Goal: Information Seeking & Learning: Learn about a topic

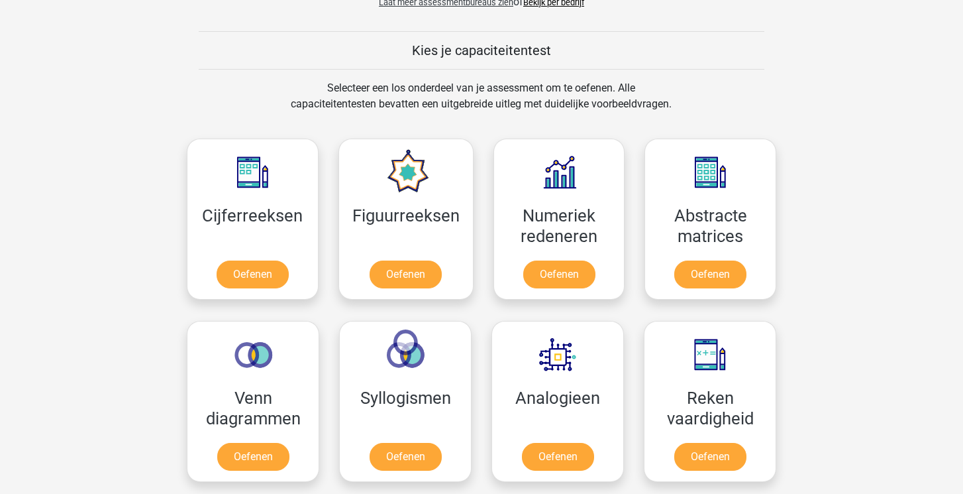
scroll to position [516, 0]
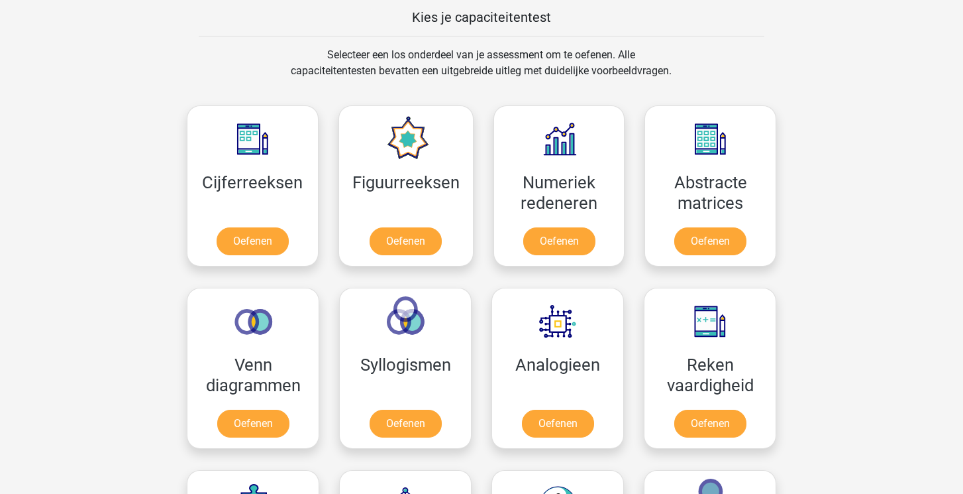
click at [367, 1] on div "Kies je capaciteitentest" at bounding box center [481, 17] width 629 height 38
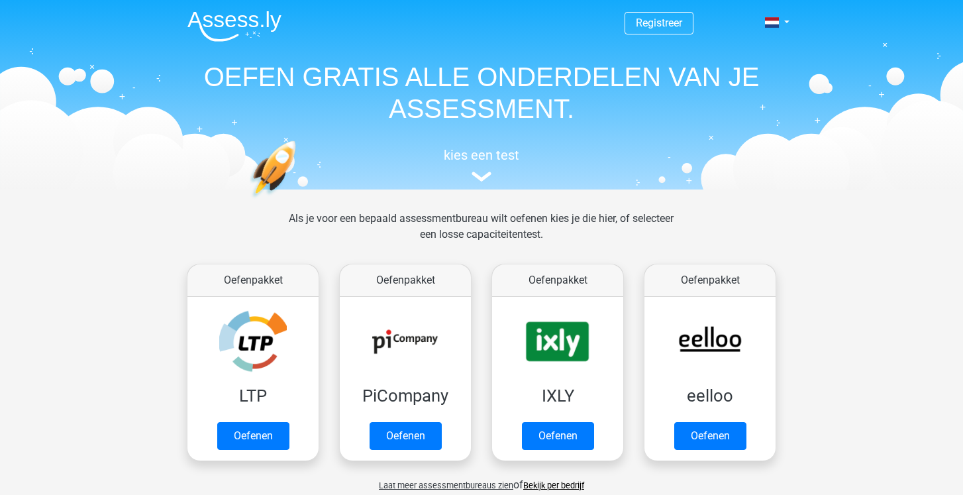
scroll to position [0, 0]
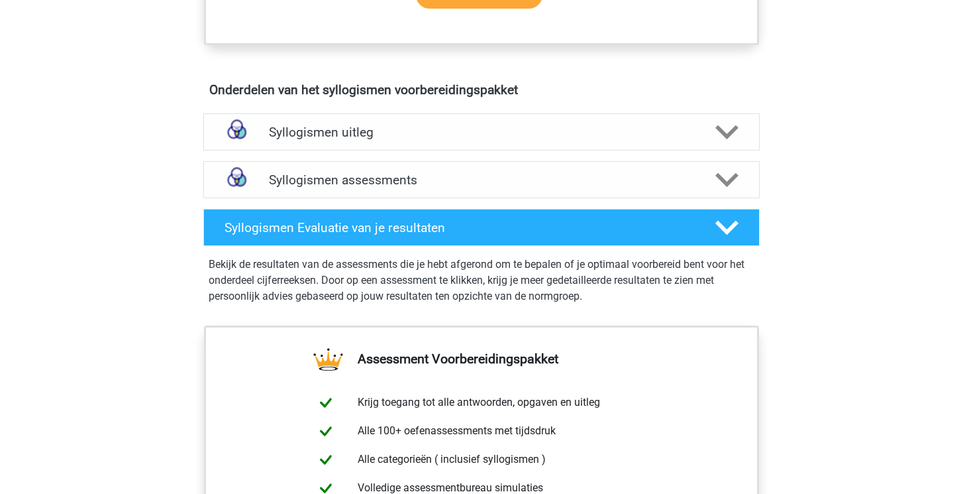
scroll to position [698, 0]
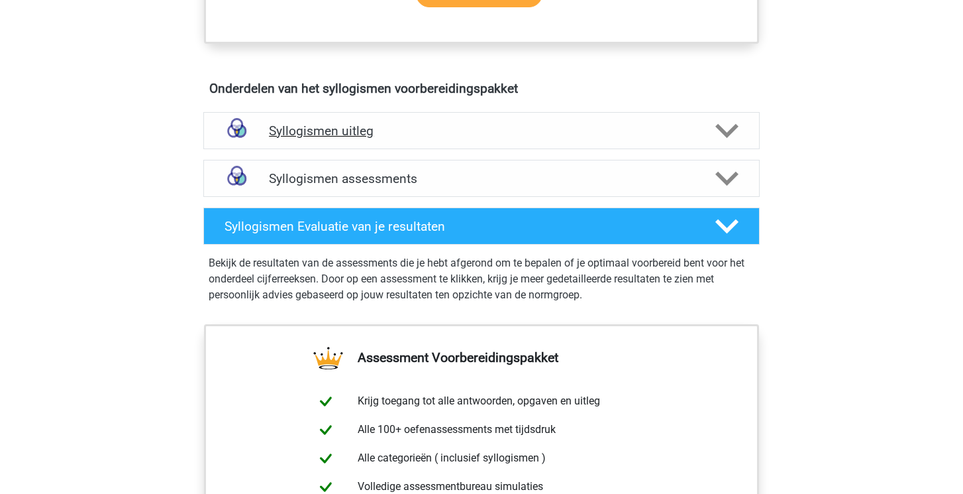
click at [320, 142] on div "Syllogismen uitleg" at bounding box center [481, 130] width 557 height 37
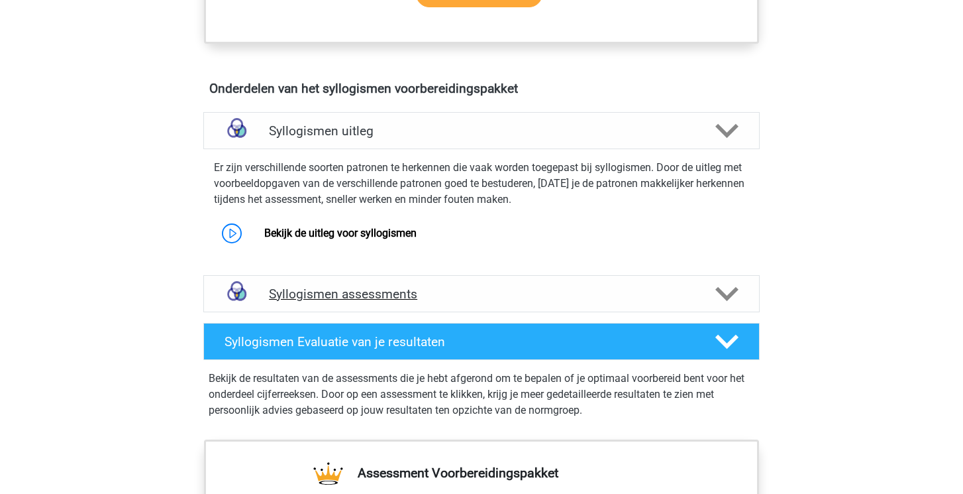
click at [311, 234] on link "Bekijk de uitleg voor syllogismen" at bounding box center [340, 233] width 152 height 13
click at [307, 292] on h4 "Syllogismen assessments" at bounding box center [481, 293] width 425 height 15
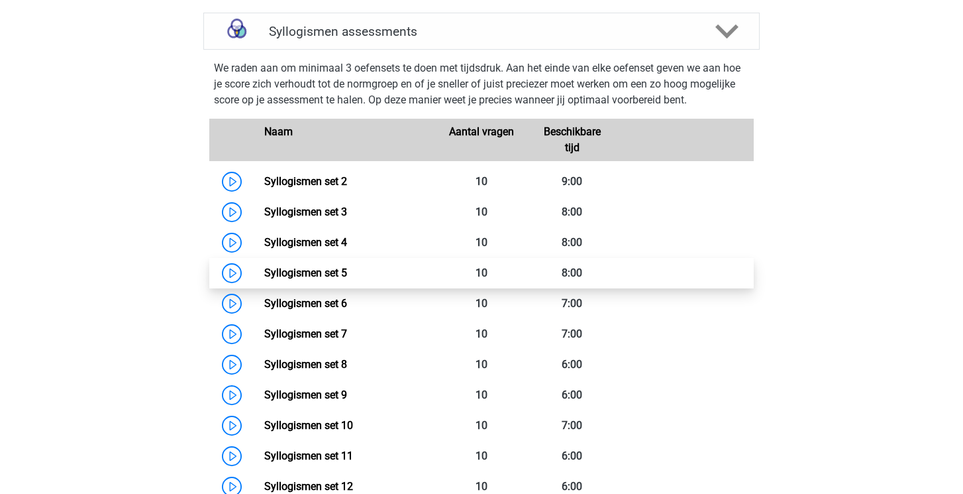
scroll to position [1034, 0]
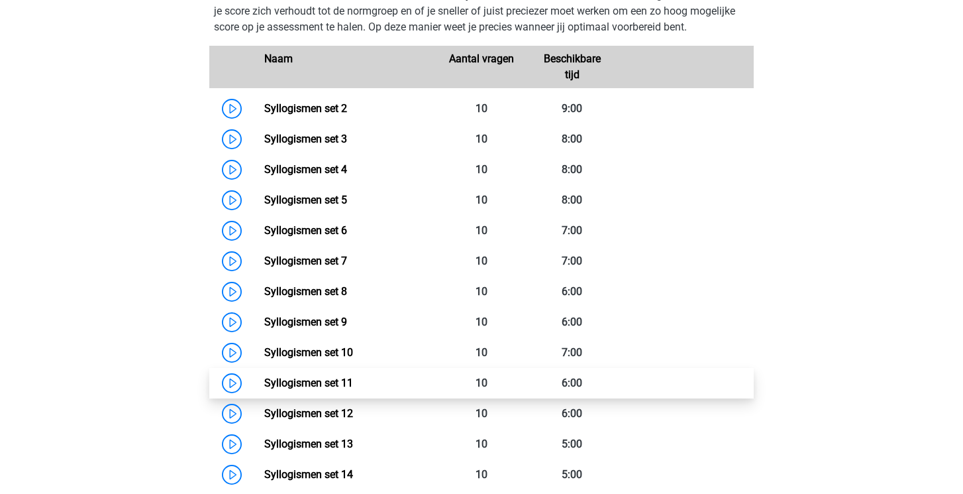
click at [264, 382] on link "Syllogismen set 11" at bounding box center [308, 382] width 89 height 13
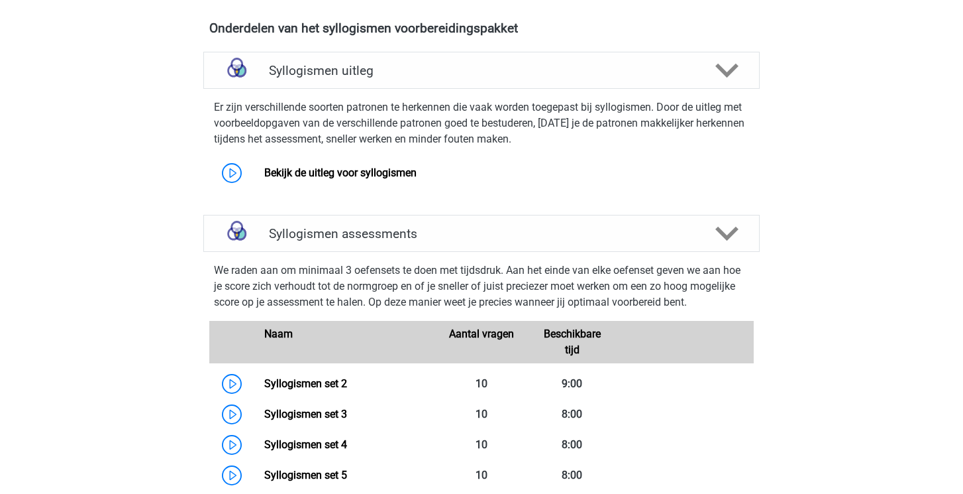
scroll to position [756, 0]
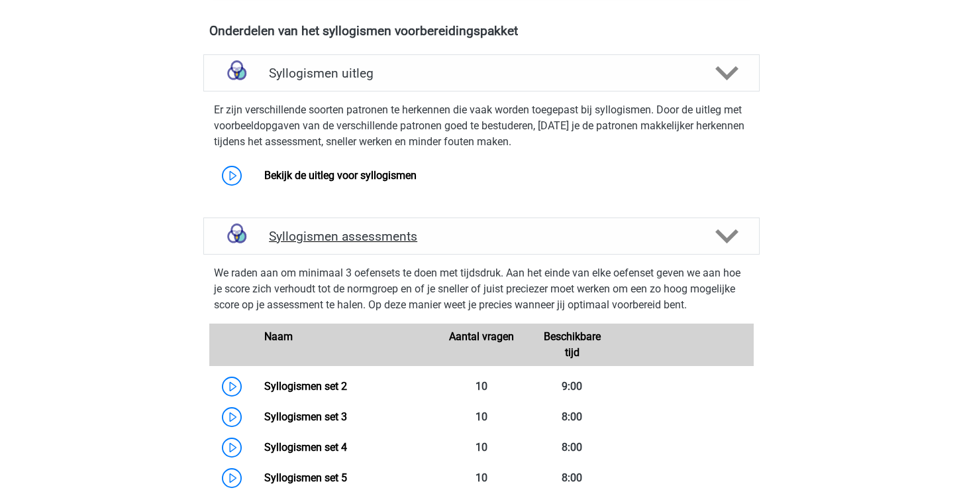
click at [345, 237] on h4 "Syllogismen assessments" at bounding box center [481, 236] width 425 height 15
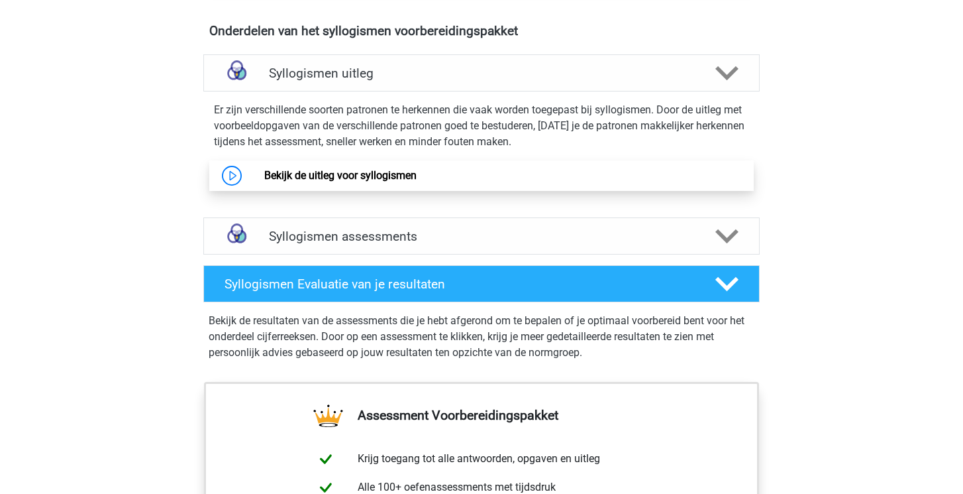
click at [347, 174] on link "Bekijk de uitleg voor syllogismen" at bounding box center [340, 175] width 152 height 13
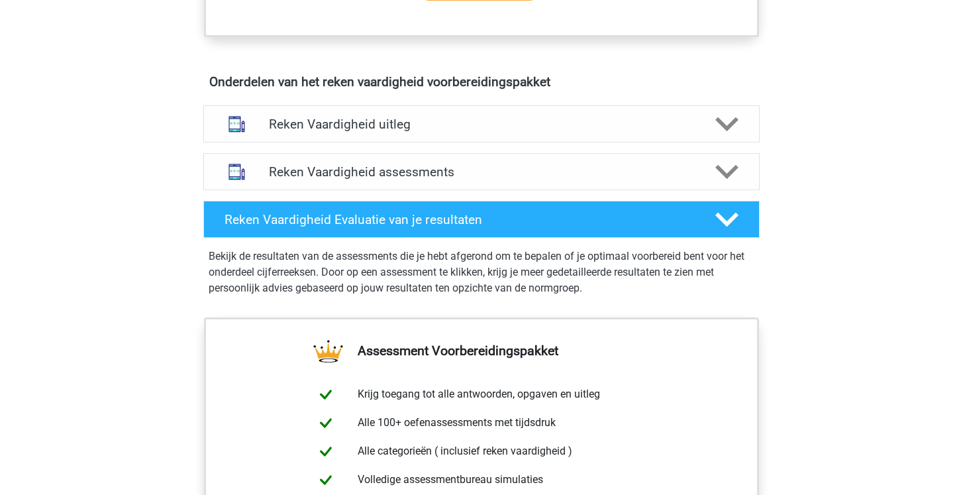
scroll to position [721, 0]
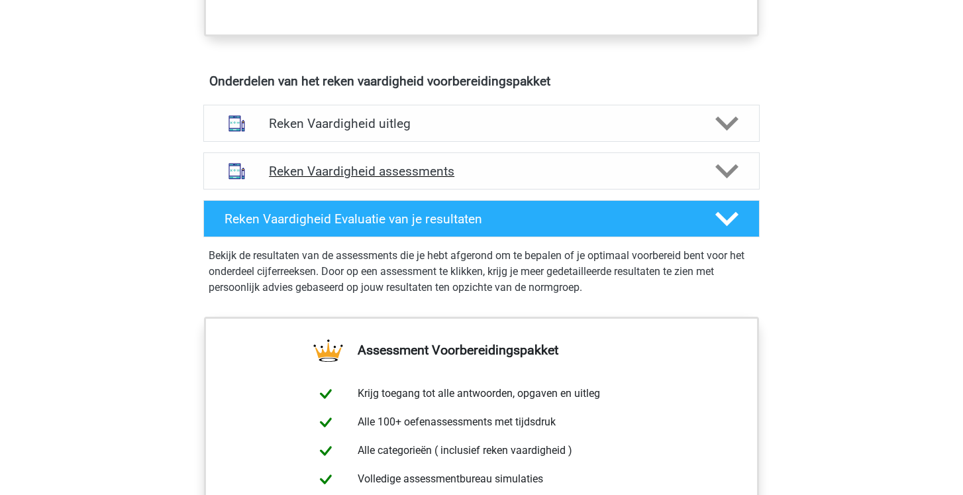
click at [318, 160] on div "Reken Vaardigheid assessments" at bounding box center [481, 170] width 557 height 37
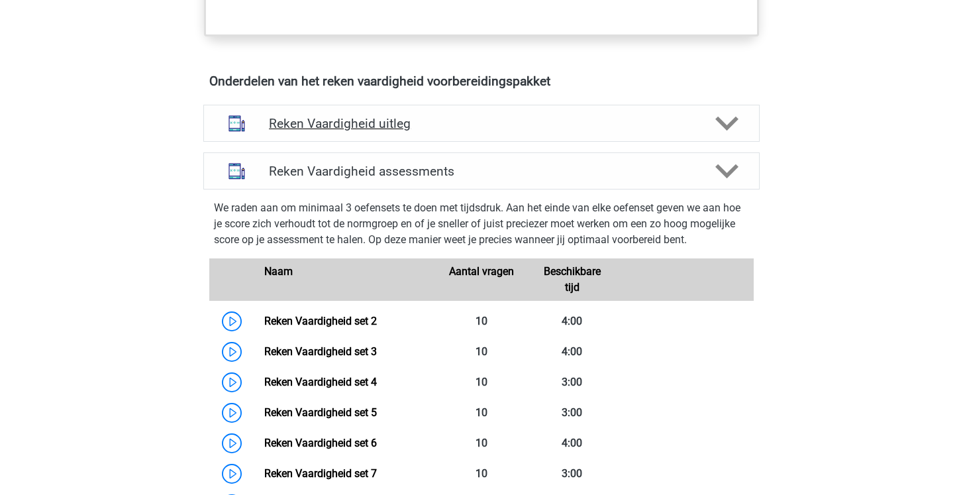
click at [319, 124] on h4 "Reken Vaardigheid uitleg" at bounding box center [481, 123] width 425 height 15
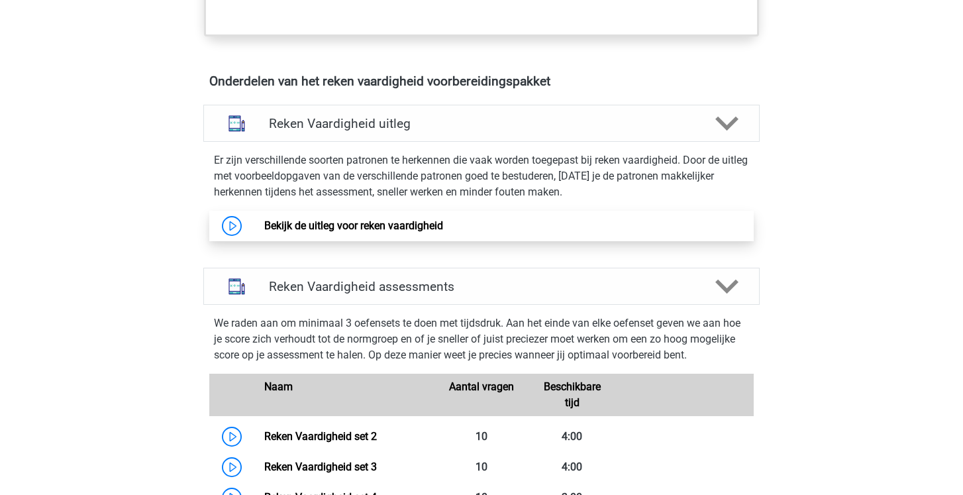
click at [341, 227] on link "Bekijk de uitleg voor reken vaardigheid" at bounding box center [353, 225] width 179 height 13
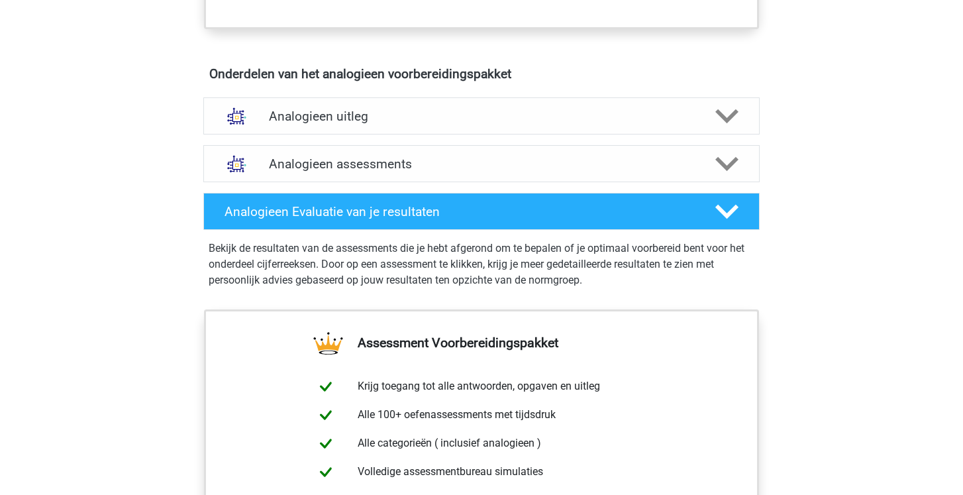
scroll to position [724, 0]
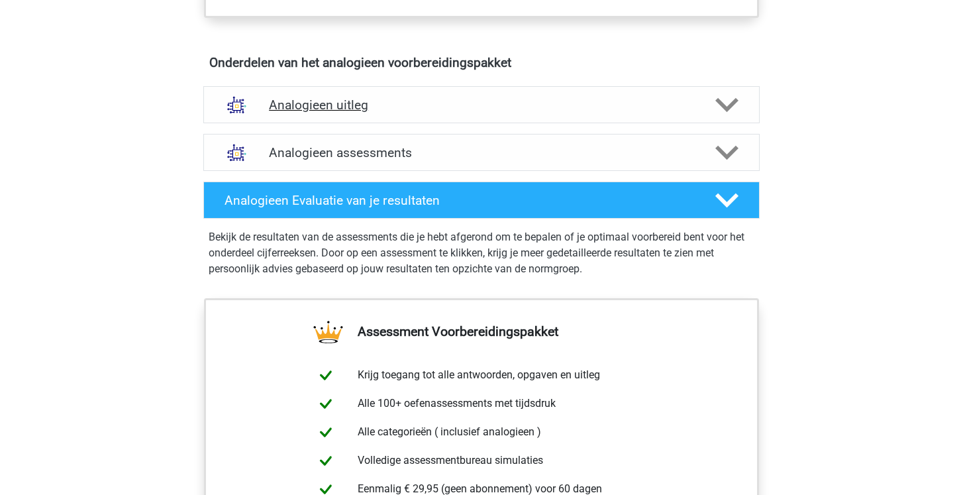
click at [303, 109] on h4 "Analogieen uitleg" at bounding box center [481, 104] width 425 height 15
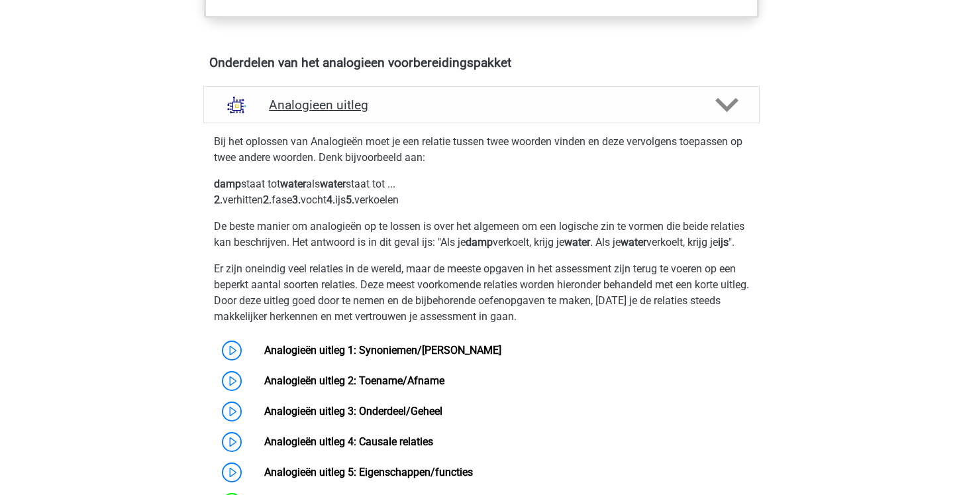
click at [303, 109] on h4 "Analogieen uitleg" at bounding box center [481, 104] width 425 height 15
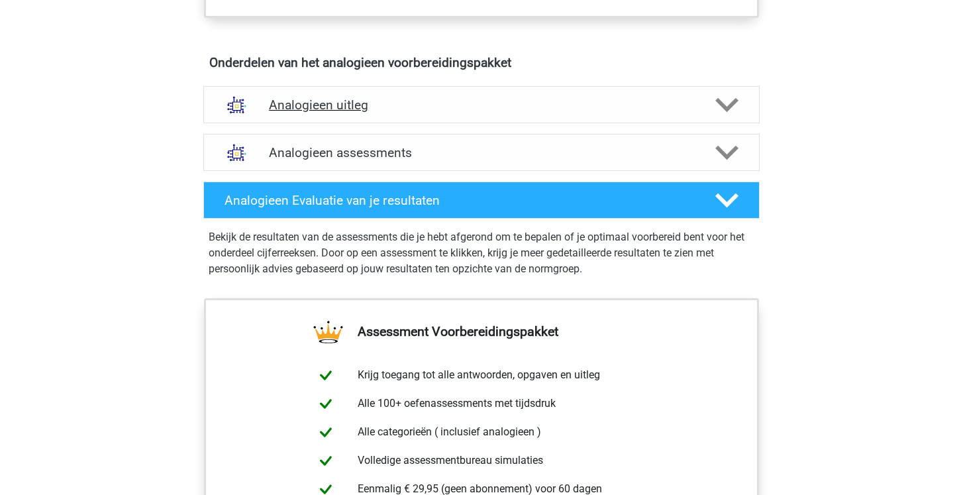
click at [303, 109] on h4 "Analogieen uitleg" at bounding box center [481, 104] width 425 height 15
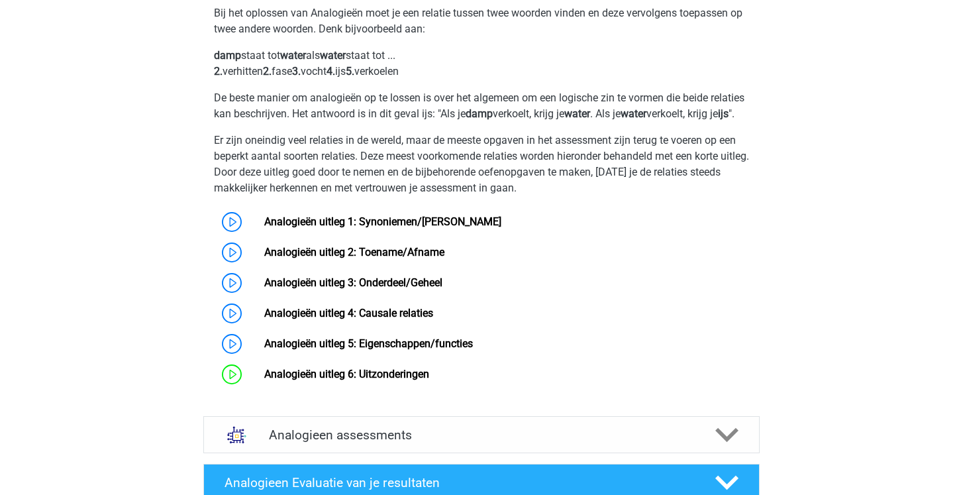
scroll to position [858, 0]
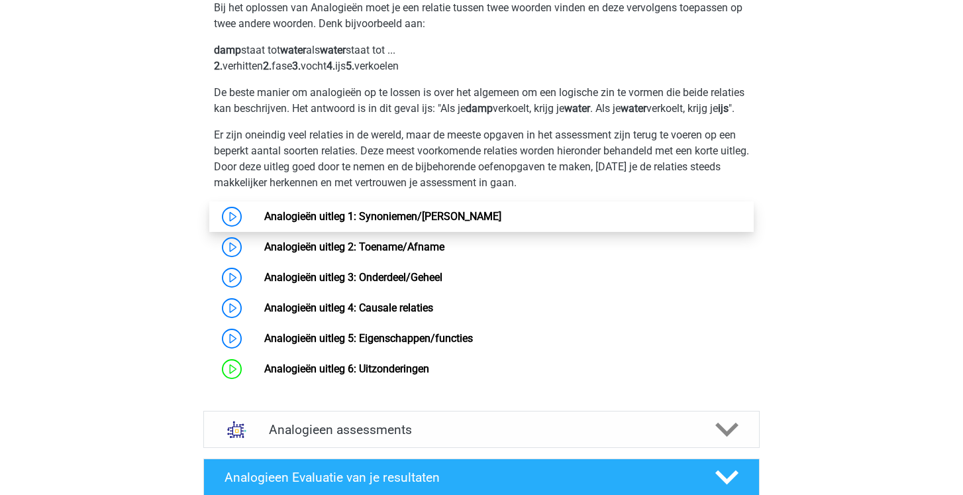
click at [300, 223] on link "Analogieën uitleg 1: Synoniemen/Antoniemen" at bounding box center [382, 216] width 237 height 13
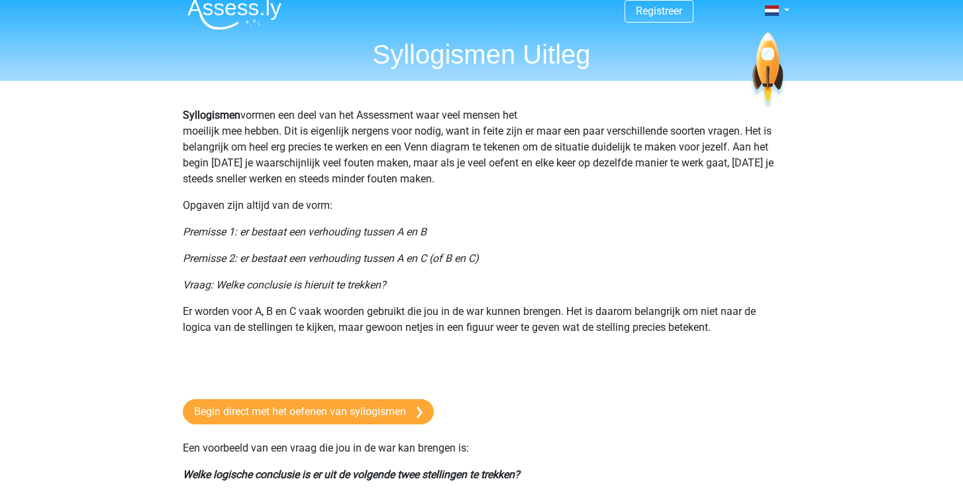
scroll to position [14, 0]
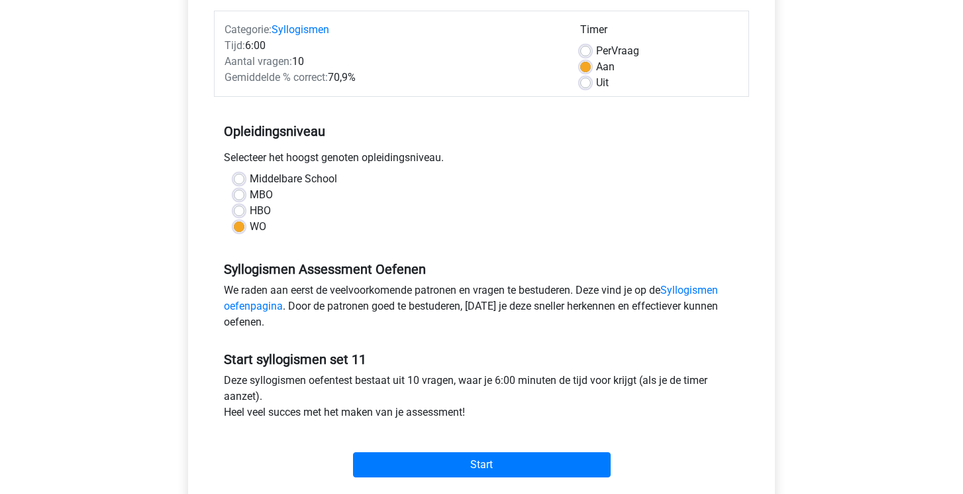
scroll to position [207, 0]
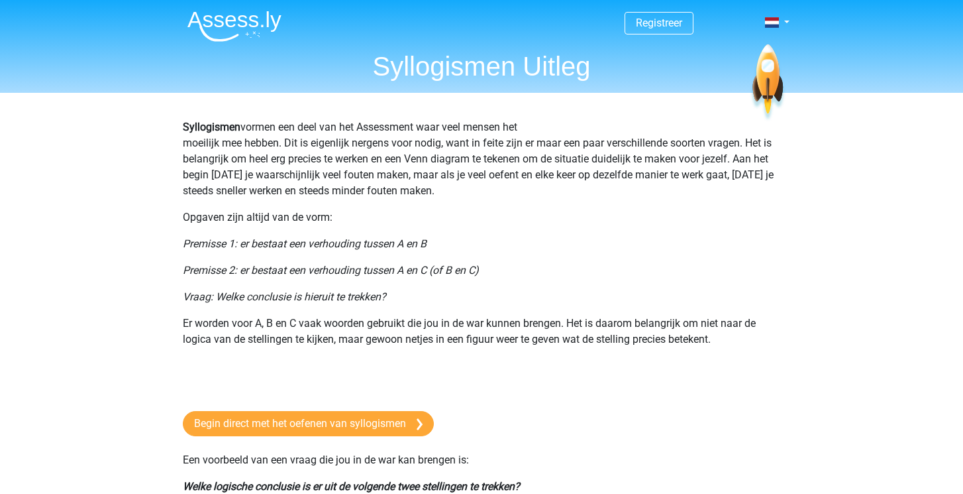
click at [266, 430] on link "Begin direct met het oefenen van syllogismen" at bounding box center [308, 423] width 251 height 25
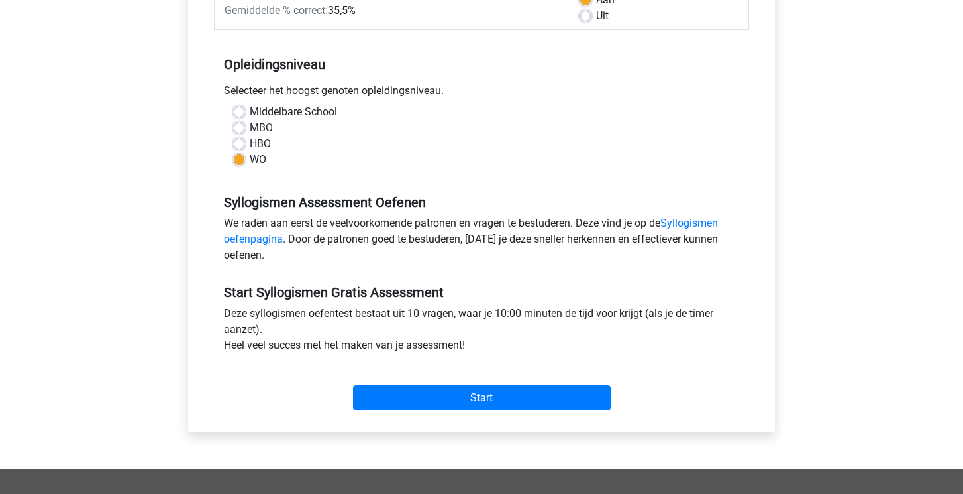
scroll to position [248, 0]
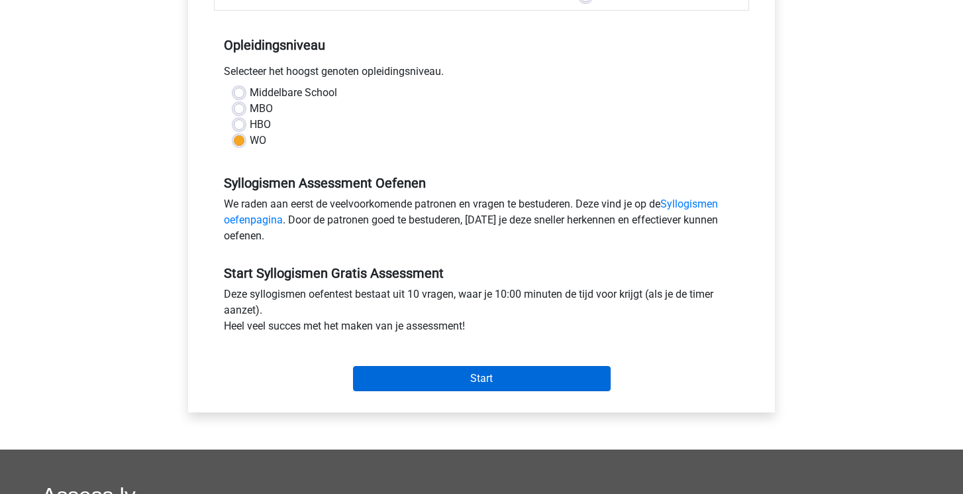
click at [427, 384] on input "Start" at bounding box center [482, 378] width 258 height 25
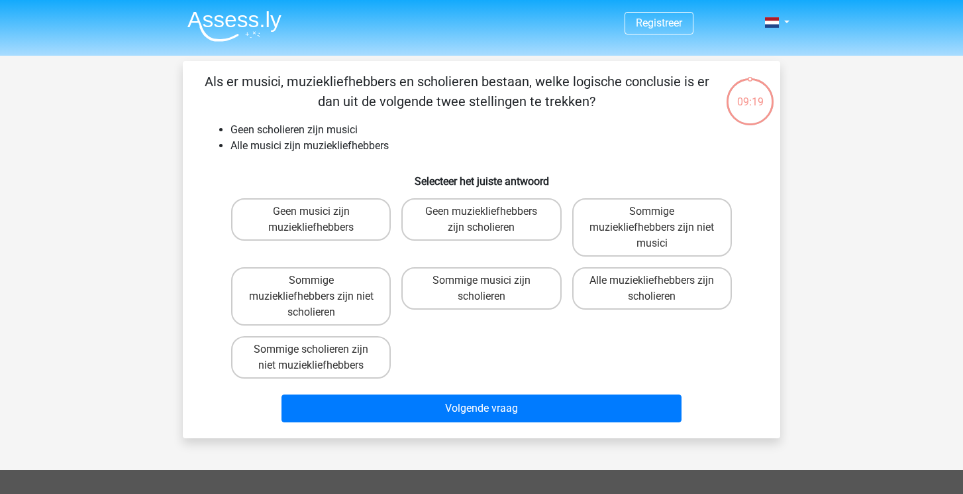
click at [514, 260] on div "Geen muziekliefhebbers zijn scholieren" at bounding box center [481, 227] width 170 height 69
click at [513, 280] on label "Sommige musici zijn scholieren" at bounding box center [481, 288] width 160 height 42
click at [490, 280] on input "Sommige musici zijn scholieren" at bounding box center [486, 284] width 9 height 9
radio input "true"
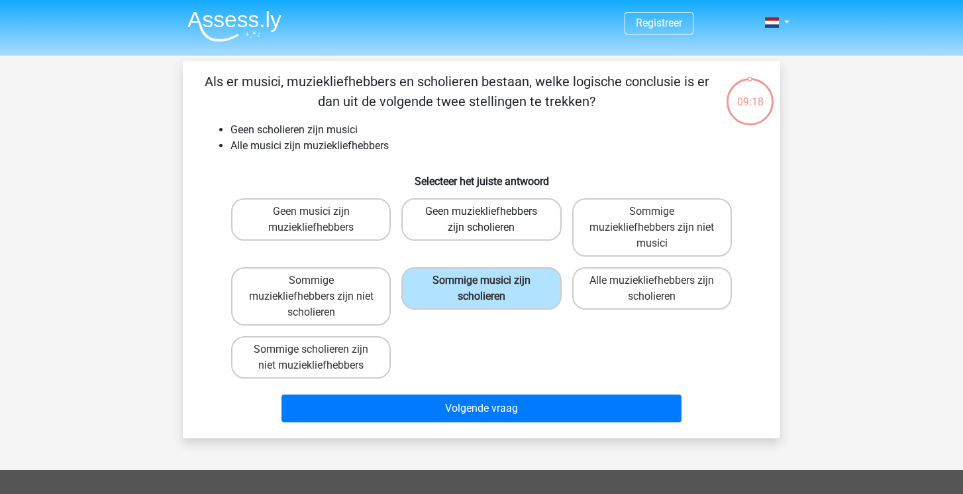
click at [513, 211] on label "Geen muziekliefhebbers zijn scholieren" at bounding box center [481, 219] width 160 height 42
click at [490, 211] on input "Geen muziekliefhebbers zijn scholieren" at bounding box center [486, 215] width 9 height 9
radio input "true"
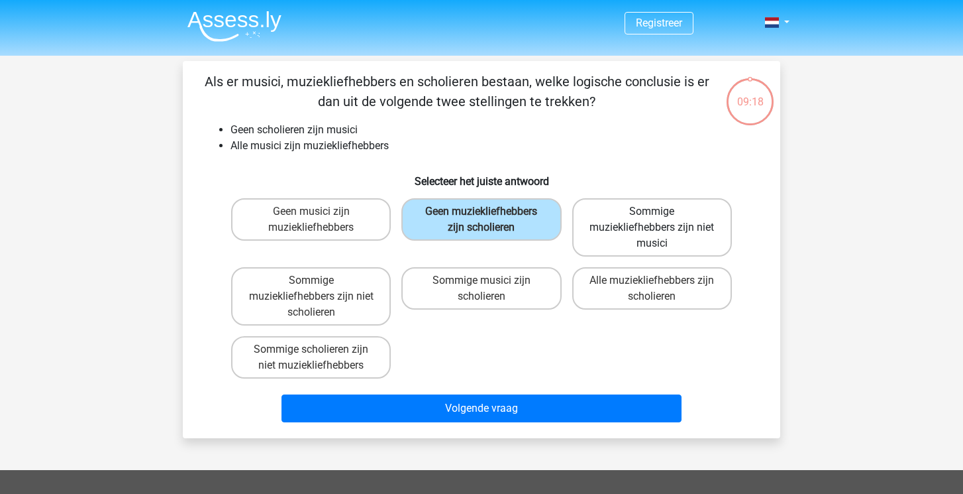
click at [636, 217] on label "Sommige muziekliefhebbers zijn niet musici" at bounding box center [652, 227] width 160 height 58
click at [652, 217] on input "Sommige muziekliefhebbers zijn niet musici" at bounding box center [656, 215] width 9 height 9
radio input "true"
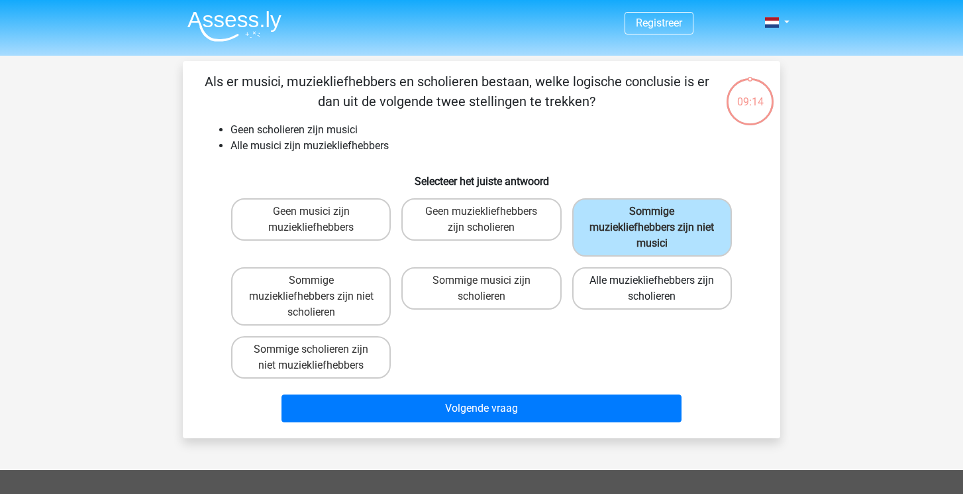
click at [613, 301] on label "Alle muziekliefhebbers zijn scholieren" at bounding box center [652, 288] width 160 height 42
click at [652, 289] on input "Alle muziekliefhebbers zijn scholieren" at bounding box center [656, 284] width 9 height 9
radio input "true"
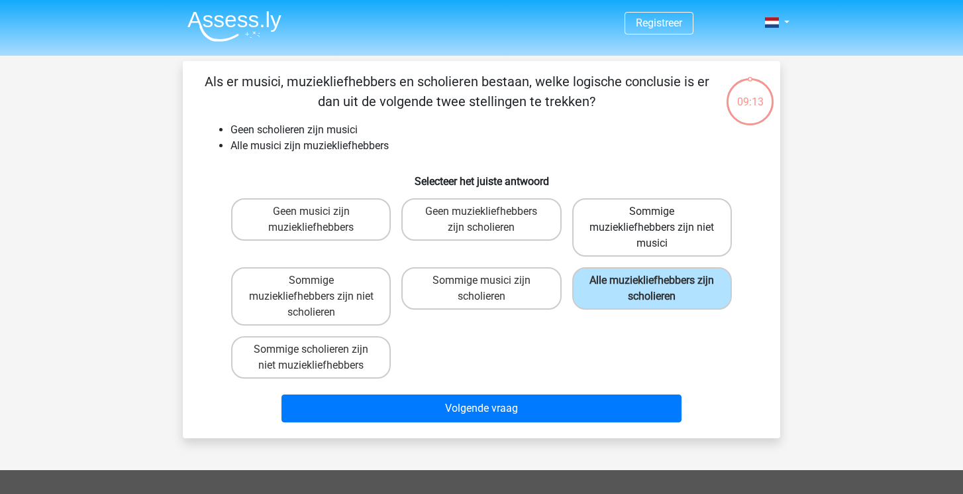
click at [631, 233] on label "Sommige muziekliefhebbers zijn niet musici" at bounding box center [652, 227] width 160 height 58
click at [652, 220] on input "Sommige muziekliefhebbers zijn niet musici" at bounding box center [656, 215] width 9 height 9
radio input "true"
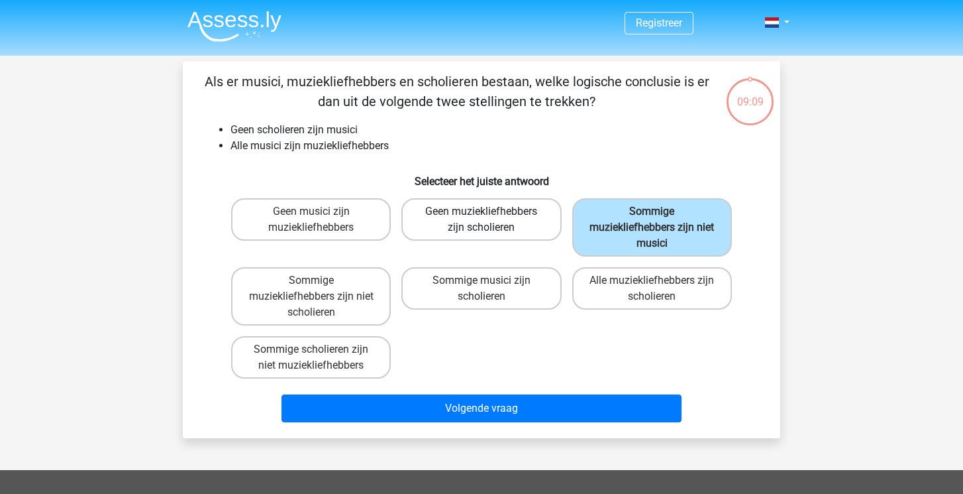
click at [460, 219] on label "Geen muziekliefhebbers zijn scholieren" at bounding box center [481, 219] width 160 height 42
click at [482, 219] on input "Geen muziekliefhebbers zijn scholieren" at bounding box center [486, 215] width 9 height 9
radio input "true"
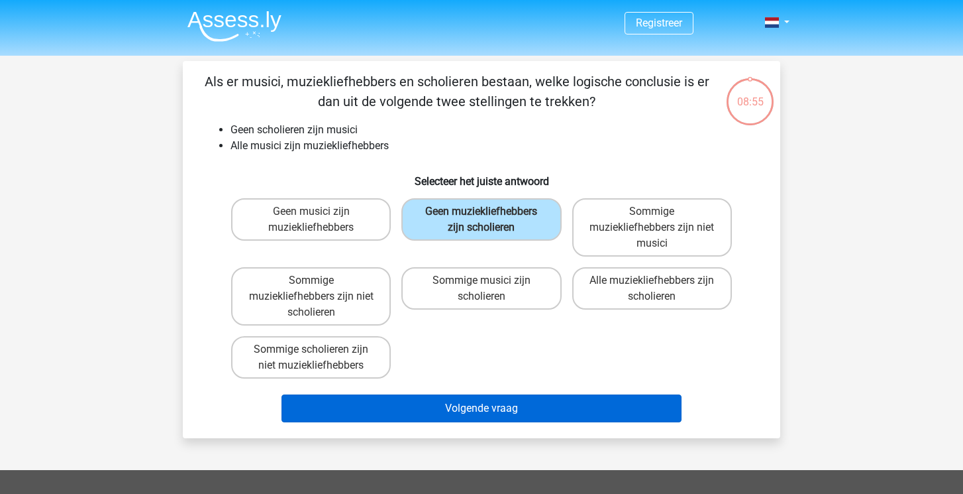
click at [375, 401] on button "Volgende vraag" at bounding box center [482, 408] width 401 height 28
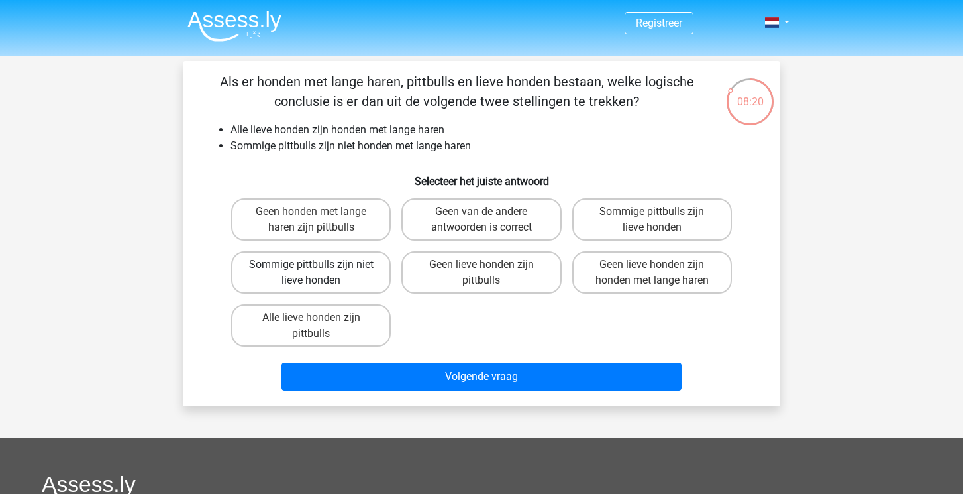
click at [301, 274] on label "Sommige pittbulls zijn niet lieve honden" at bounding box center [311, 272] width 160 height 42
click at [311, 273] on input "Sommige pittbulls zijn niet lieve honden" at bounding box center [315, 268] width 9 height 9
radio input "true"
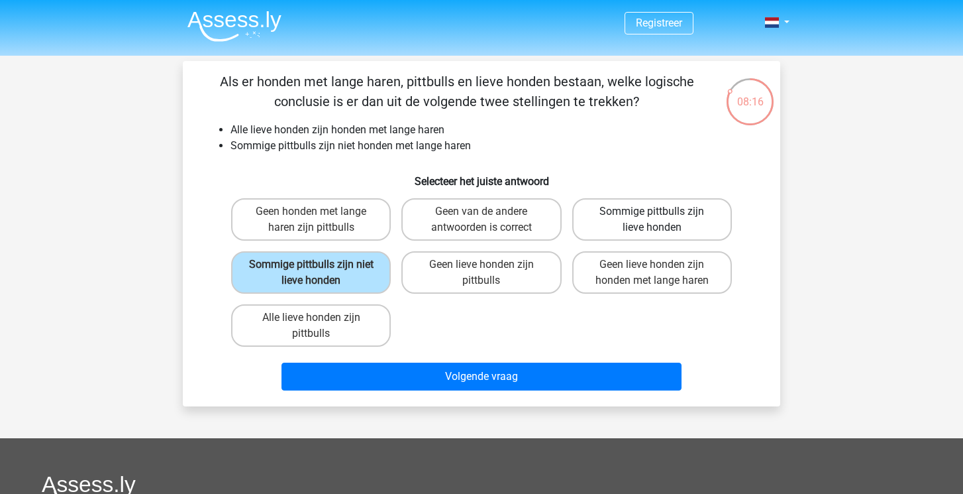
click at [701, 229] on label "Sommige pittbulls zijn lieve honden" at bounding box center [652, 219] width 160 height 42
click at [661, 220] on input "Sommige pittbulls zijn lieve honden" at bounding box center [656, 215] width 9 height 9
radio input "true"
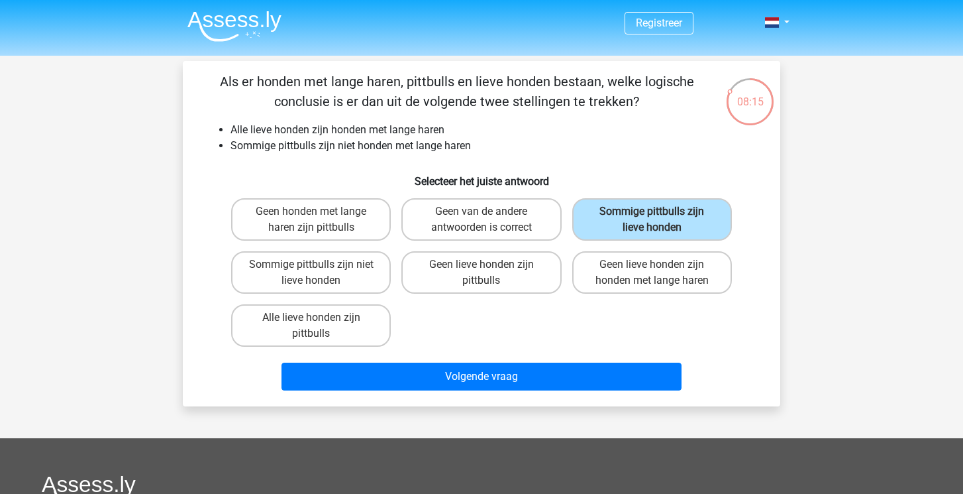
click at [521, 395] on div "Volgende vraag" at bounding box center [481, 378] width 511 height 33
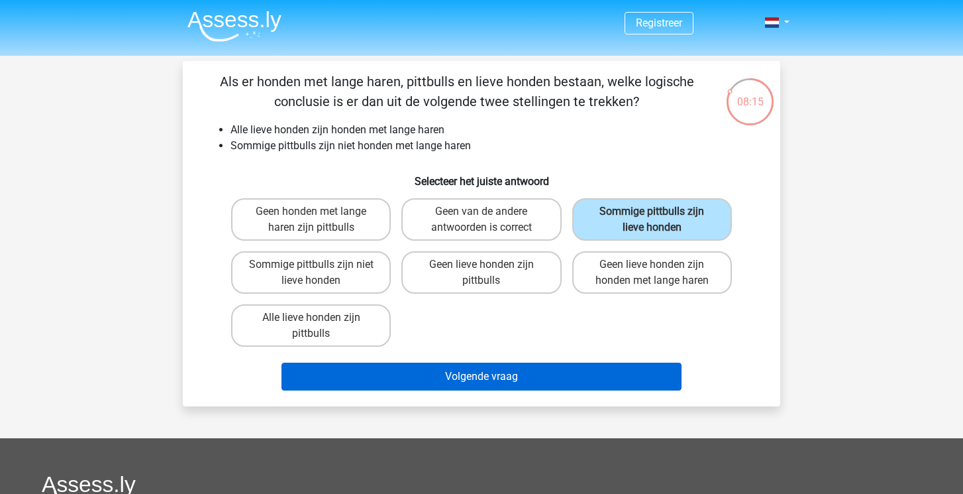
click at [521, 383] on button "Volgende vraag" at bounding box center [482, 376] width 401 height 28
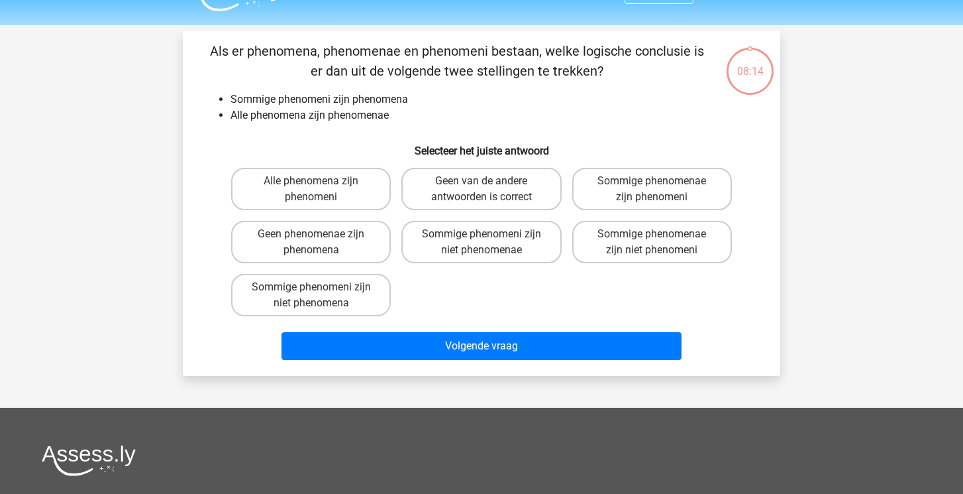
scroll to position [28, 0]
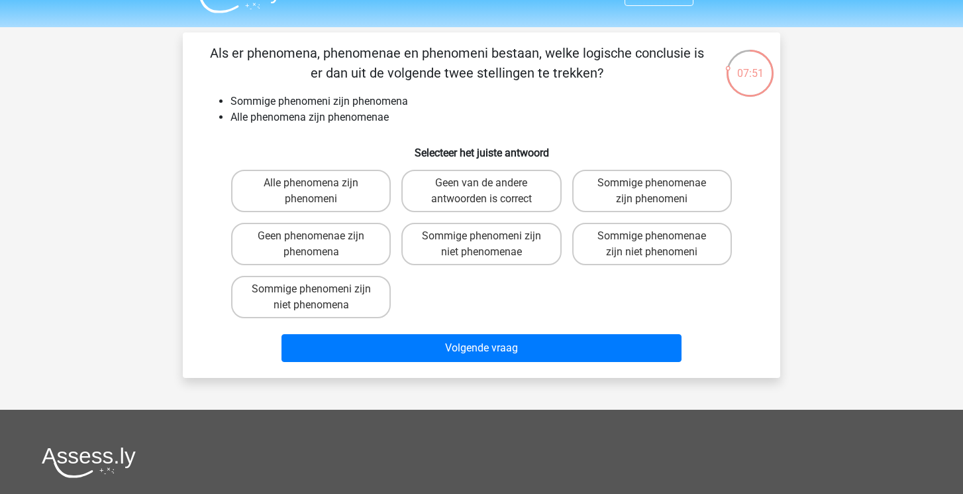
click at [486, 213] on div "Geen van de andere antwoorden is correct" at bounding box center [481, 190] width 170 height 53
click at [486, 208] on label "Geen van de andere antwoorden is correct" at bounding box center [481, 191] width 160 height 42
click at [486, 191] on input "Geen van de andere antwoorden is correct" at bounding box center [486, 187] width 9 height 9
radio input "true"
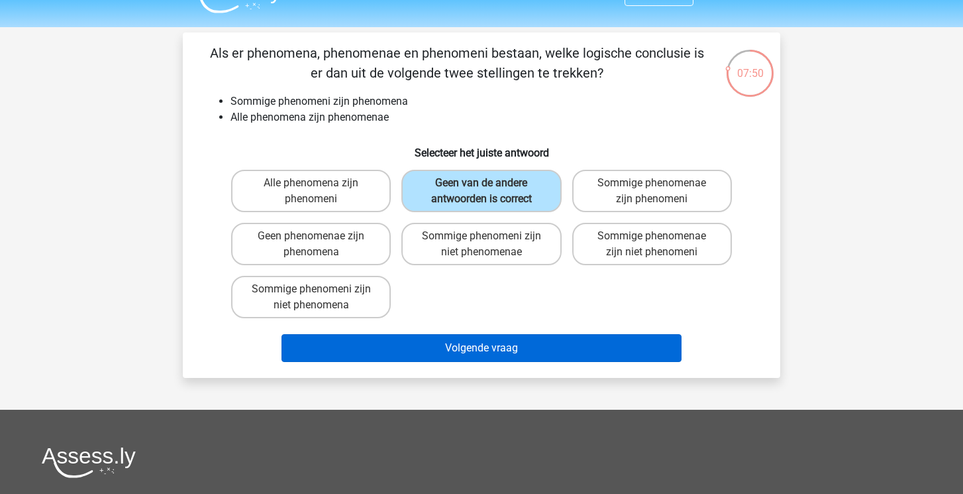
click at [460, 354] on button "Volgende vraag" at bounding box center [482, 348] width 401 height 28
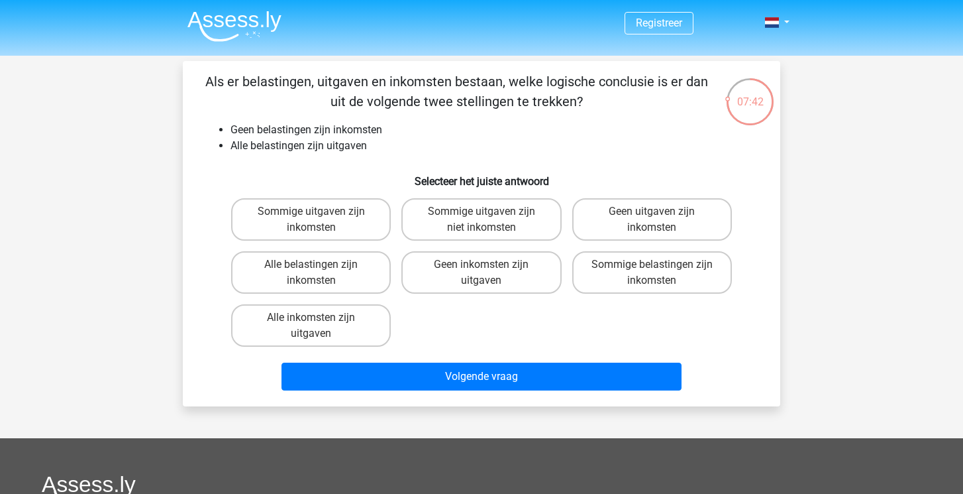
scroll to position [0, 0]
click at [454, 208] on label "Sommige uitgaven zijn niet inkomsten" at bounding box center [481, 219] width 160 height 42
click at [482, 211] on input "Sommige uitgaven zijn niet inkomsten" at bounding box center [486, 215] width 9 height 9
radio input "true"
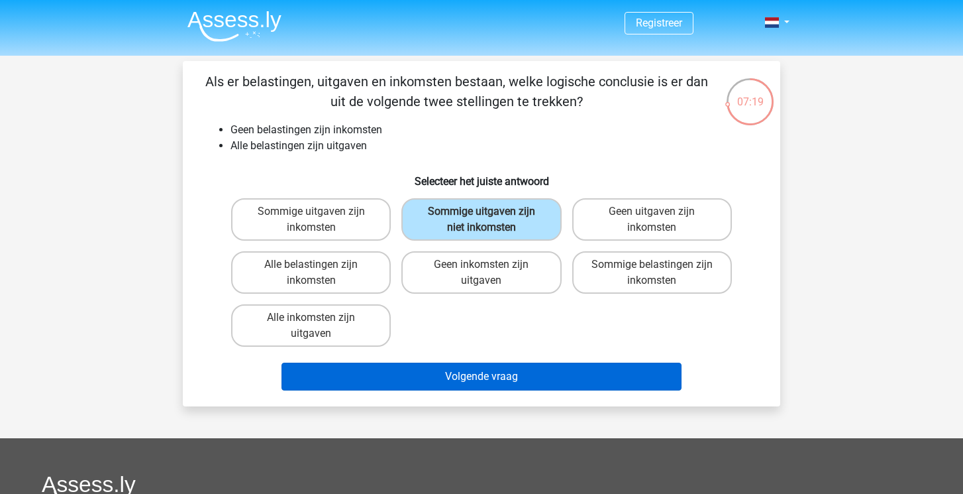
click at [442, 377] on button "Volgende vraag" at bounding box center [482, 376] width 401 height 28
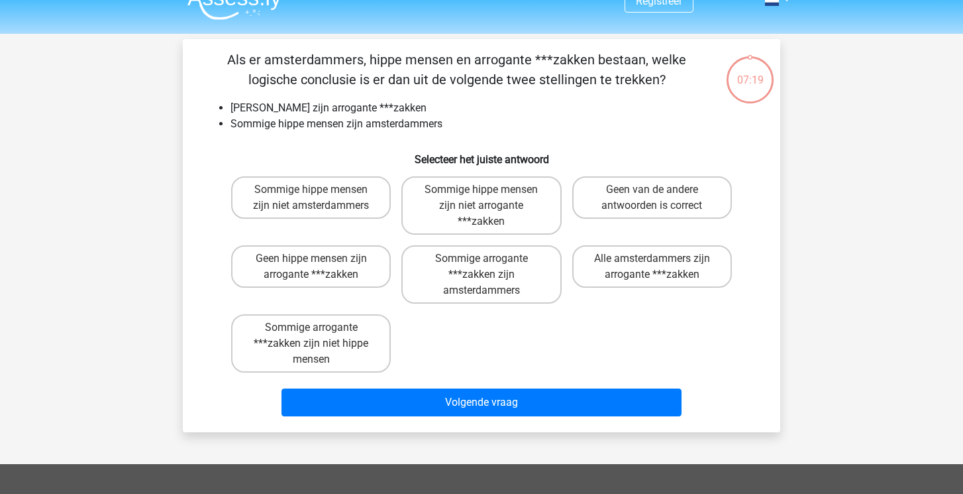
scroll to position [21, 0]
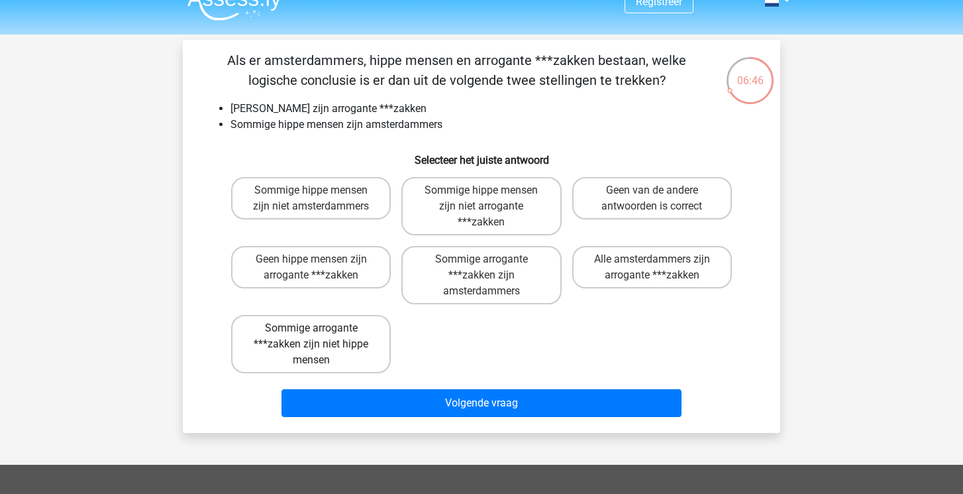
click at [311, 345] on label "Sommige arrogante ***zakken zijn niet hippe mensen" at bounding box center [311, 344] width 160 height 58
click at [311, 337] on input "Sommige arrogante ***zakken zijn niet hippe mensen" at bounding box center [315, 332] width 9 height 9
radio input "true"
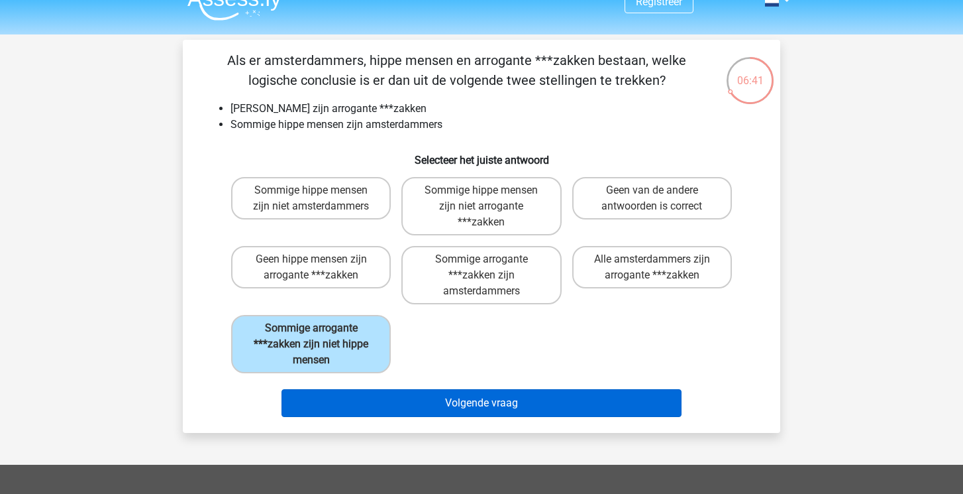
click at [471, 413] on button "Volgende vraag" at bounding box center [482, 403] width 401 height 28
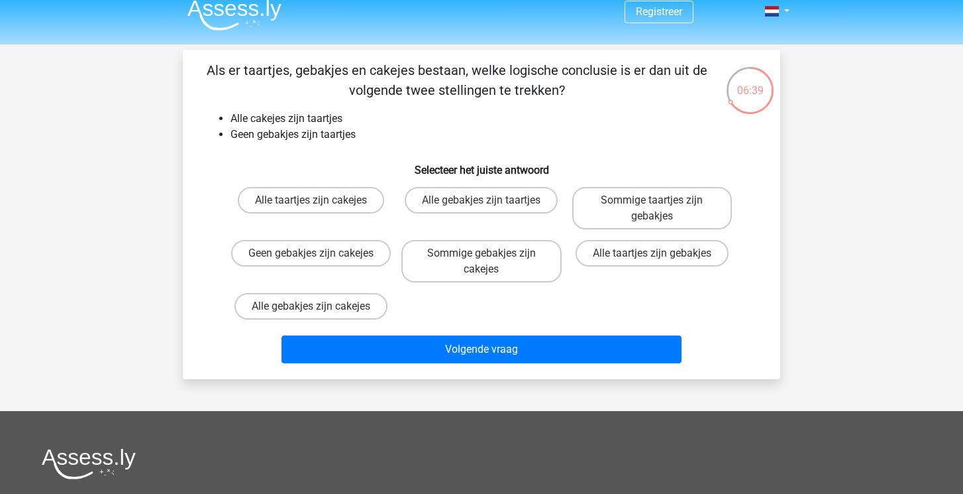
scroll to position [12, 0]
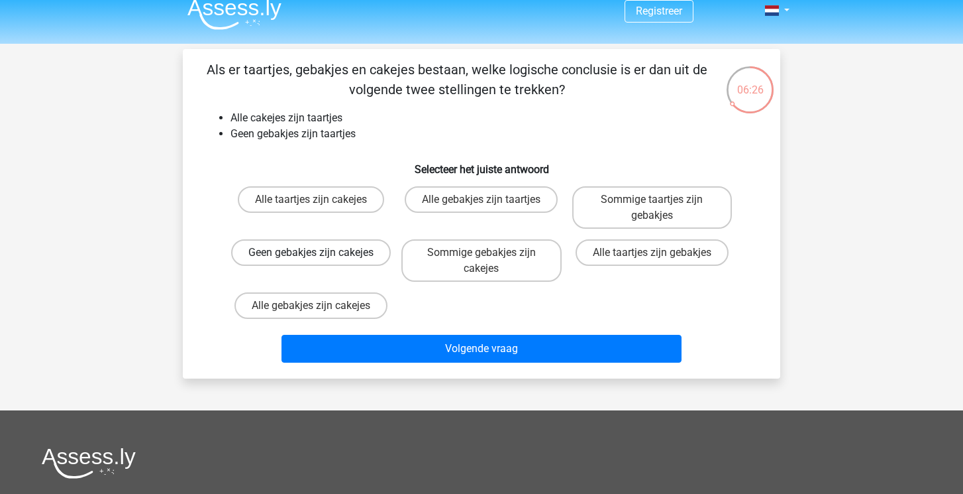
click at [336, 266] on label "Geen gebakjes zijn cakejes" at bounding box center [311, 252] width 160 height 27
click at [320, 261] on input "Geen gebakjes zijn cakejes" at bounding box center [315, 256] width 9 height 9
radio input "true"
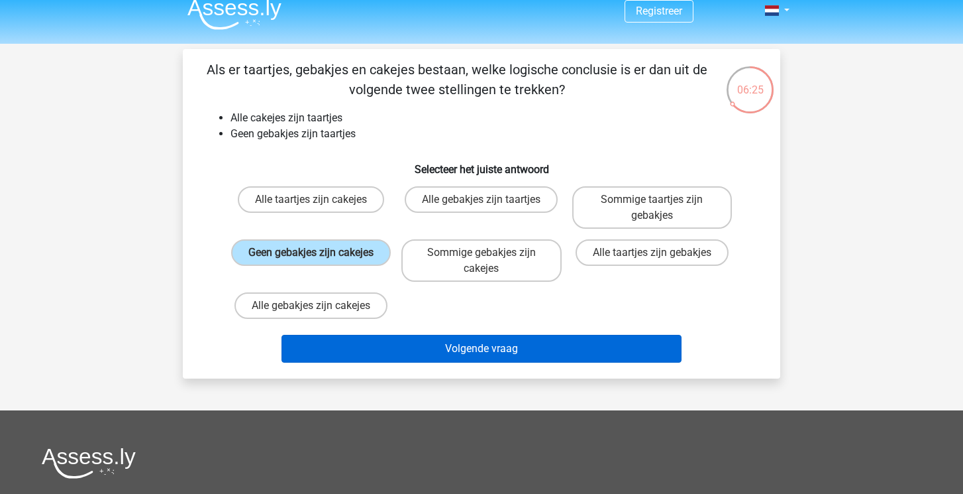
click at [345, 353] on button "Volgende vraag" at bounding box center [482, 349] width 401 height 28
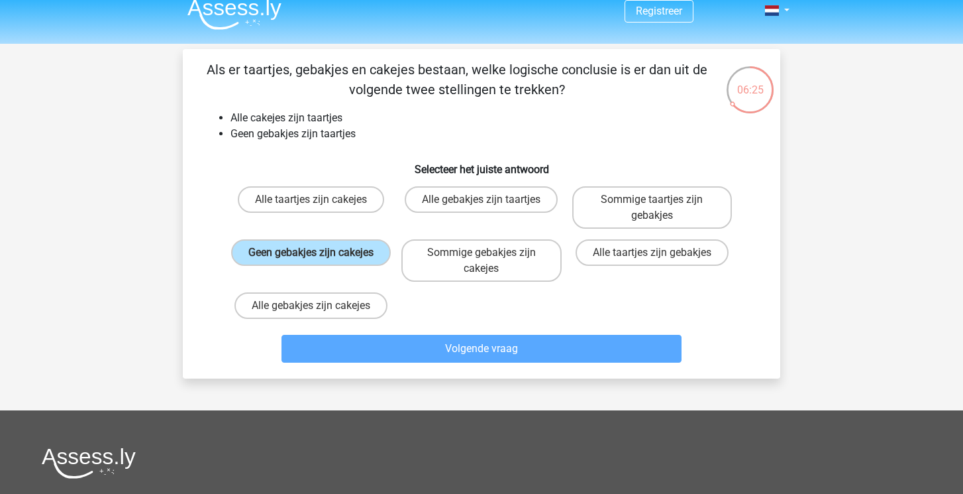
scroll to position [61, 0]
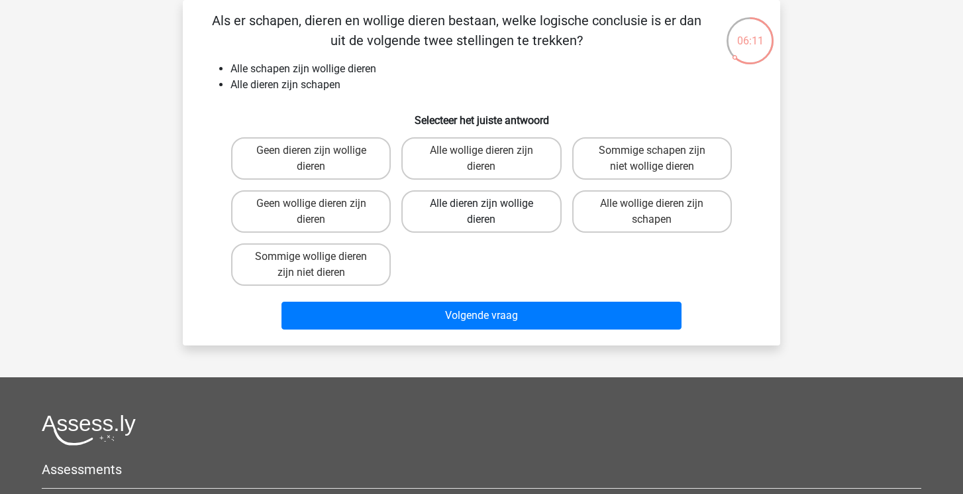
click at [452, 203] on label "Alle dieren zijn wollige dieren" at bounding box center [481, 211] width 160 height 42
click at [482, 203] on input "Alle dieren zijn wollige dieren" at bounding box center [486, 207] width 9 height 9
radio input "true"
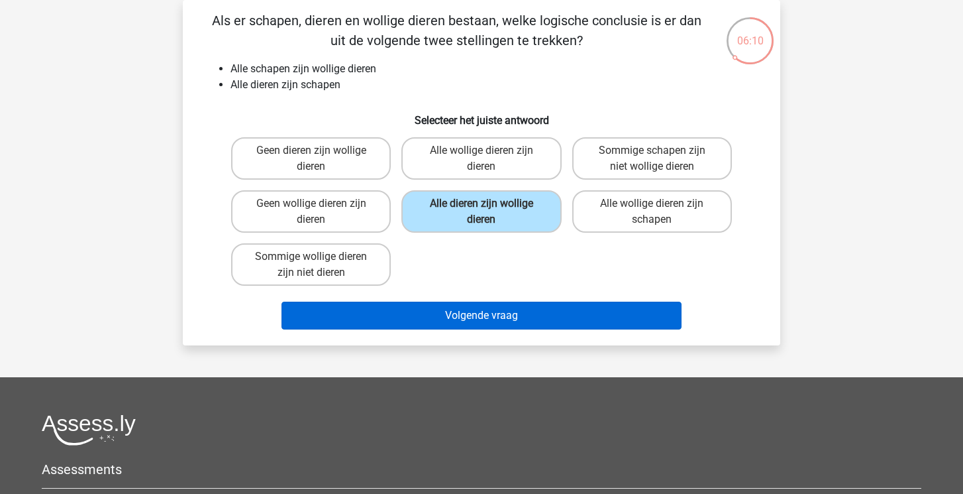
click at [439, 305] on button "Volgende vraag" at bounding box center [482, 315] width 401 height 28
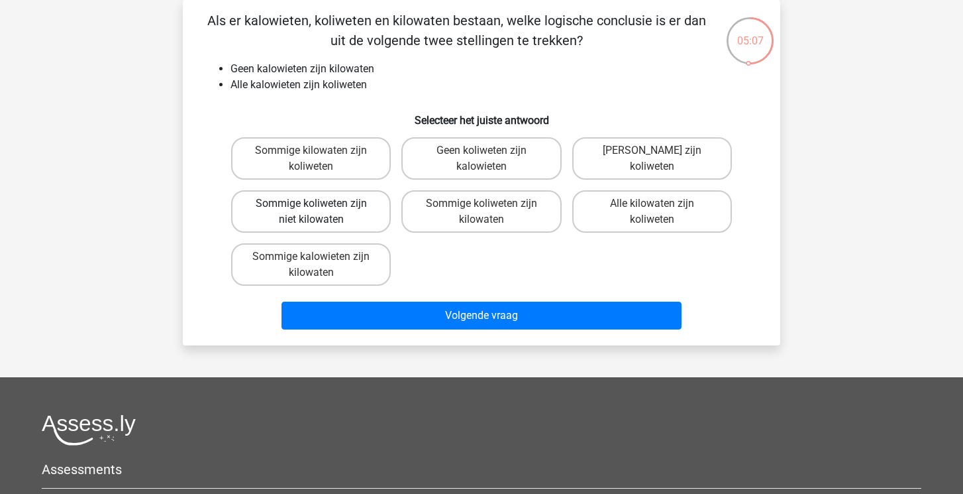
click at [295, 225] on label "Sommige koliweten zijn niet kilowaten" at bounding box center [311, 211] width 160 height 42
click at [311, 212] on input "Sommige koliweten zijn niet kilowaten" at bounding box center [315, 207] width 9 height 9
radio input "true"
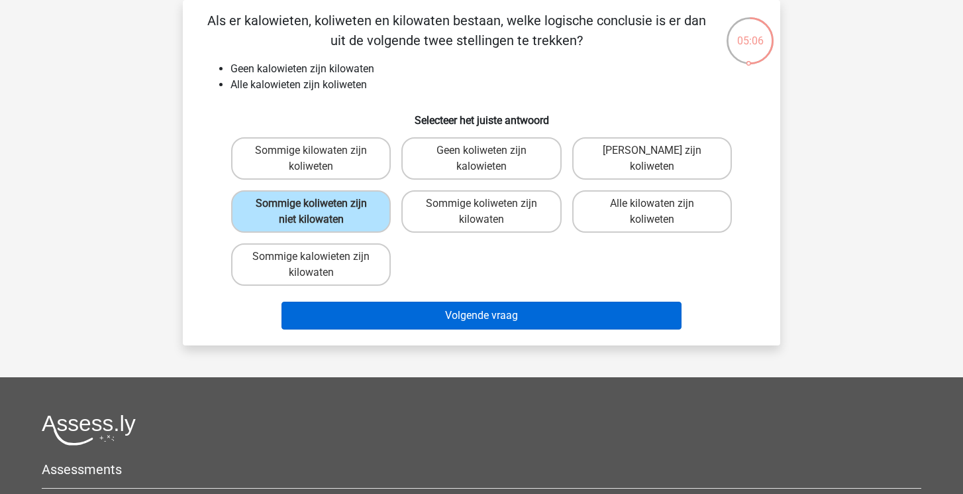
click at [403, 326] on button "Volgende vraag" at bounding box center [482, 315] width 401 height 28
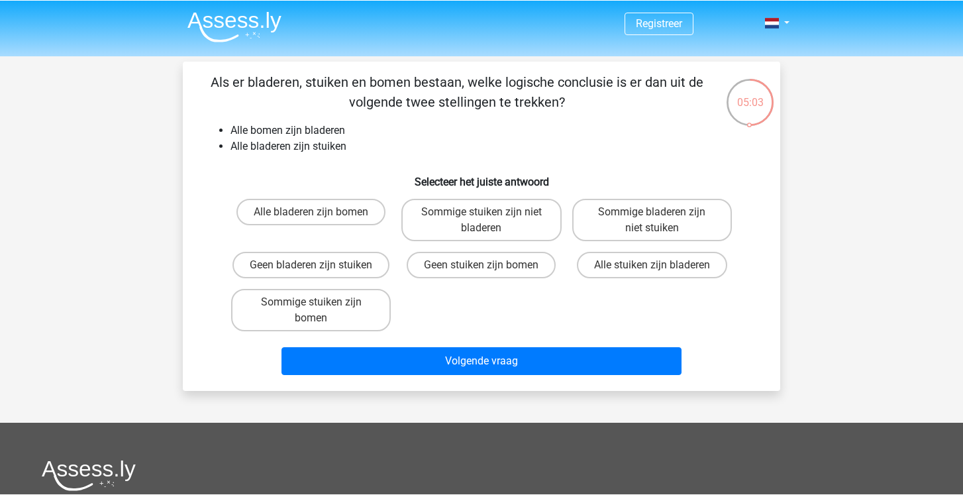
scroll to position [0, 0]
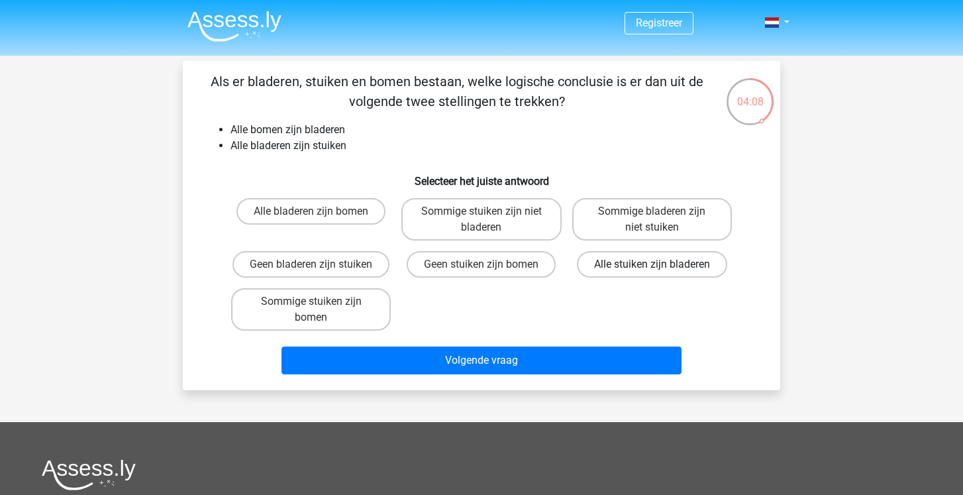
click at [663, 265] on label "Alle stuiken zijn bladeren" at bounding box center [652, 264] width 150 height 27
click at [661, 265] on input "Alle stuiken zijn bladeren" at bounding box center [656, 268] width 9 height 9
radio input "true"
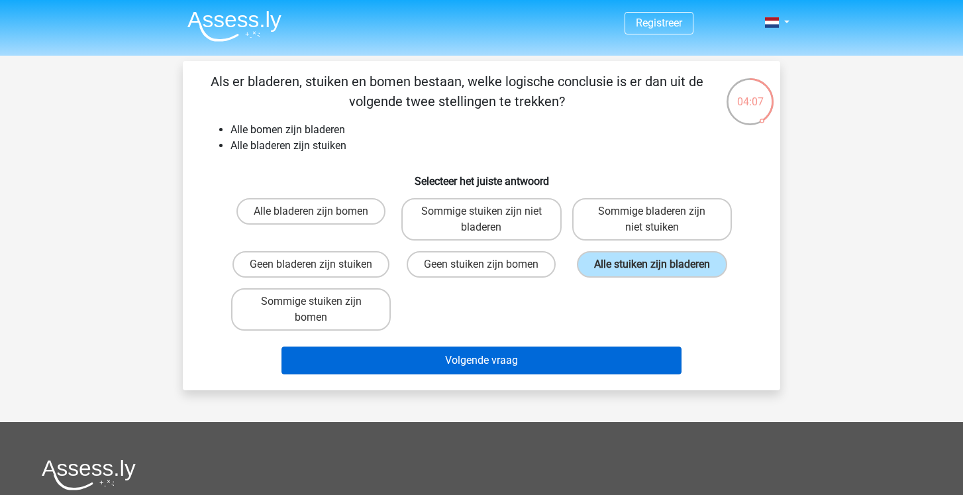
click at [466, 361] on button "Volgende vraag" at bounding box center [482, 361] width 401 height 28
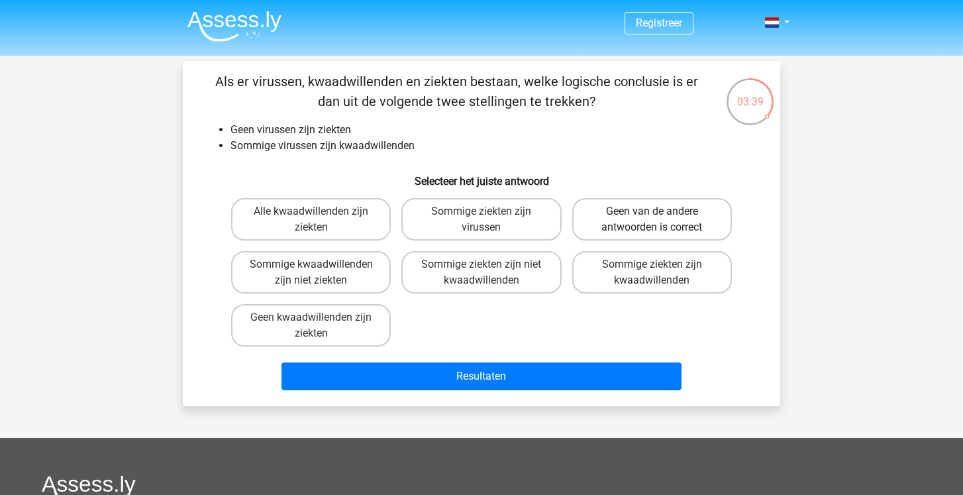
click at [607, 237] on label "Geen van de andere antwoorden is correct" at bounding box center [652, 219] width 160 height 42
click at [652, 220] on input "Geen van de andere antwoorden is correct" at bounding box center [656, 215] width 9 height 9
radio input "true"
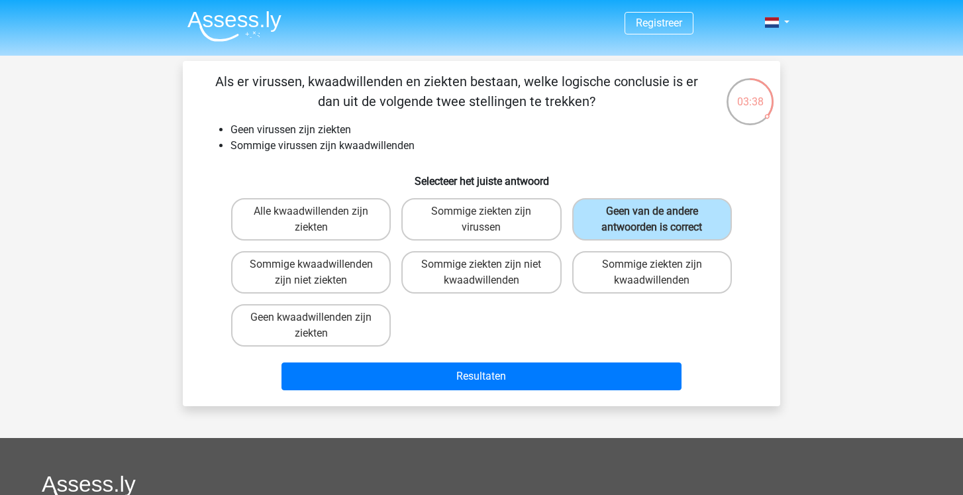
click at [513, 362] on div "Resultaten" at bounding box center [481, 374] width 555 height 44
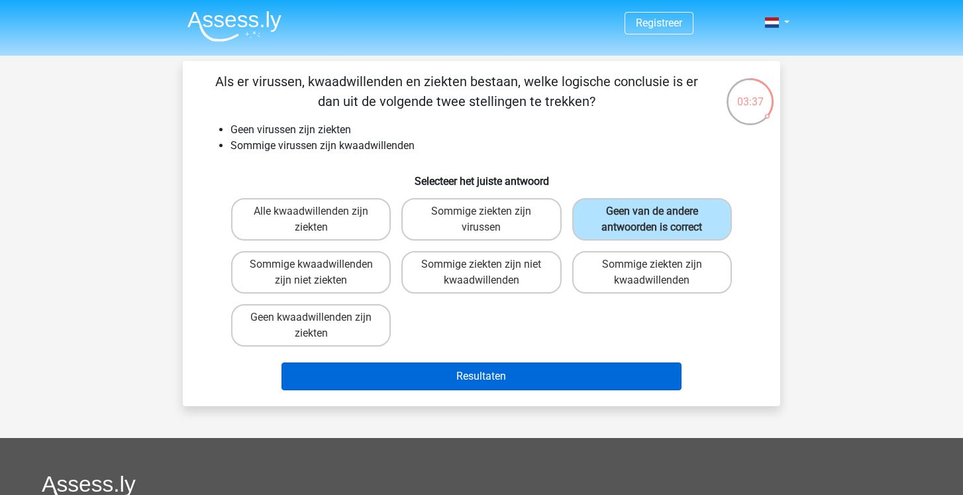
click at [509, 368] on button "Resultaten" at bounding box center [482, 376] width 401 height 28
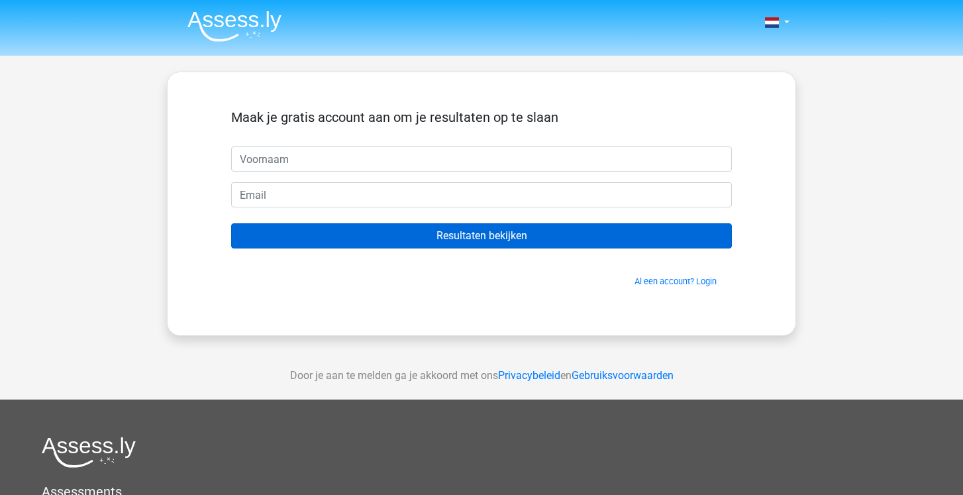
click at [550, 241] on input "Resultaten bekijken" at bounding box center [481, 235] width 501 height 25
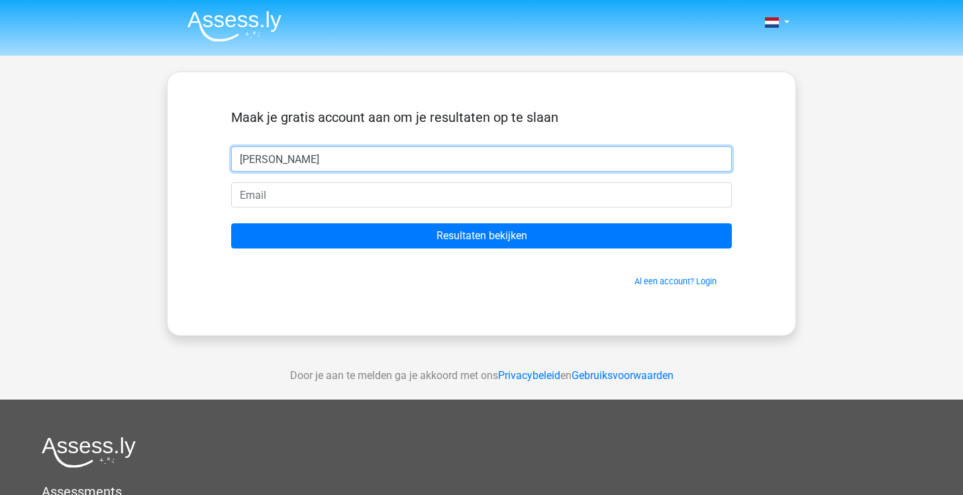
type input "[PERSON_NAME]"
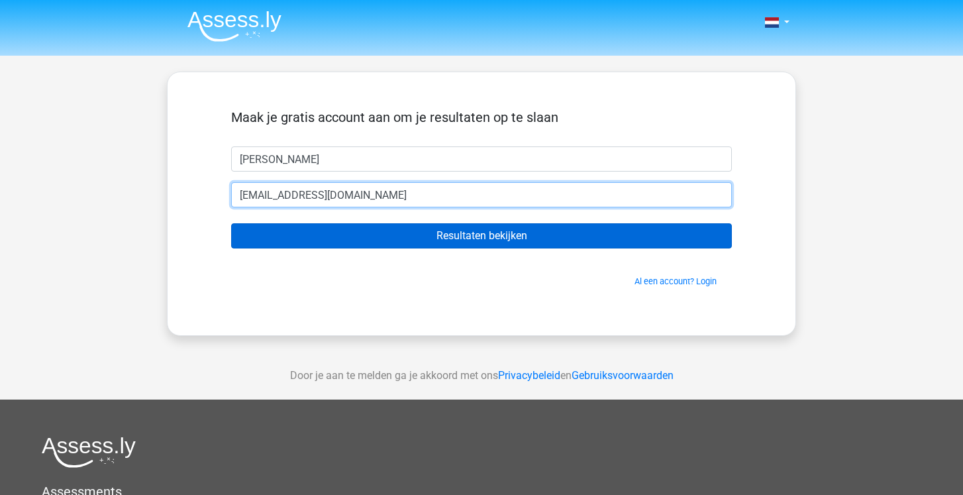
type input "[EMAIL_ADDRESS][DOMAIN_NAME]"
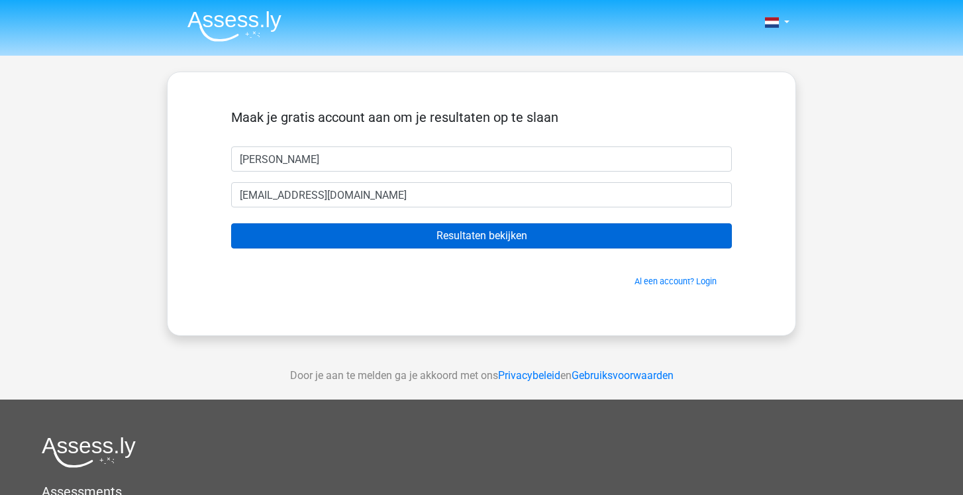
click at [471, 239] on input "Resultaten bekijken" at bounding box center [481, 235] width 501 height 25
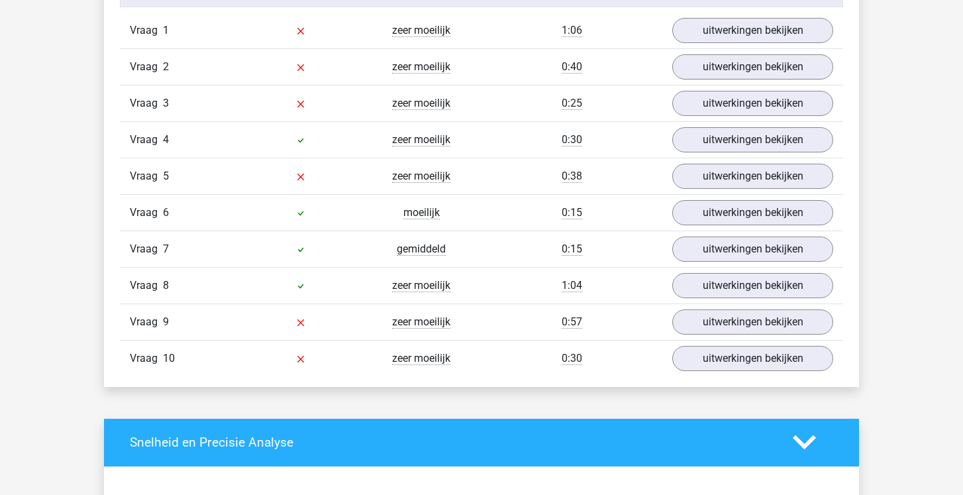
scroll to position [910, 0]
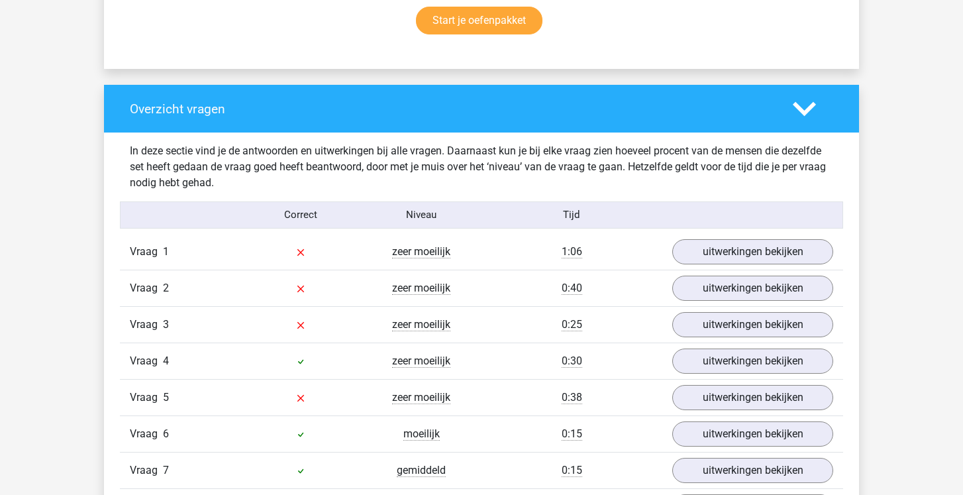
click at [714, 268] on div "Vraag 1 zeer moeilijk 1:06 uitwerkingen bekijken" at bounding box center [481, 252] width 723 height 36
click at [714, 260] on link "uitwerkingen bekijken" at bounding box center [753, 251] width 185 height 29
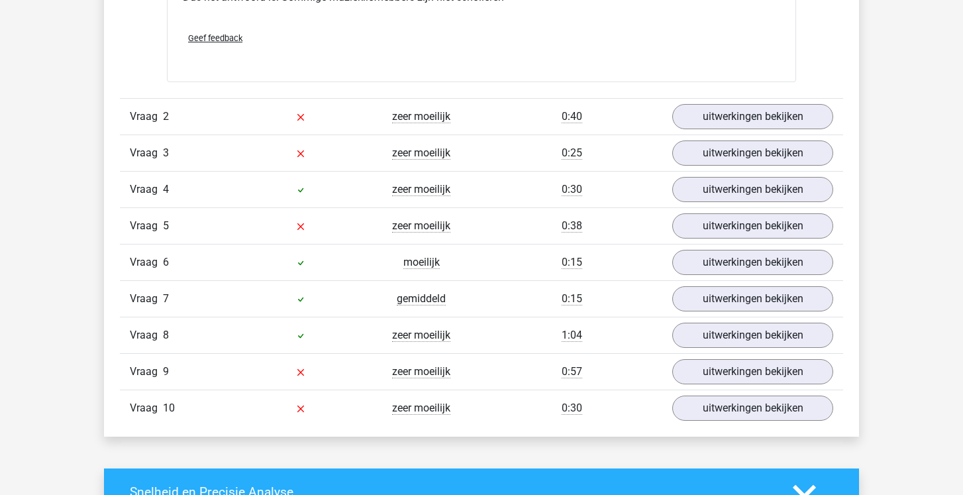
scroll to position [1561, 0]
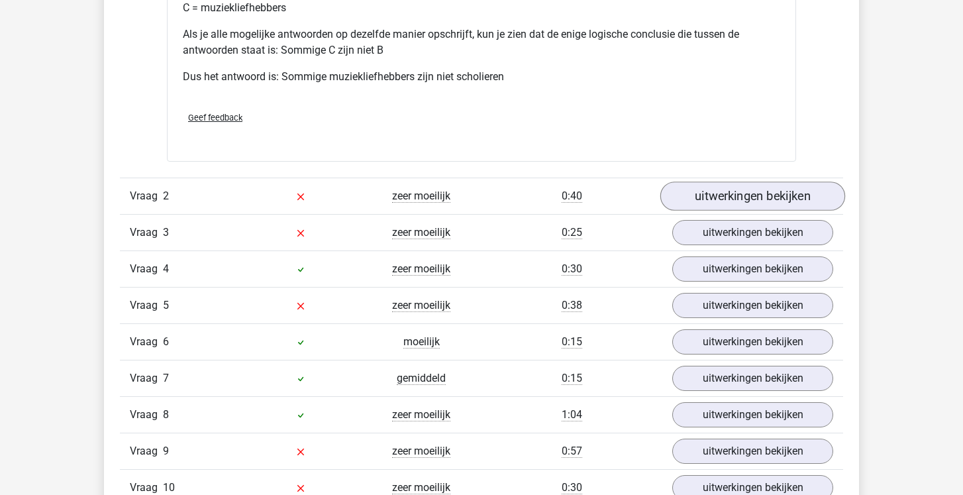
click at [751, 195] on link "uitwerkingen bekijken" at bounding box center [753, 196] width 185 height 29
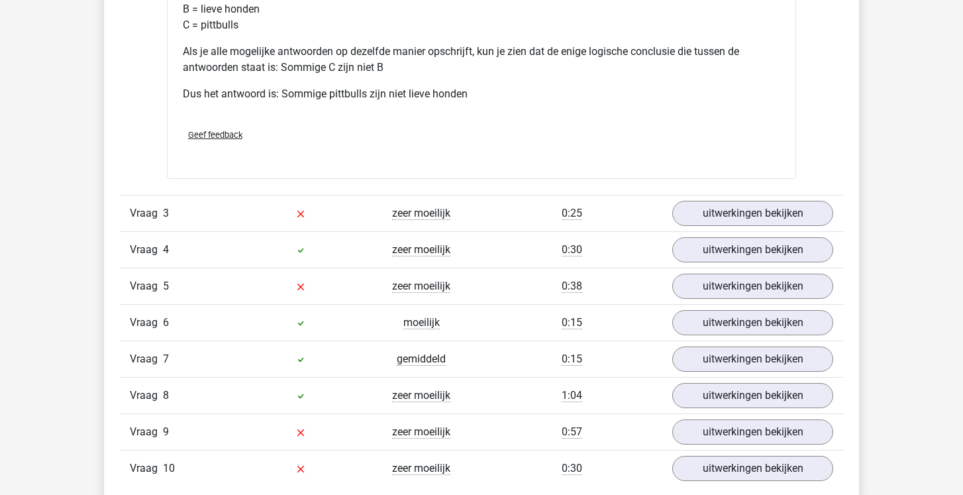
scroll to position [2141, 0]
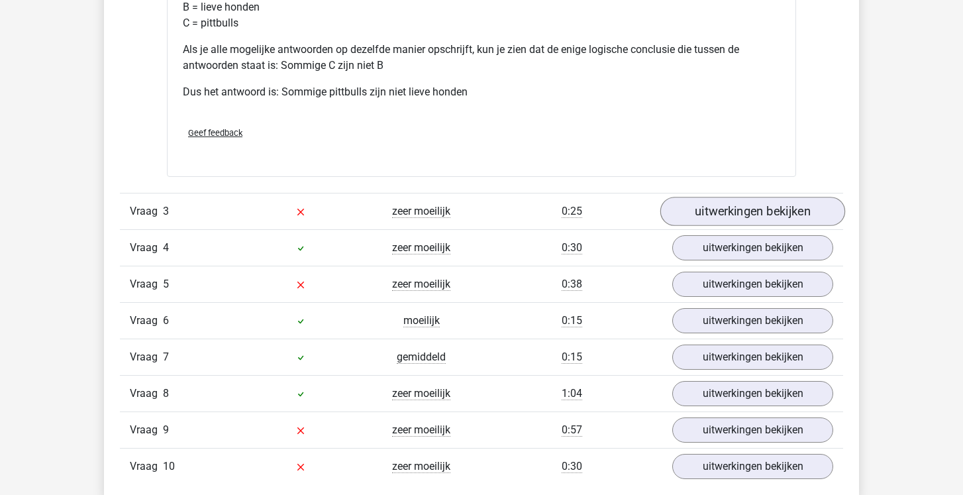
click at [732, 202] on link "uitwerkingen bekijken" at bounding box center [753, 211] width 185 height 29
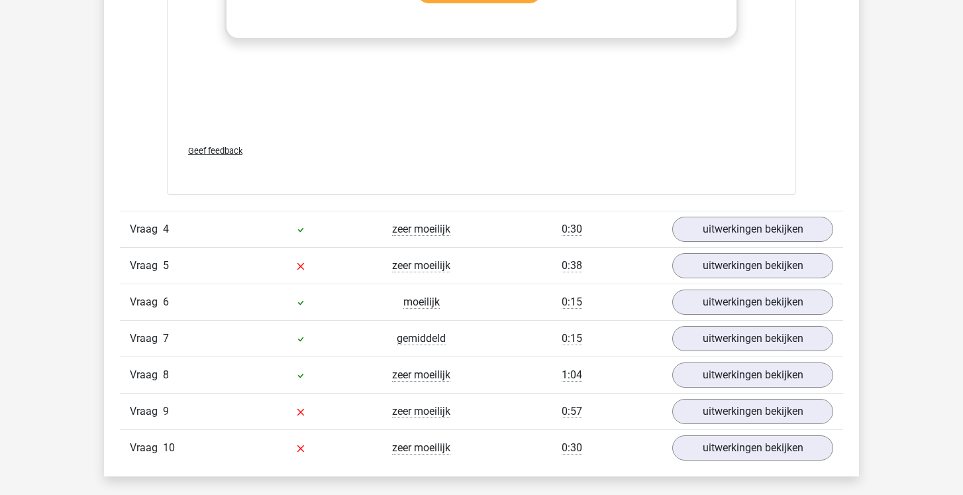
scroll to position [2932, 0]
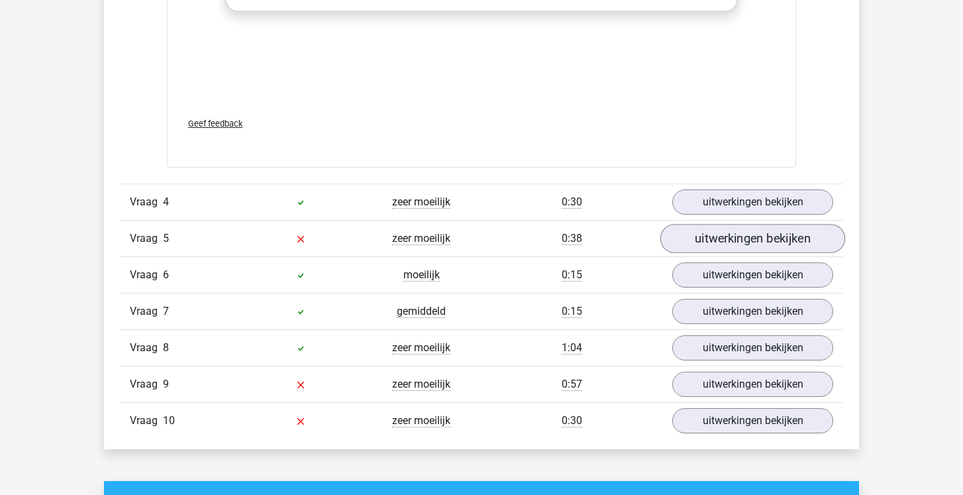
click at [729, 241] on link "uitwerkingen bekijken" at bounding box center [753, 239] width 185 height 29
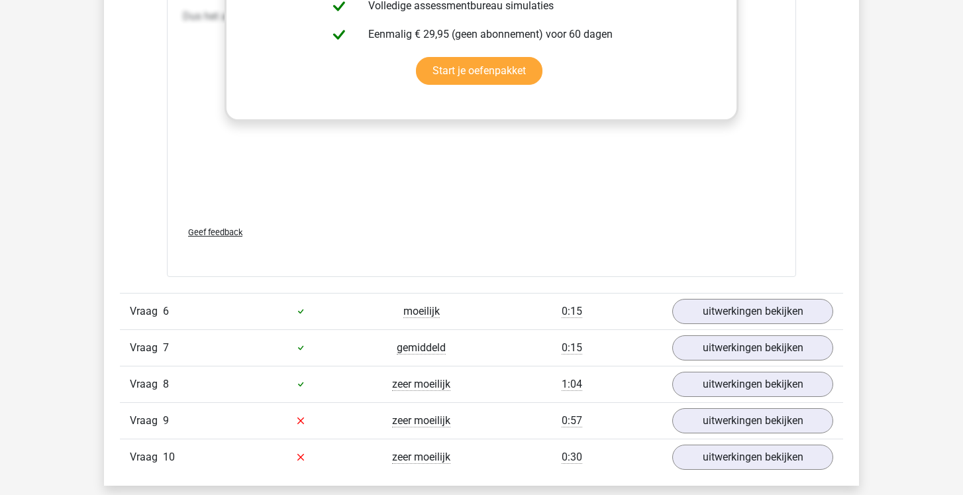
scroll to position [3704, 0]
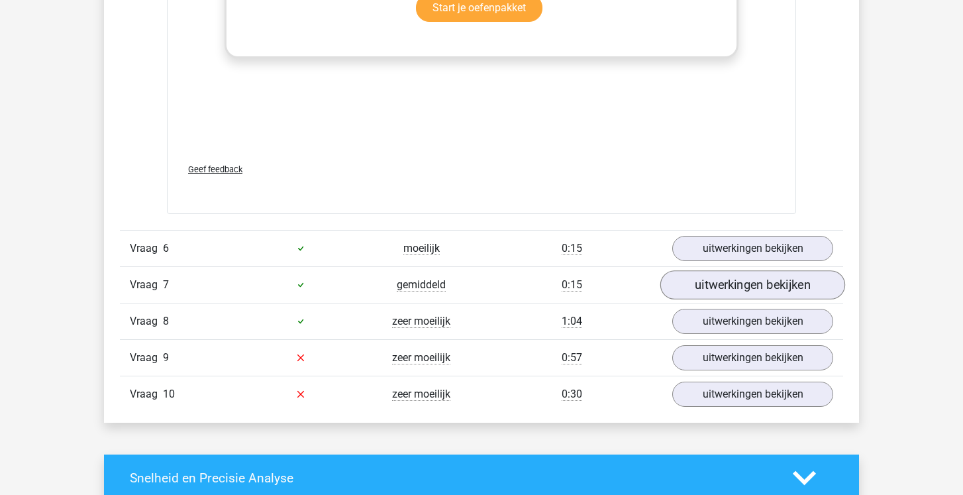
click at [725, 281] on link "uitwerkingen bekijken" at bounding box center [753, 284] width 185 height 29
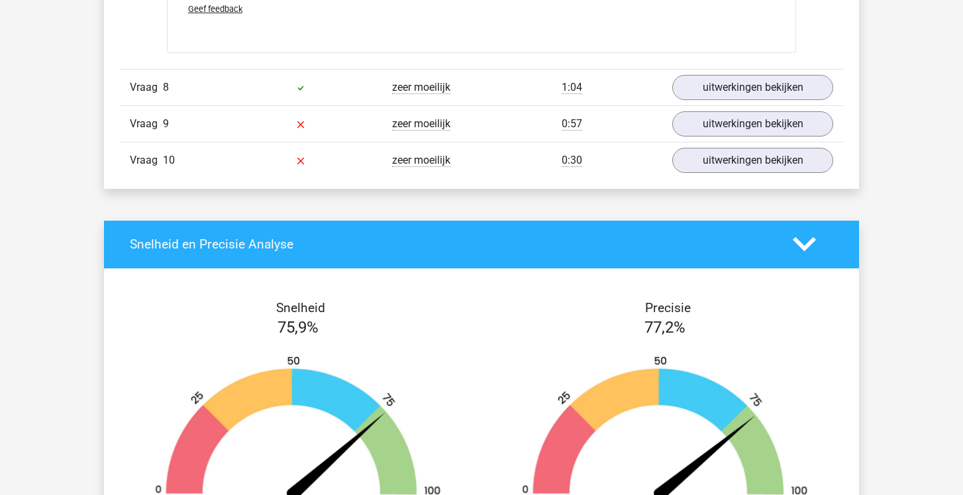
scroll to position [4665, 0]
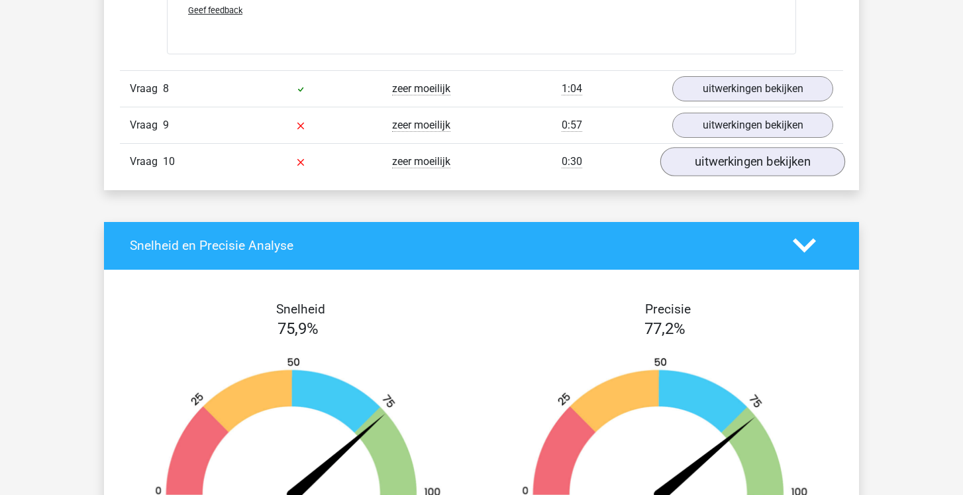
click at [749, 155] on link "uitwerkingen bekijken" at bounding box center [753, 161] width 185 height 29
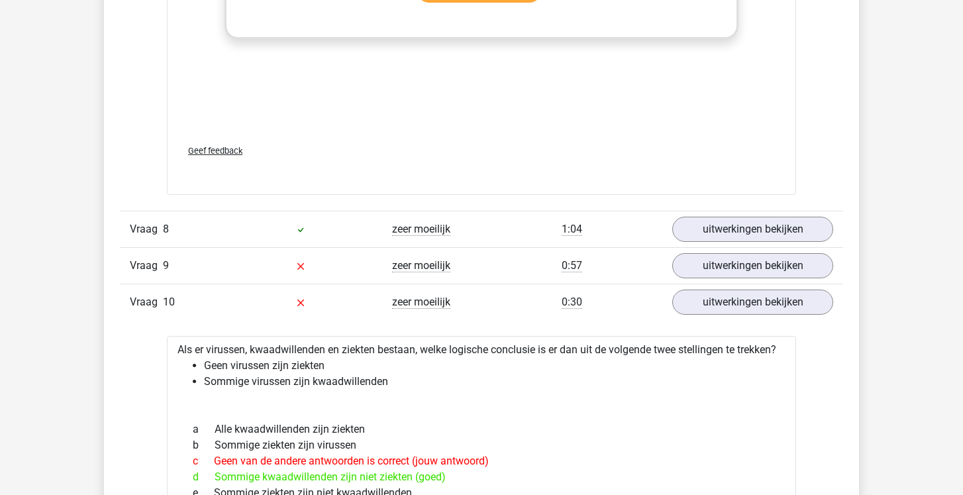
scroll to position [4469, 0]
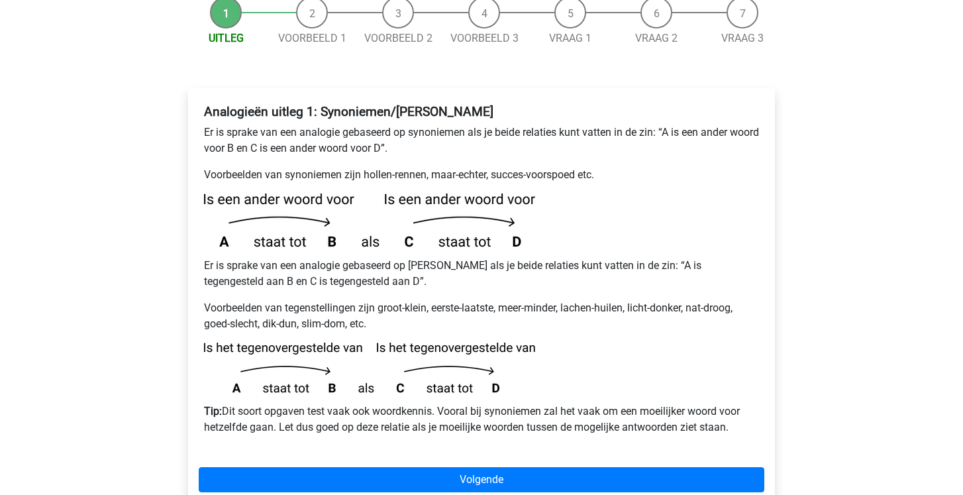
scroll to position [172, 0]
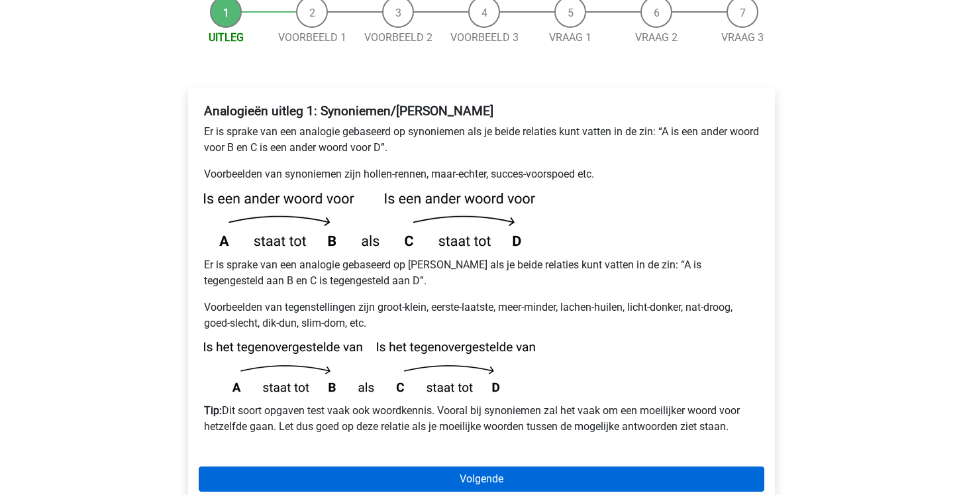
click at [296, 466] on link "Volgende" at bounding box center [482, 478] width 566 height 25
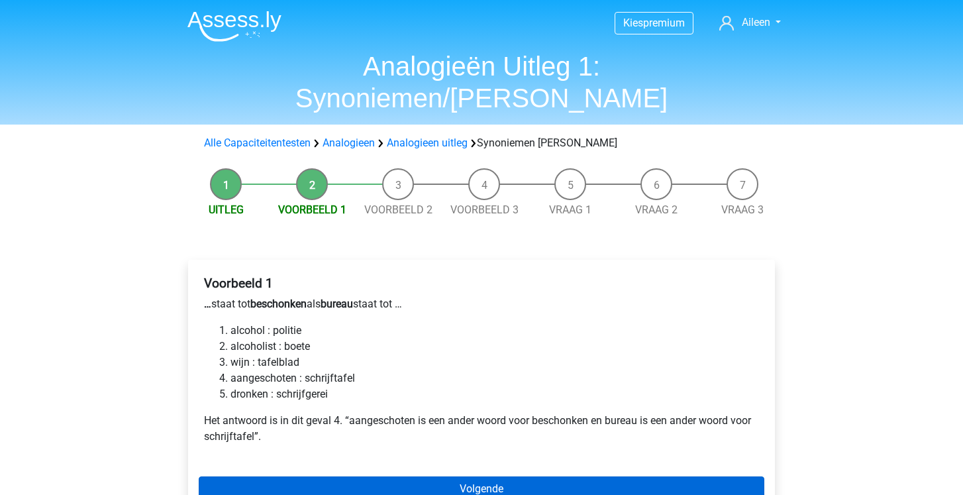
click at [287, 476] on link "Volgende" at bounding box center [482, 488] width 566 height 25
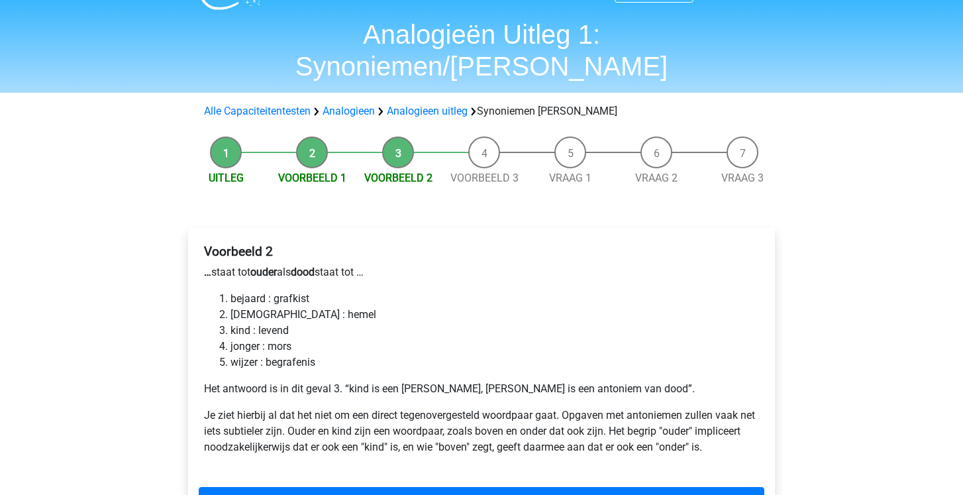
scroll to position [32, 0]
click at [268, 487] on link "Volgende" at bounding box center [482, 499] width 566 height 25
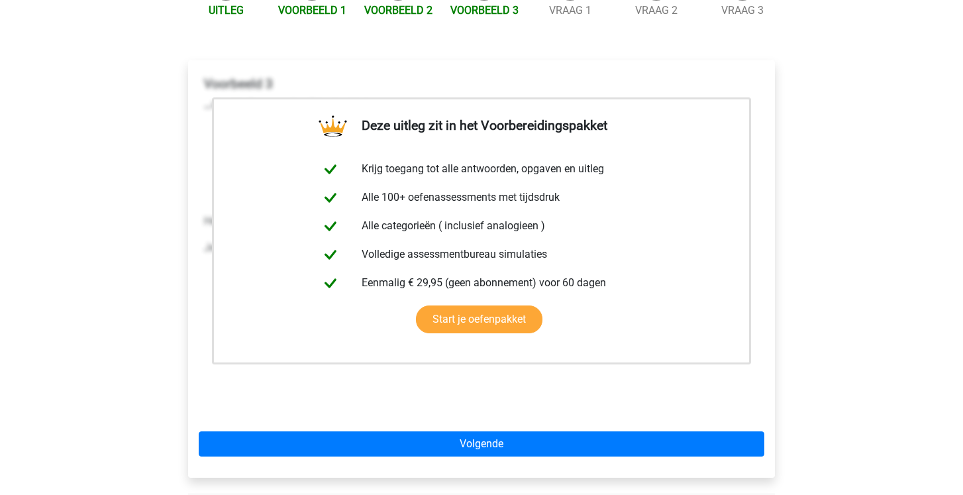
scroll to position [217, 0]
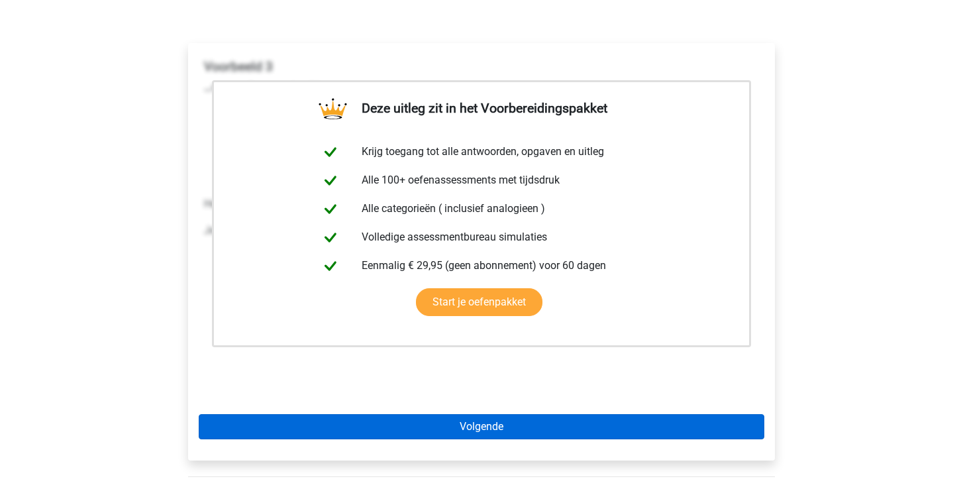
click at [339, 414] on link "Volgende" at bounding box center [482, 426] width 566 height 25
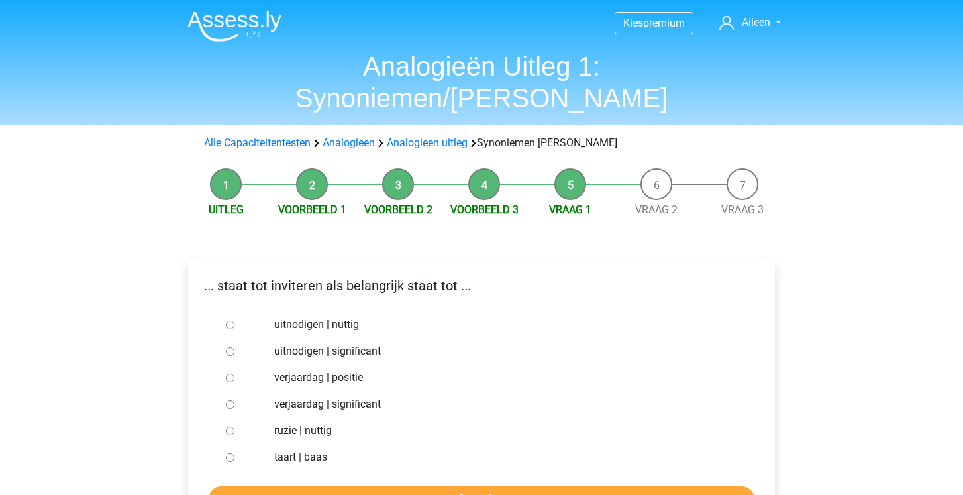
click at [233, 338] on div at bounding box center [243, 351] width 44 height 27
click at [227, 347] on input "uitnodigen | significant" at bounding box center [230, 351] width 9 height 9
radio input "true"
click at [349, 486] on input "Controleer" at bounding box center [482, 498] width 546 height 25
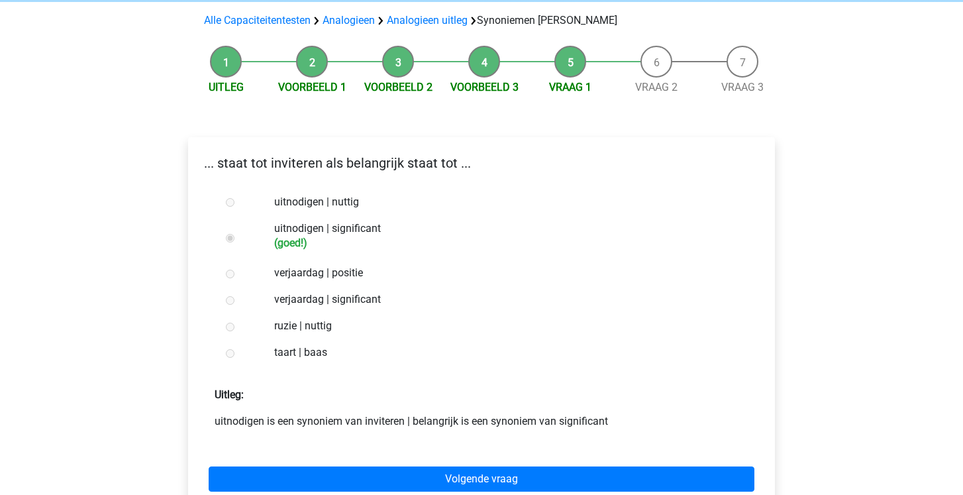
scroll to position [168, 0]
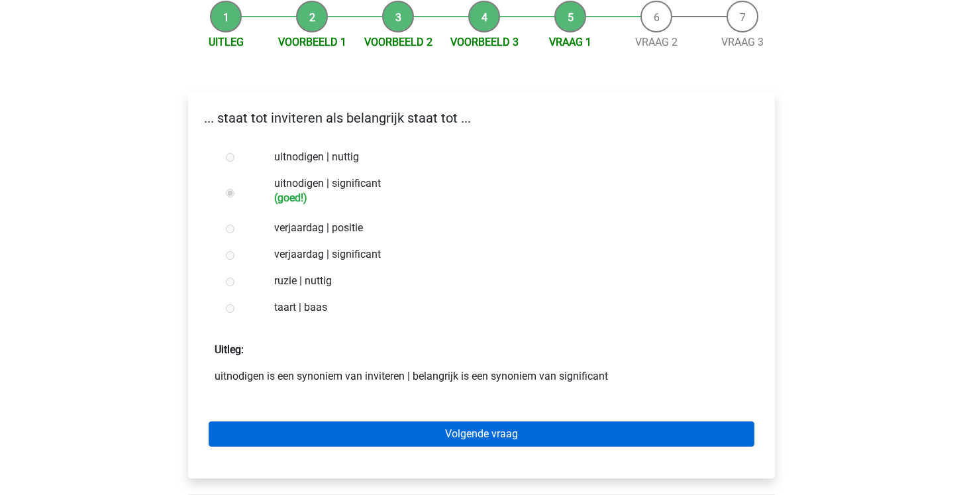
click at [376, 421] on link "Volgende vraag" at bounding box center [482, 433] width 546 height 25
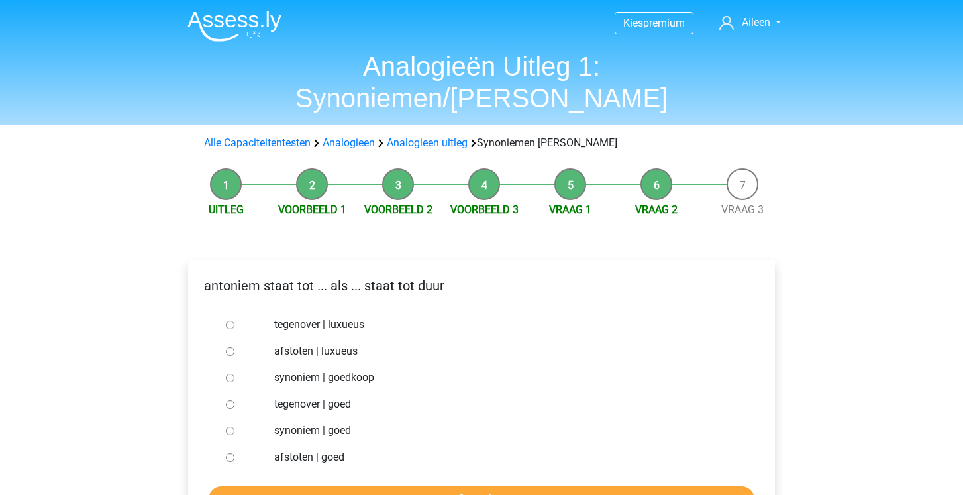
click at [306, 370] on label "synoniem | goedkoop" at bounding box center [503, 378] width 458 height 16
click at [235, 374] on input "synoniem | goedkoop" at bounding box center [230, 378] width 9 height 9
radio input "true"
click at [333, 486] on input "Controleer" at bounding box center [482, 498] width 546 height 25
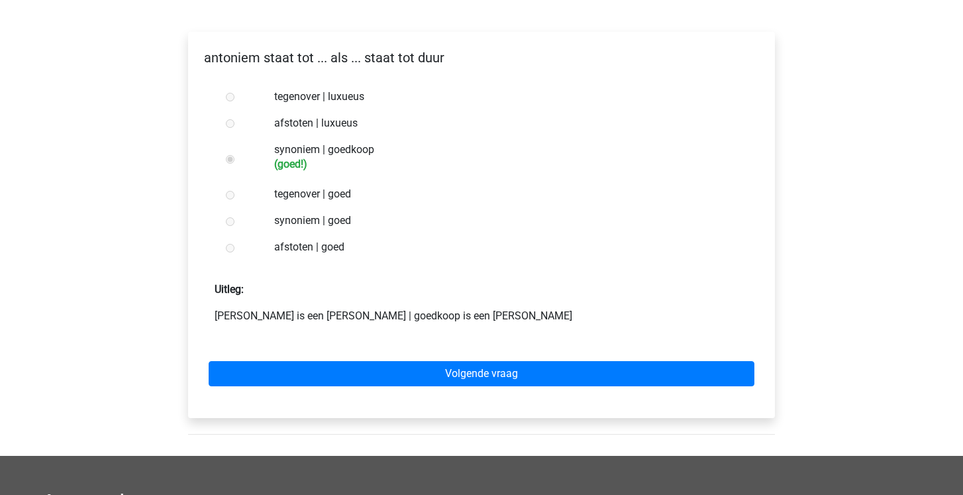
scroll to position [231, 0]
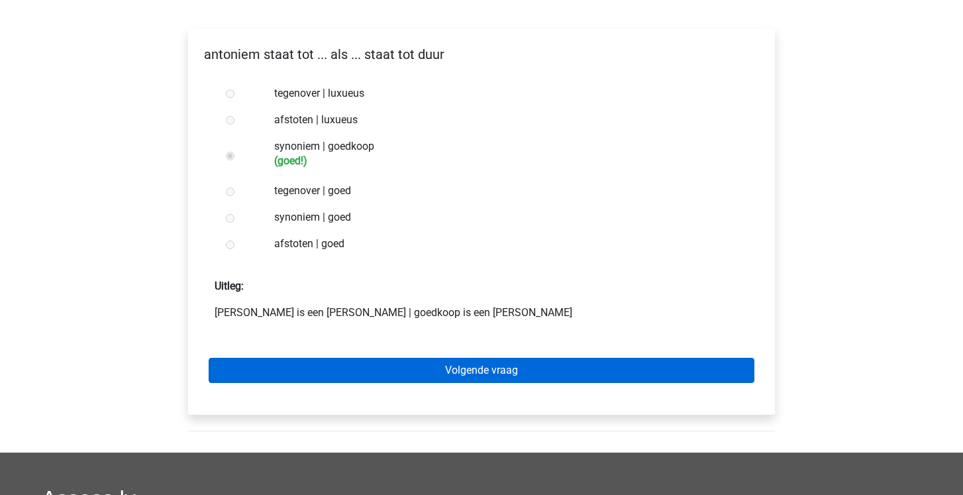
click at [370, 358] on link "Volgende vraag" at bounding box center [482, 370] width 546 height 25
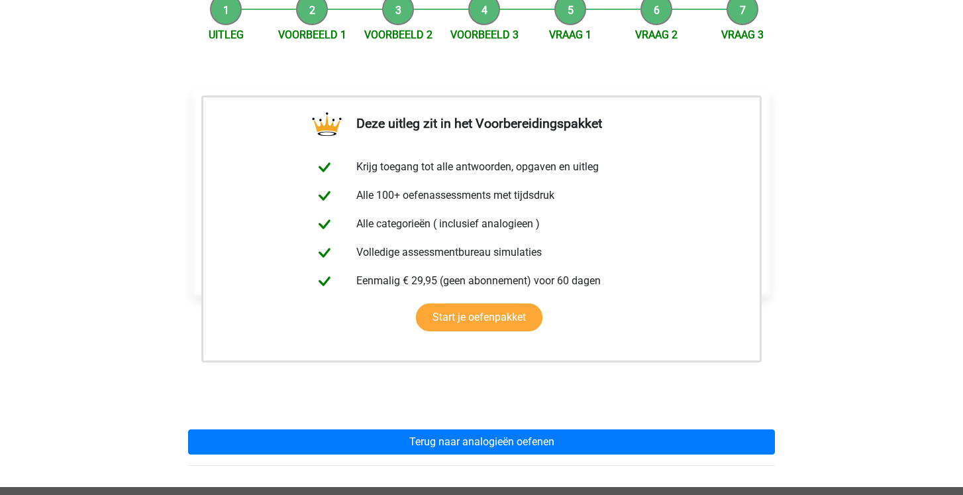
scroll to position [180, 0]
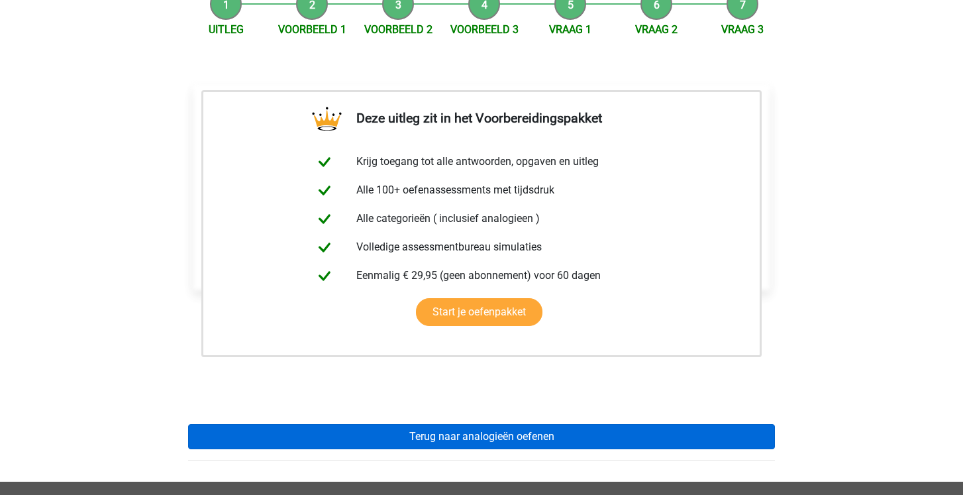
click at [344, 424] on link "Terug naar analogieën oefenen" at bounding box center [481, 436] width 587 height 25
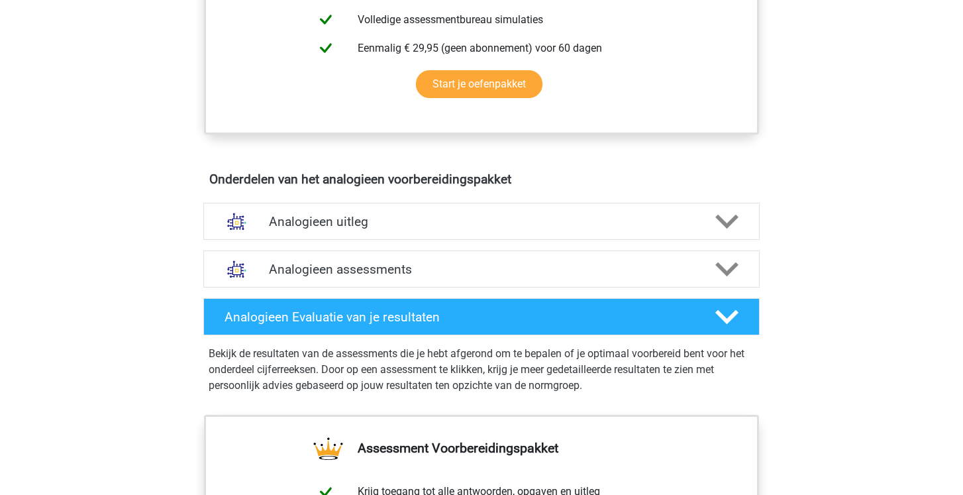
scroll to position [613, 0]
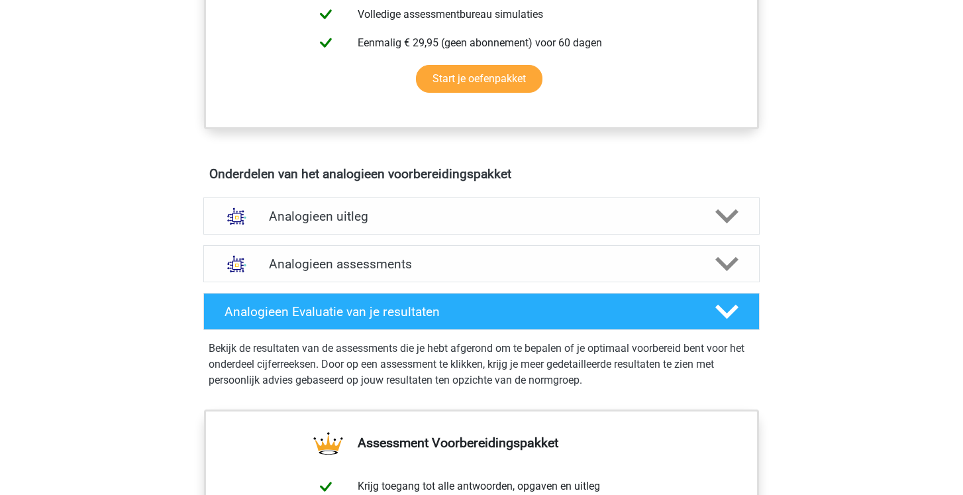
click at [326, 195] on div "Analogieen uitleg Bij het oplossen van Analogieën moet je een relatie tussen tw…" at bounding box center [482, 216] width 608 height 48
click at [326, 209] on h4 "Analogieen uitleg" at bounding box center [481, 216] width 425 height 15
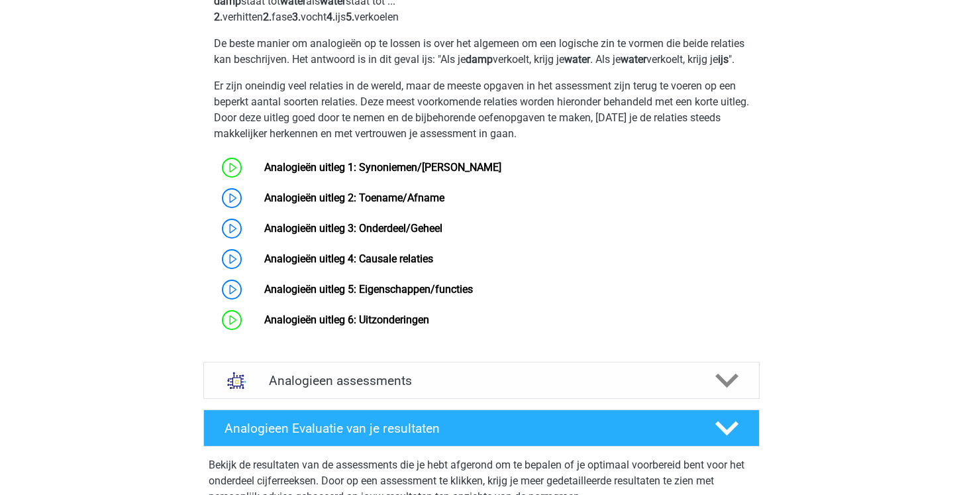
scroll to position [939, 0]
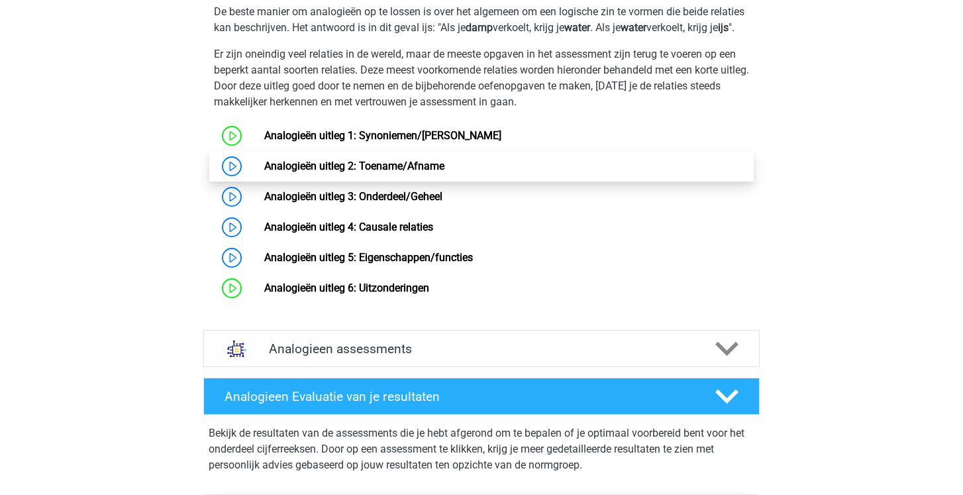
click at [333, 172] on link "Analogieën uitleg 2: Toename/Afname" at bounding box center [354, 166] width 180 height 13
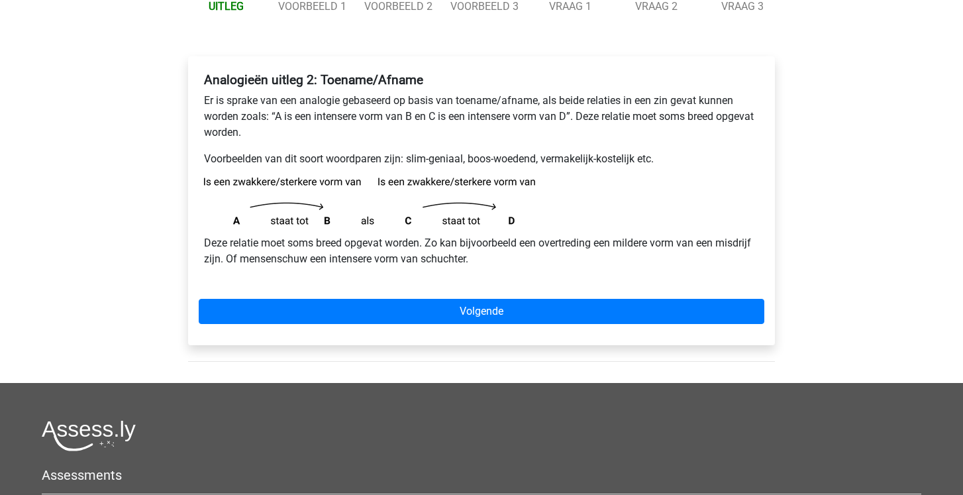
scroll to position [227, 0]
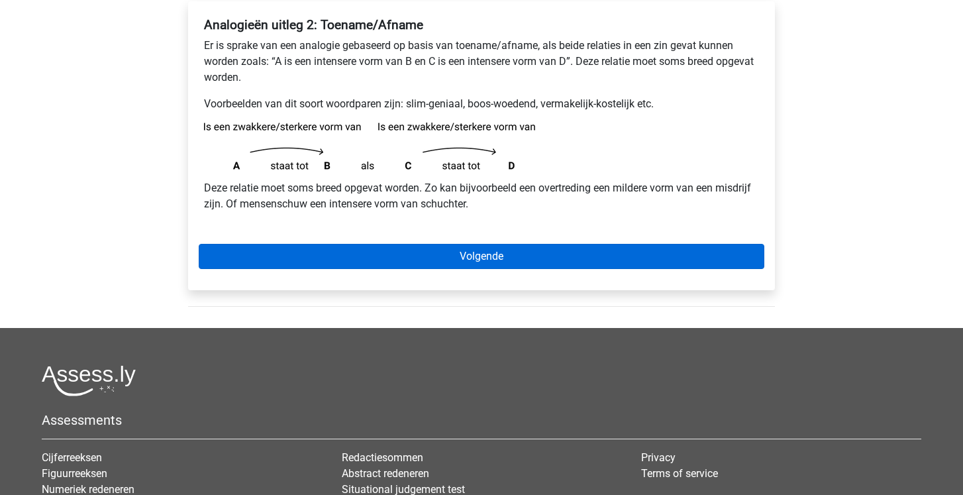
click at [299, 252] on link "Volgende" at bounding box center [482, 256] width 566 height 25
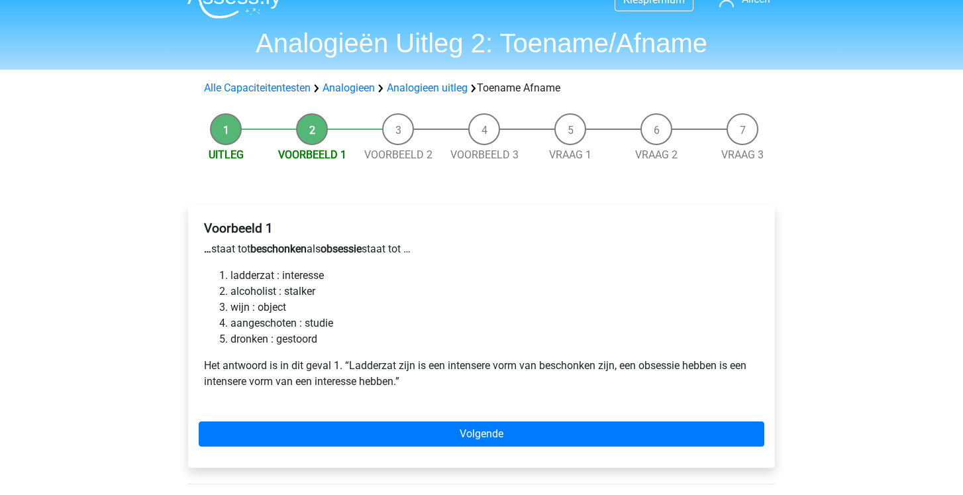
scroll to position [25, 0]
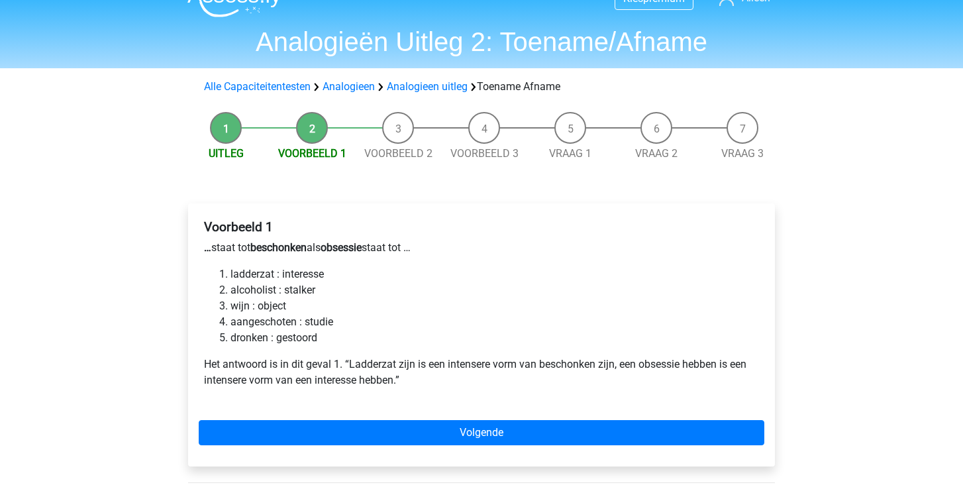
click at [275, 289] on li "alcoholist : stalker" at bounding box center [495, 290] width 529 height 16
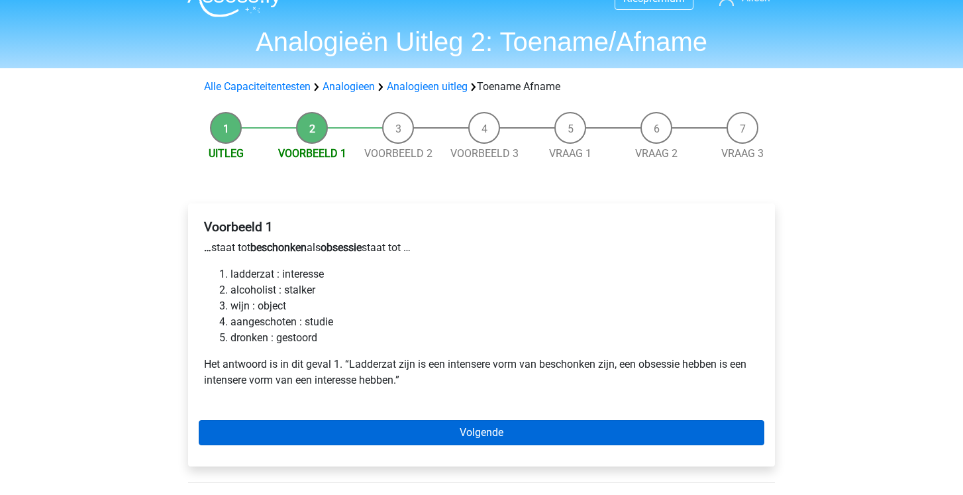
click at [336, 433] on link "Volgende" at bounding box center [482, 432] width 566 height 25
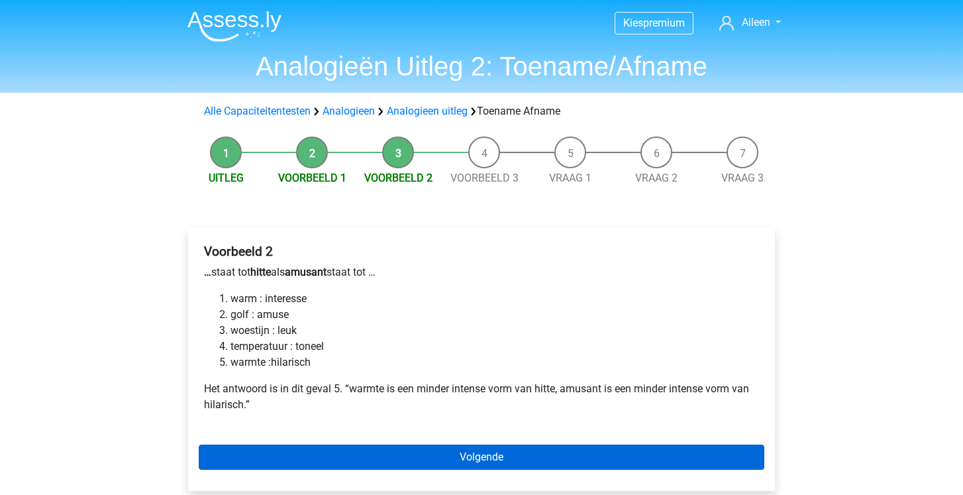
click at [258, 449] on link "Volgende" at bounding box center [482, 457] width 566 height 25
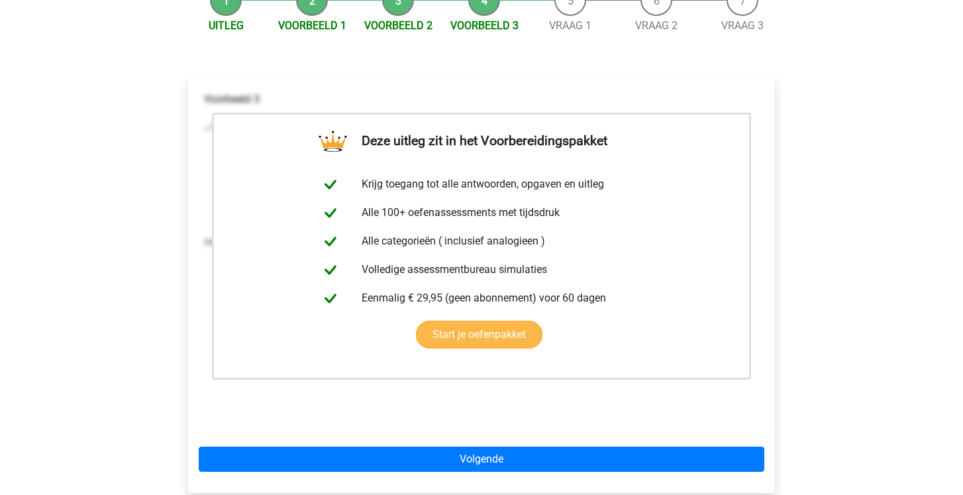
scroll to position [181, 0]
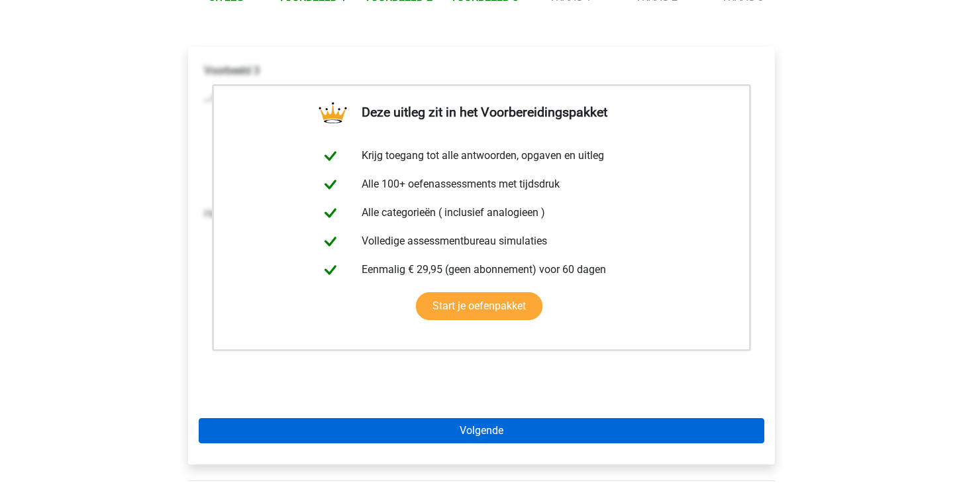
click at [270, 431] on link "Volgende" at bounding box center [482, 430] width 566 height 25
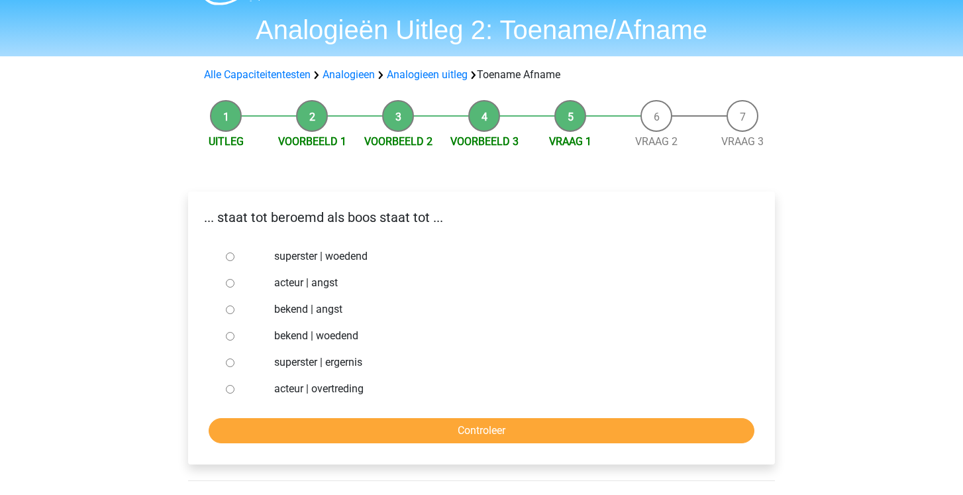
scroll to position [38, 0]
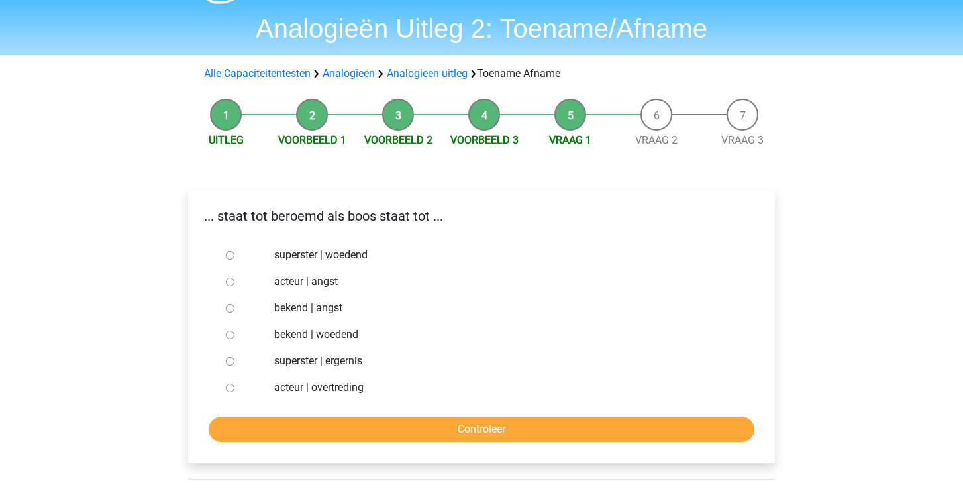
click at [292, 335] on label "bekend | woedend" at bounding box center [503, 335] width 458 height 16
click at [235, 335] on input "bekend | woedend" at bounding box center [230, 335] width 9 height 9
radio input "true"
click at [305, 421] on input "Controleer" at bounding box center [482, 429] width 546 height 25
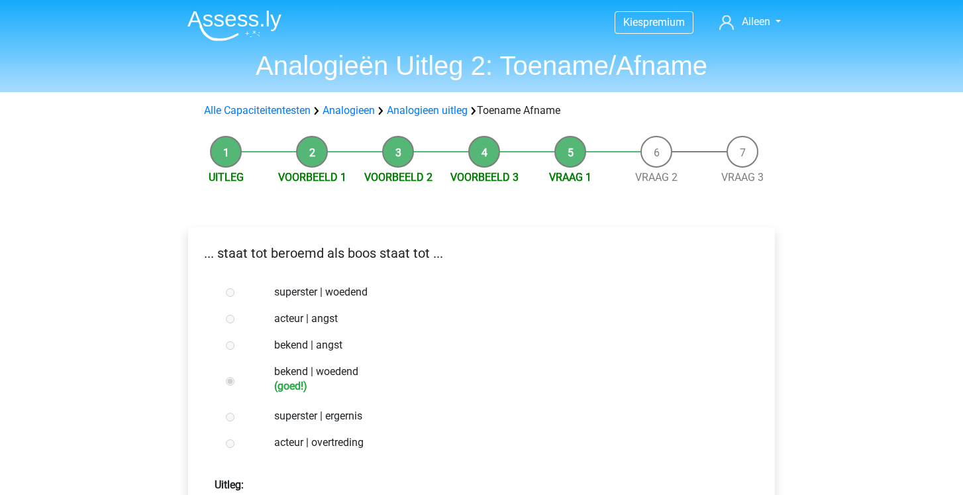
scroll to position [222, 0]
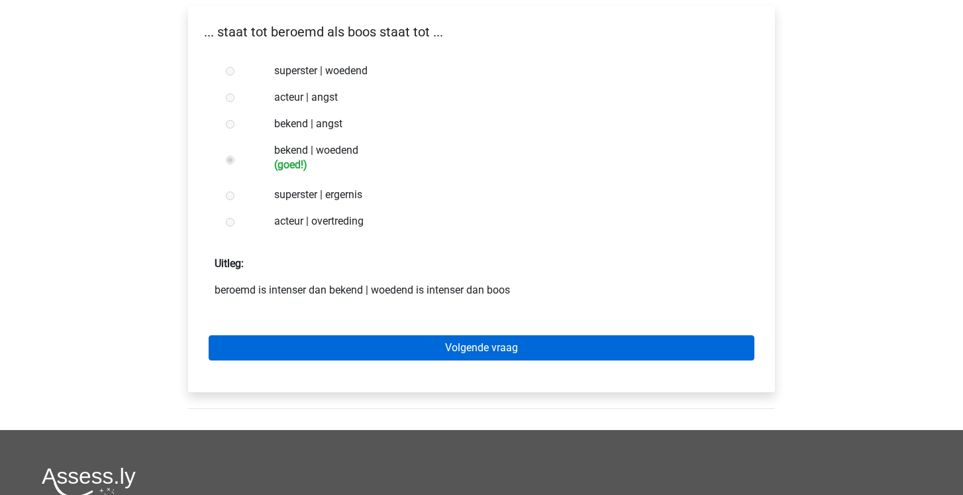
click at [331, 358] on link "Volgende vraag" at bounding box center [482, 347] width 546 height 25
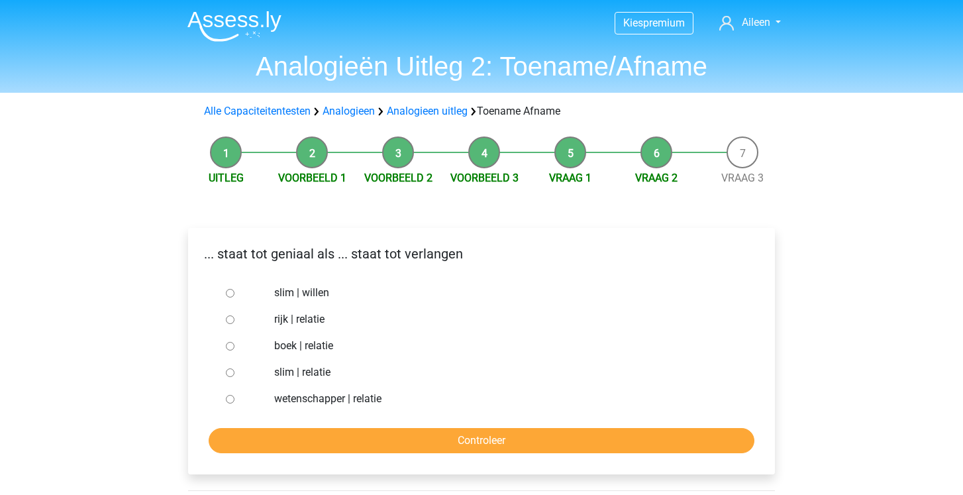
click at [305, 300] on label "slim | willen" at bounding box center [503, 293] width 458 height 16
click at [235, 297] on input "slim | willen" at bounding box center [230, 293] width 9 height 9
radio input "true"
click at [311, 434] on input "Controleer" at bounding box center [482, 440] width 546 height 25
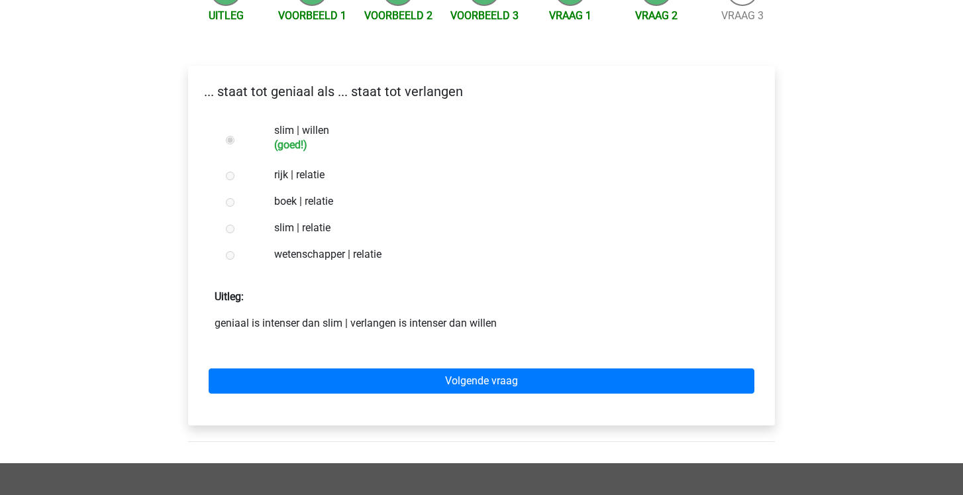
scroll to position [165, 0]
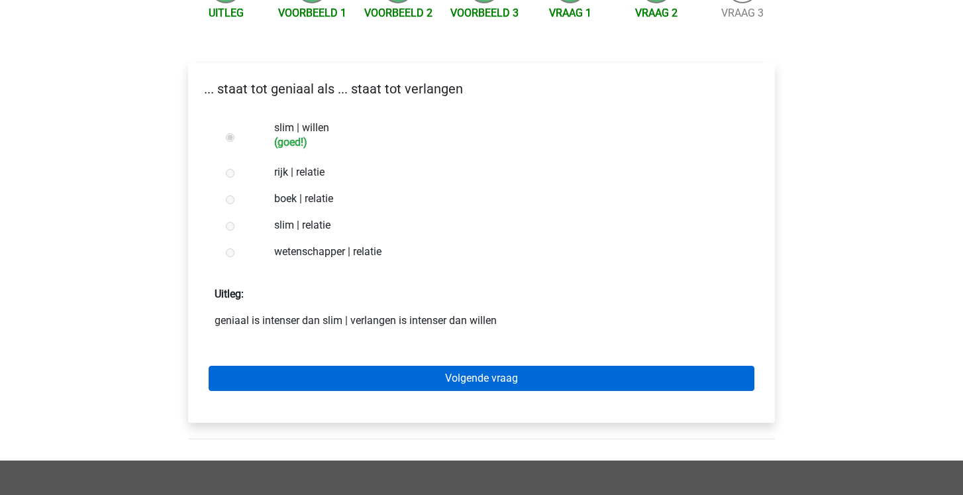
click at [329, 386] on link "Volgende vraag" at bounding box center [482, 378] width 546 height 25
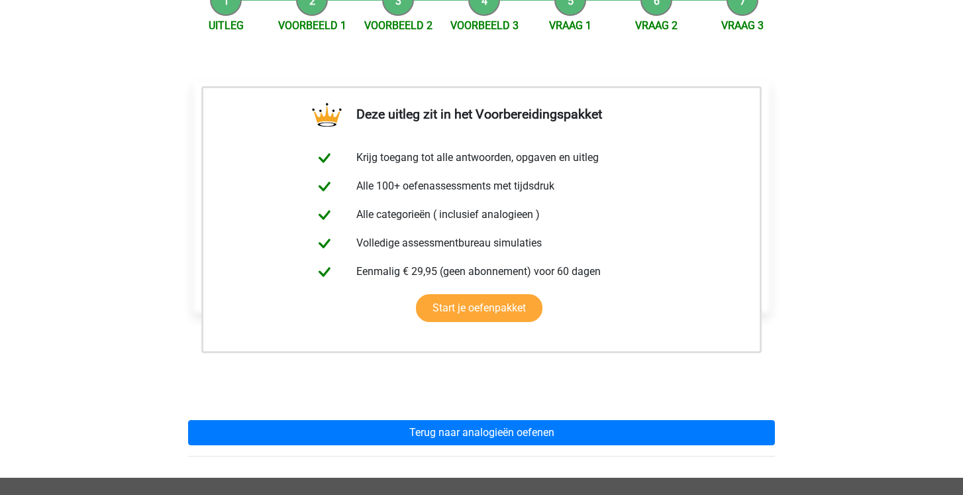
scroll to position [160, 0]
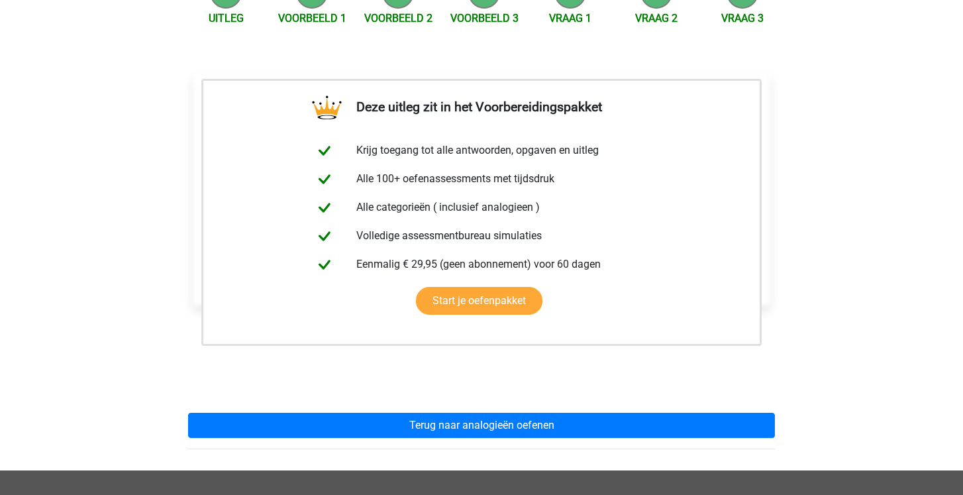
click at [337, 456] on div "Deze uitleg zit in het Voorbereidingspakket Krijg toegang tot alle antwoorden, …" at bounding box center [482, 256] width 608 height 429
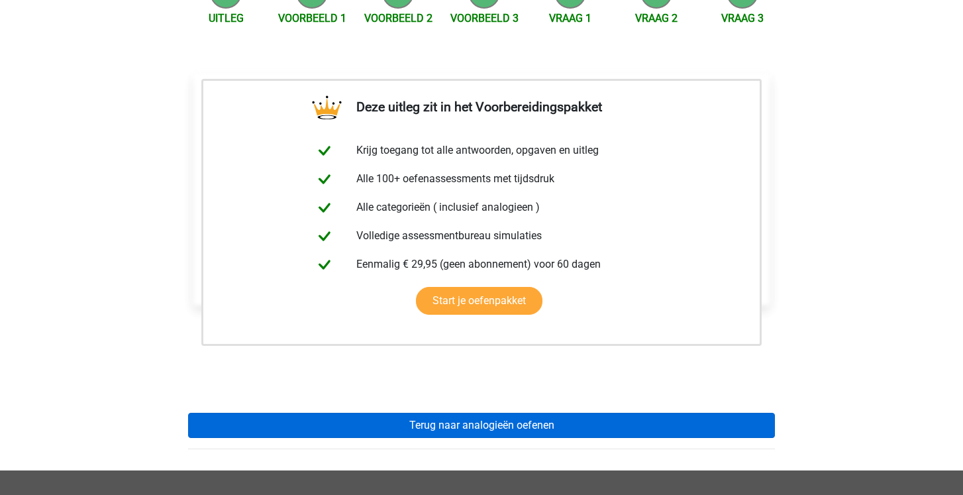
click at [337, 429] on link "Terug naar analogieën oefenen" at bounding box center [481, 425] width 587 height 25
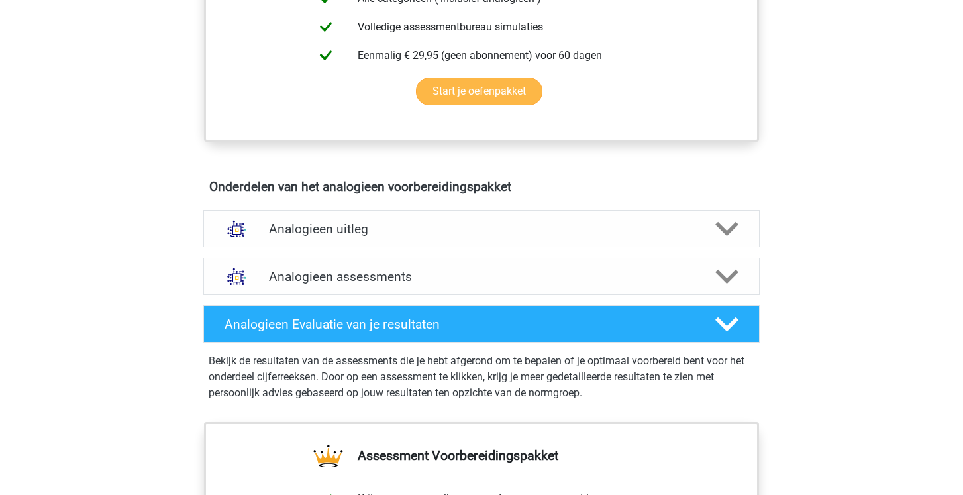
scroll to position [599, 0]
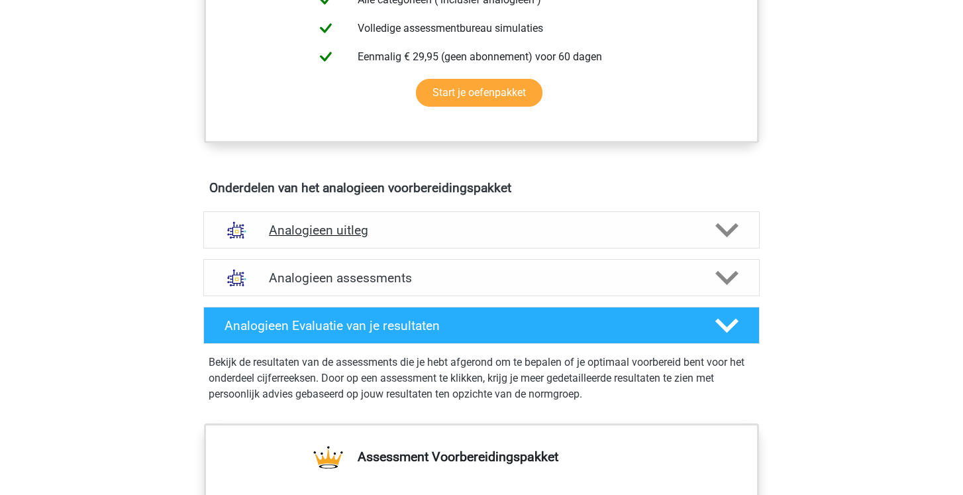
click at [337, 224] on h4 "Analogieen uitleg" at bounding box center [481, 230] width 425 height 15
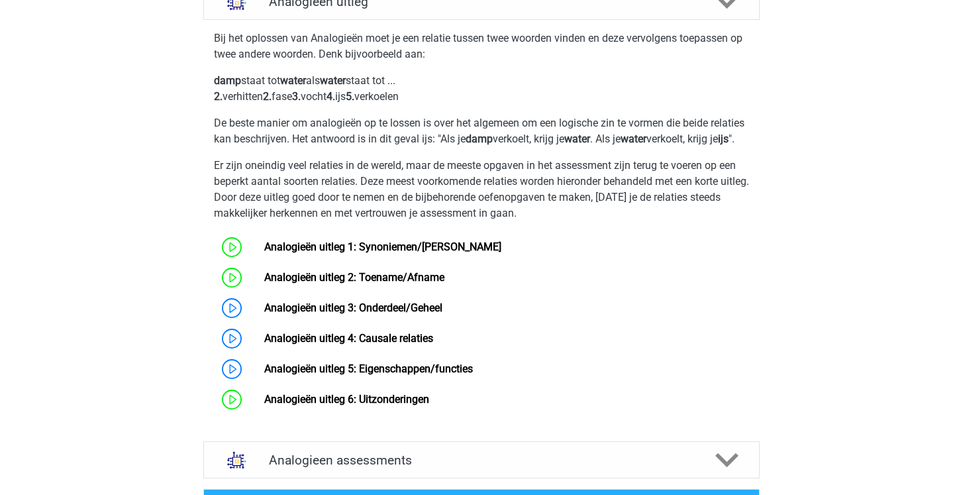
scroll to position [832, 0]
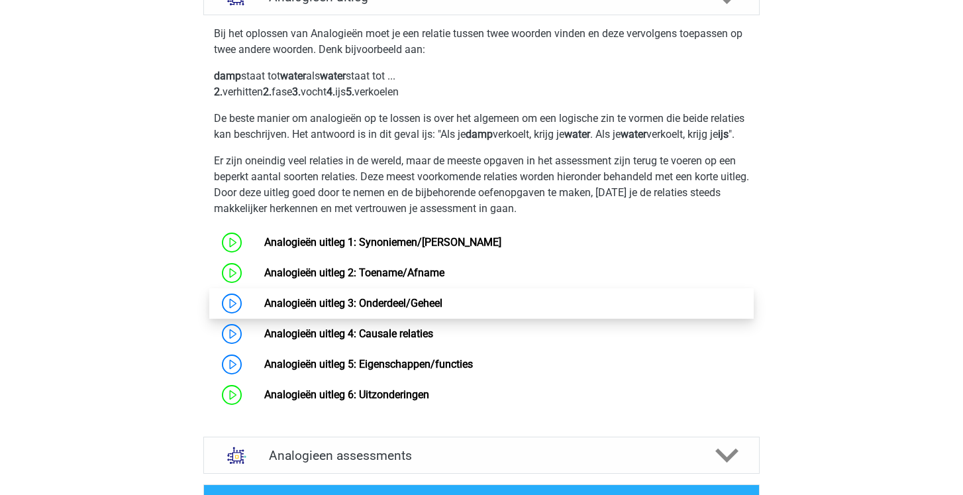
click at [332, 309] on link "Analogieën uitleg 3: Onderdeel/Geheel" at bounding box center [353, 303] width 178 height 13
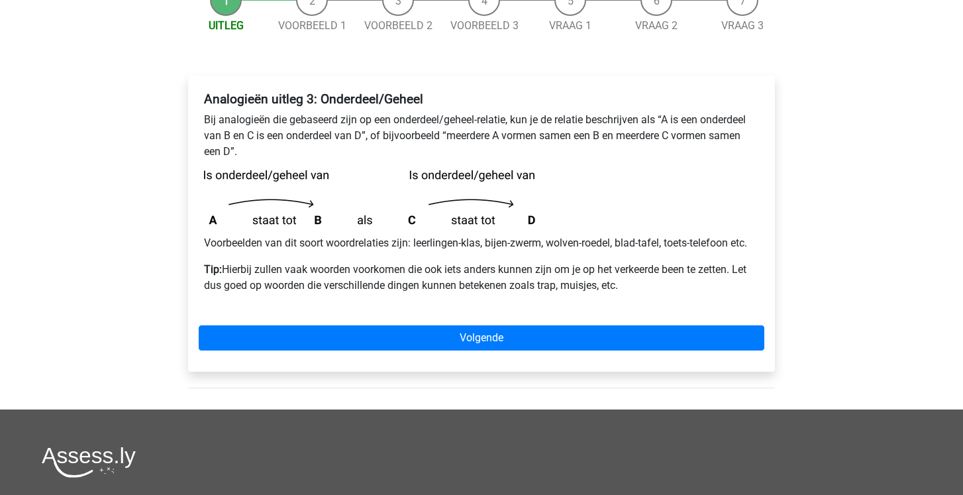
scroll to position [154, 0]
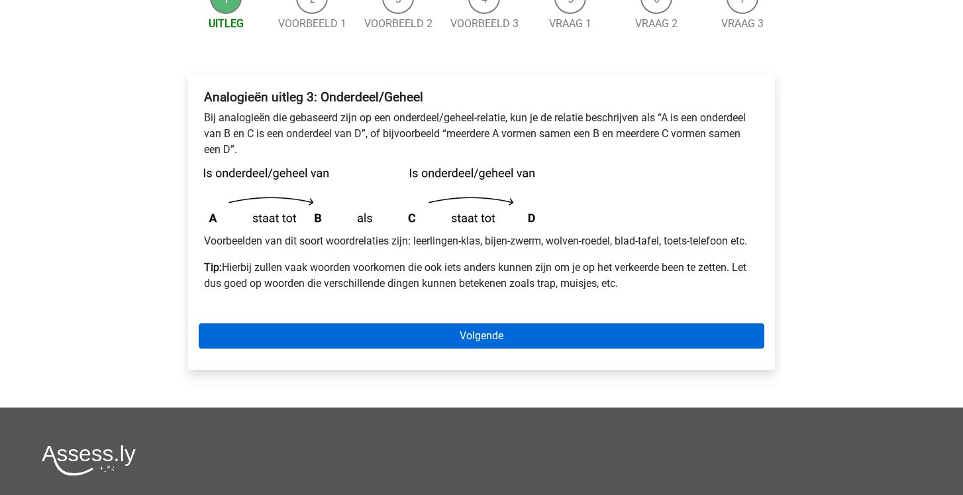
click at [328, 329] on link "Volgende" at bounding box center [482, 335] width 566 height 25
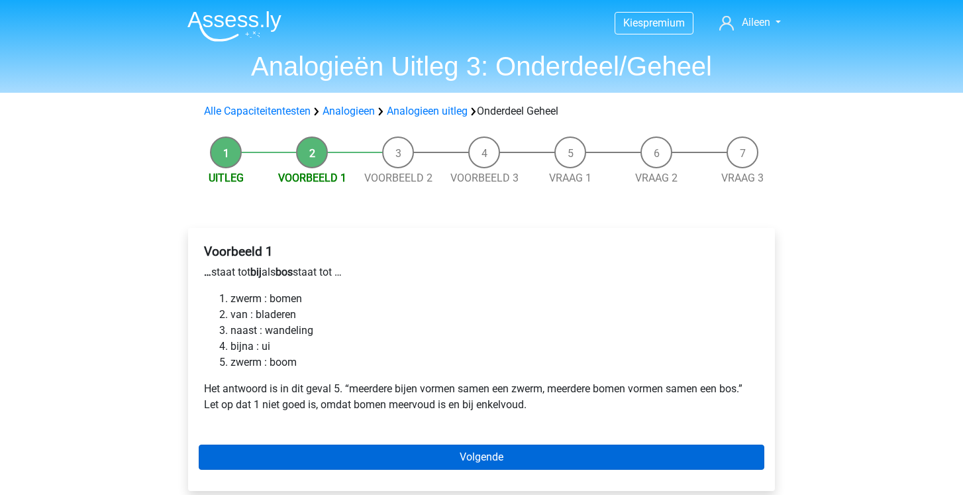
click at [302, 464] on link "Volgende" at bounding box center [482, 457] width 566 height 25
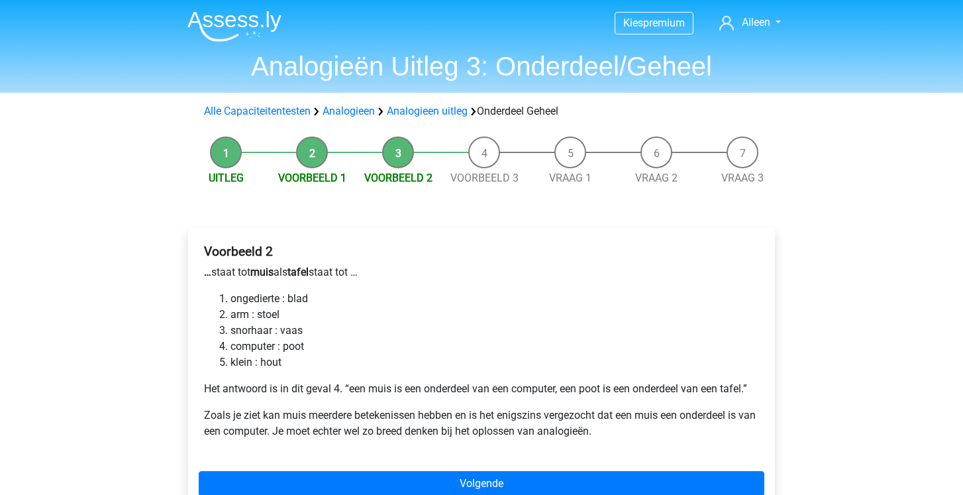
click at [270, 468] on div "Voorbeeld 2 … staat tot muis als tafel staat tot … ongedierte : blad arm : stoe…" at bounding box center [481, 373] width 587 height 290
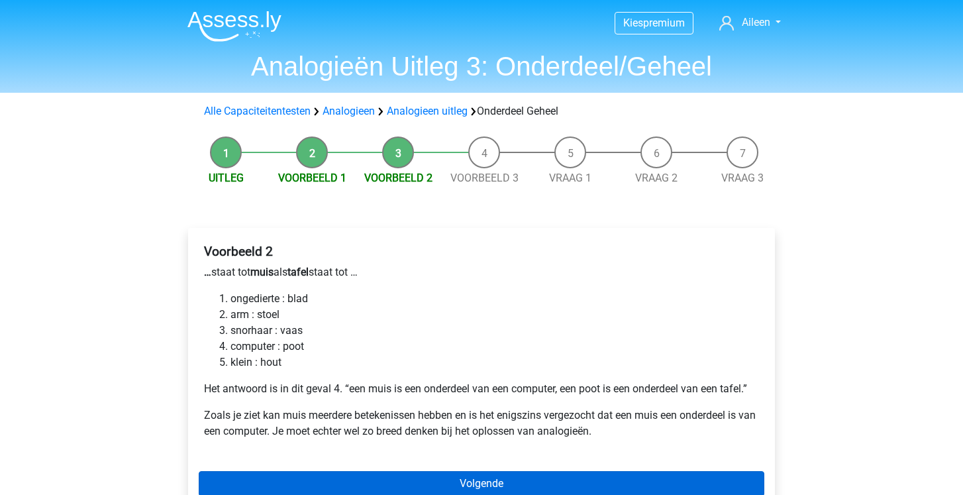
click at [268, 476] on link "Volgende" at bounding box center [482, 483] width 566 height 25
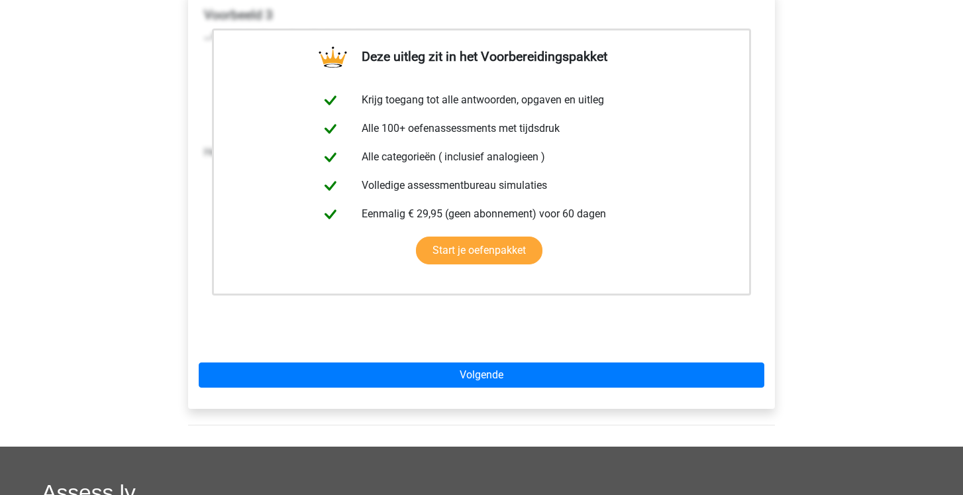
scroll to position [244, 0]
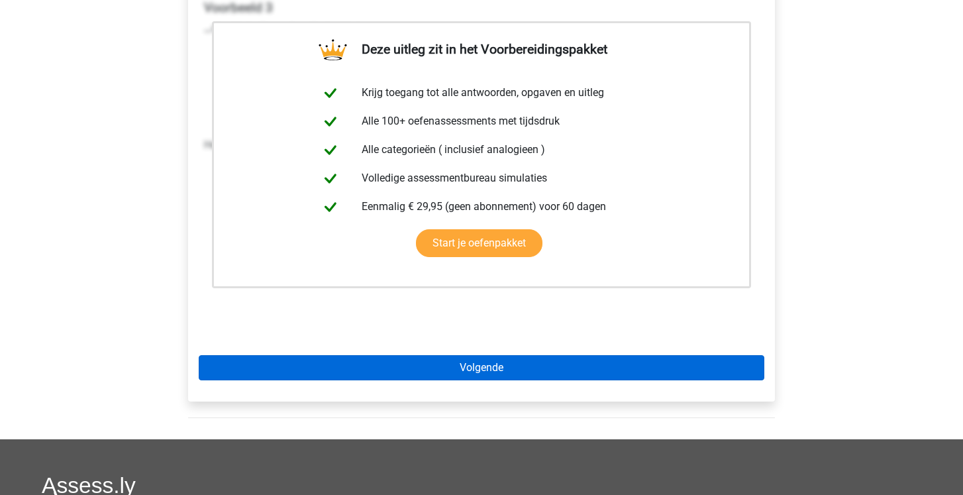
click at [293, 376] on link "Volgende" at bounding box center [482, 367] width 566 height 25
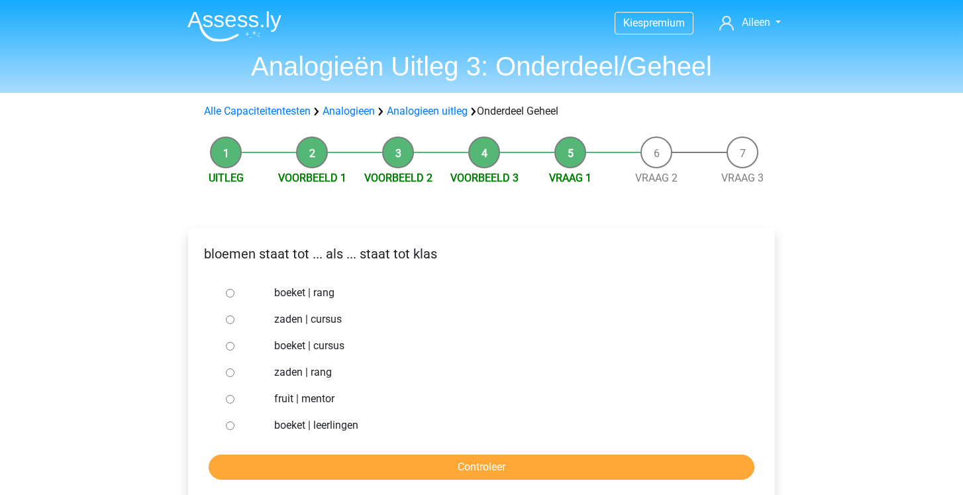
click at [326, 420] on label "boeket | leerlingen" at bounding box center [503, 425] width 458 height 16
click at [235, 421] on input "boeket | leerlingen" at bounding box center [230, 425] width 9 height 9
radio input "true"
click at [325, 472] on input "Controleer" at bounding box center [482, 466] width 546 height 25
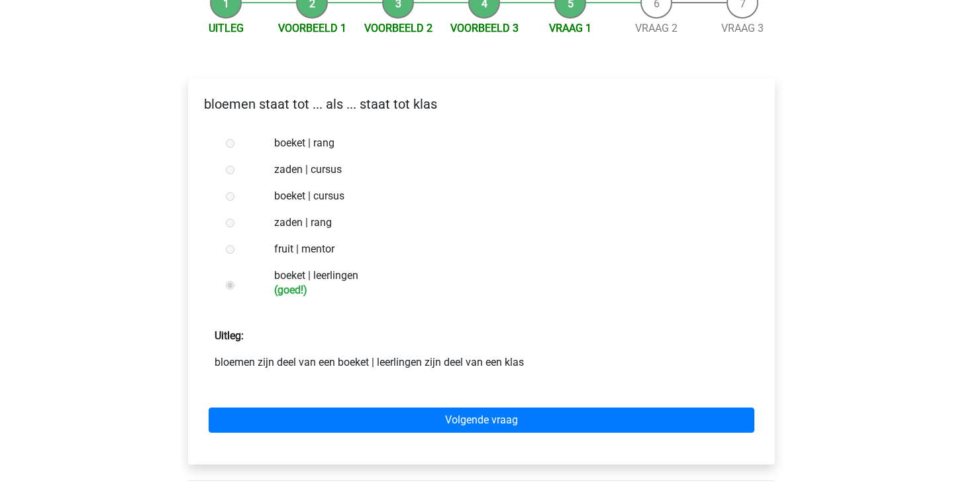
scroll to position [192, 0]
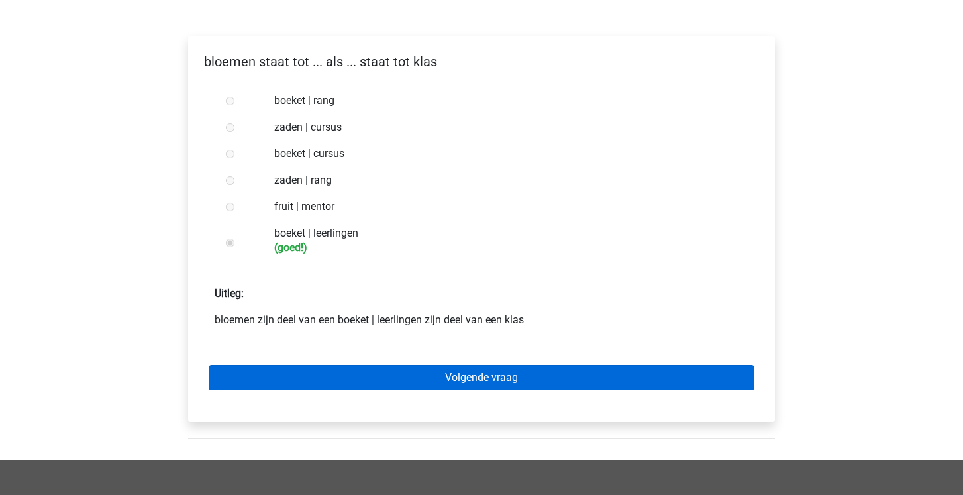
click at [367, 376] on link "Volgende vraag" at bounding box center [482, 377] width 546 height 25
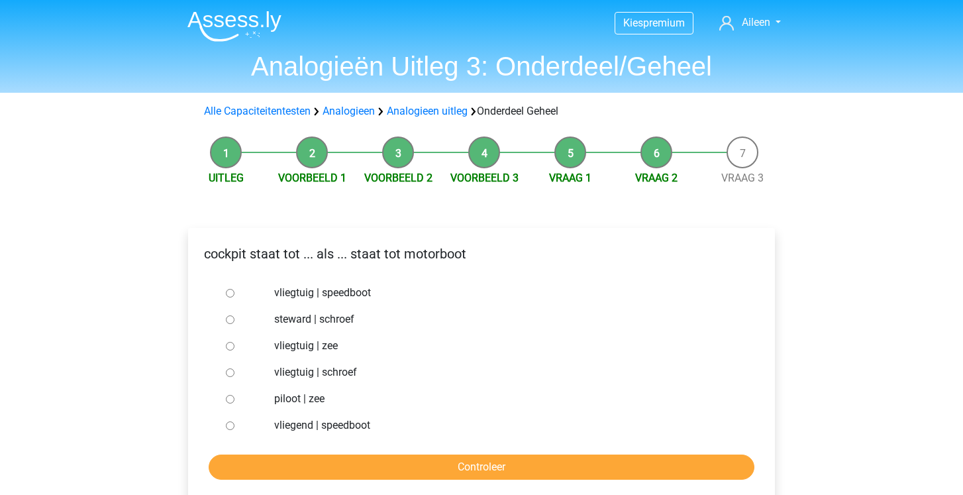
click at [329, 382] on div "vliegtuig | schroef" at bounding box center [503, 372] width 478 height 27
click at [329, 370] on label "vliegtuig | schroef" at bounding box center [503, 372] width 458 height 16
click at [235, 370] on input "vliegtuig | schroef" at bounding box center [230, 372] width 9 height 9
radio input "true"
click at [329, 466] on input "Controleer" at bounding box center [482, 466] width 546 height 25
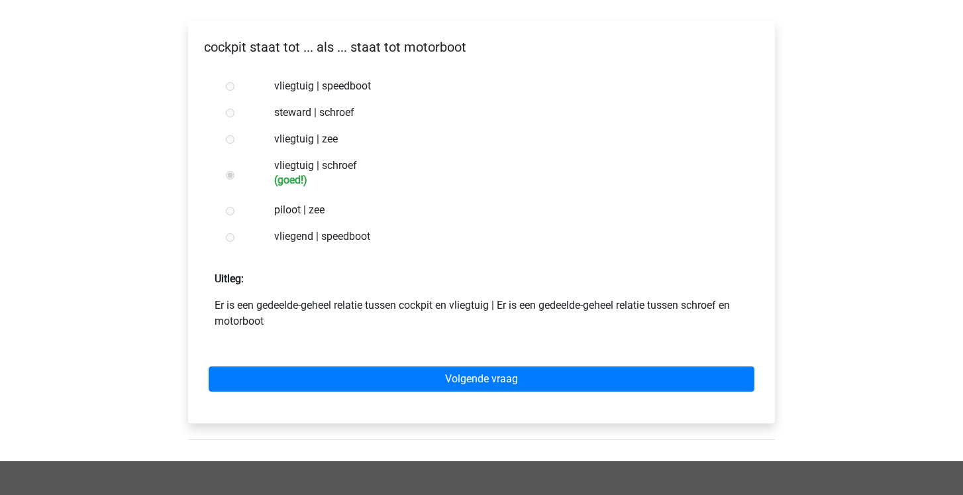
scroll to position [258, 0]
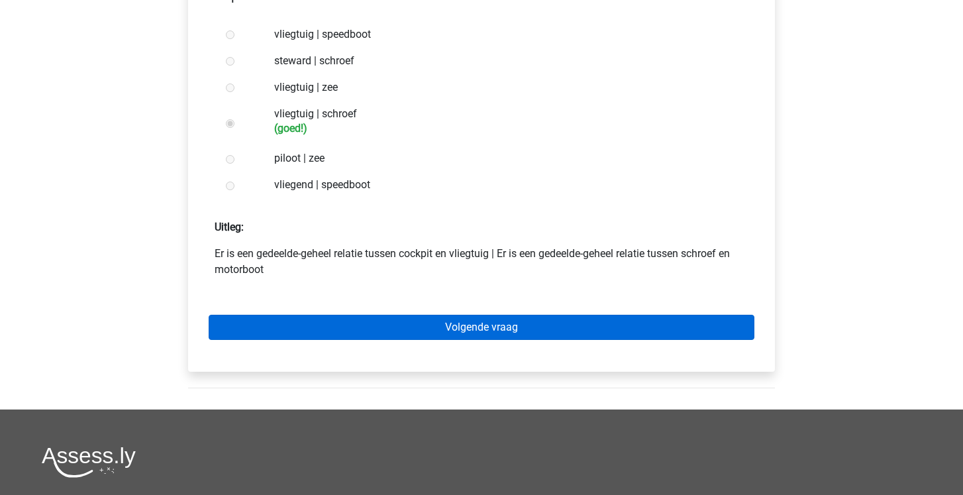
click at [364, 333] on link "Volgende vraag" at bounding box center [482, 327] width 546 height 25
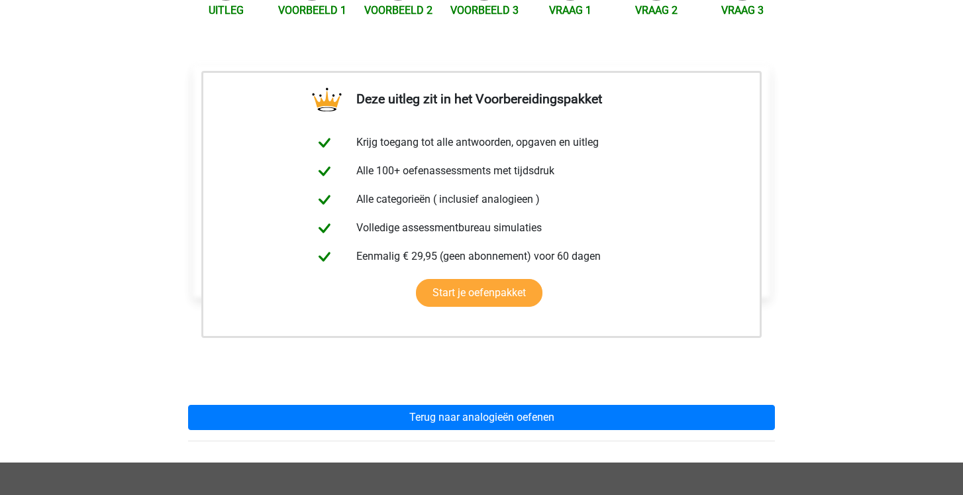
scroll to position [211, 0]
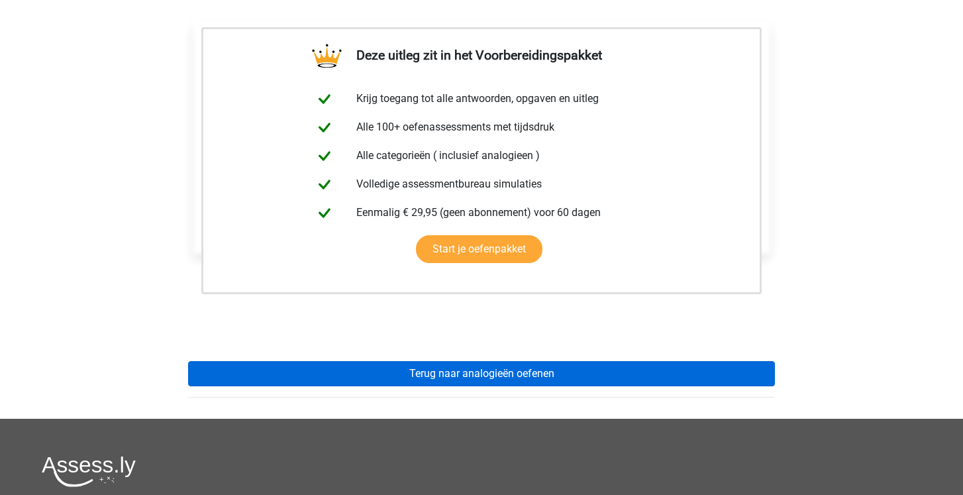
click at [301, 381] on link "Terug naar analogieën oefenen" at bounding box center [481, 373] width 587 height 25
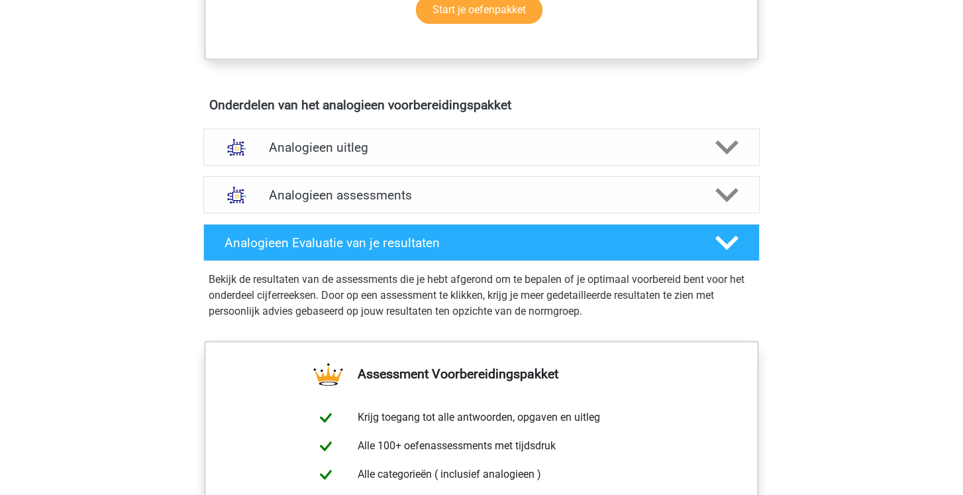
scroll to position [682, 0]
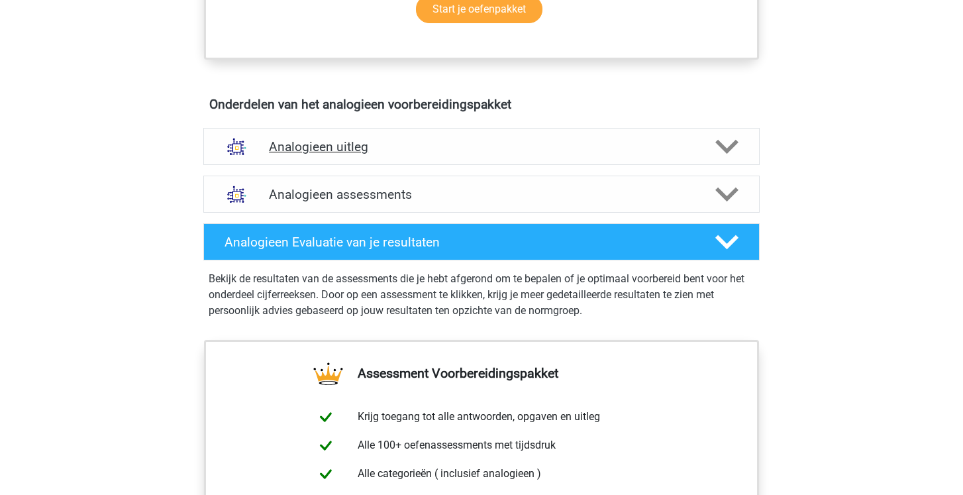
click at [339, 138] on div "Analogieen uitleg" at bounding box center [481, 146] width 557 height 37
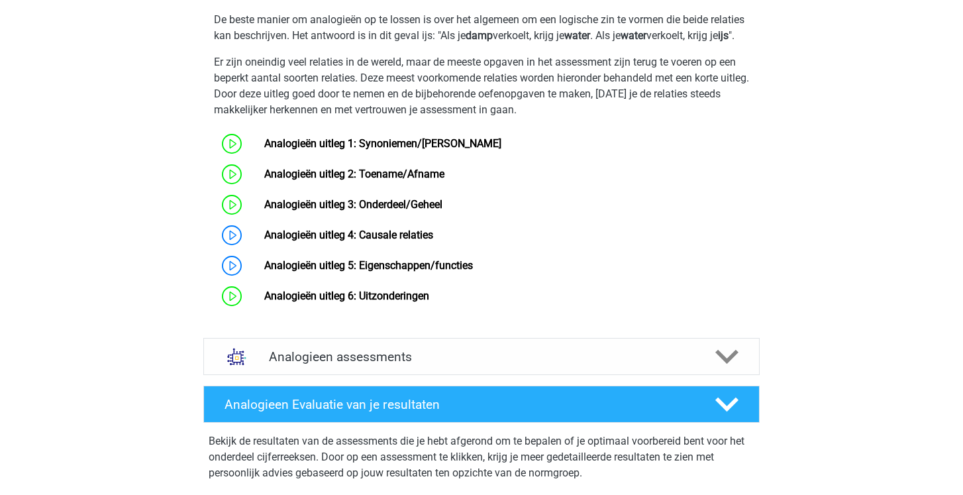
scroll to position [933, 0]
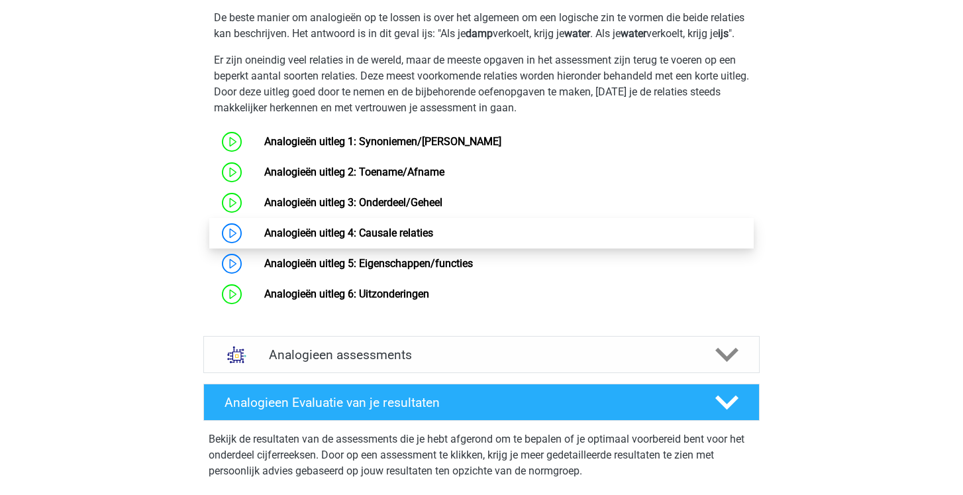
click at [345, 239] on link "Analogieën uitleg 4: Causale relaties" at bounding box center [348, 233] width 169 height 13
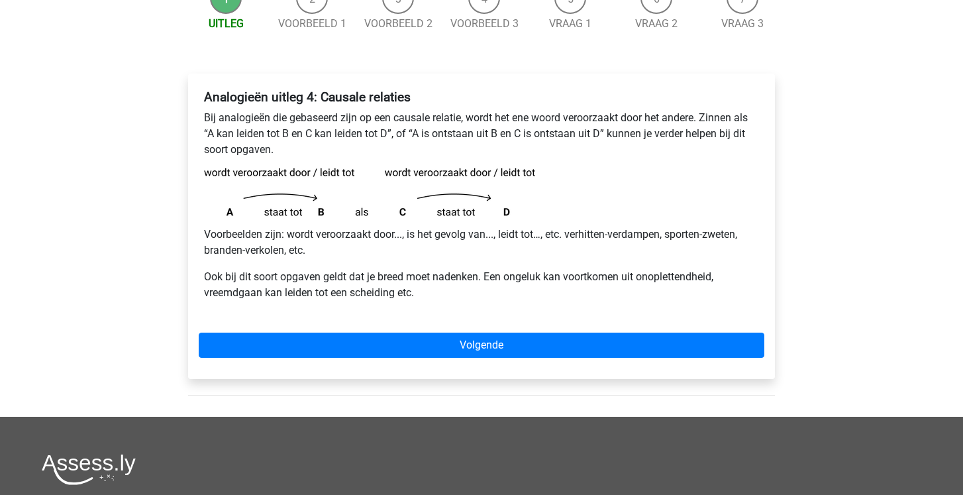
scroll to position [155, 0]
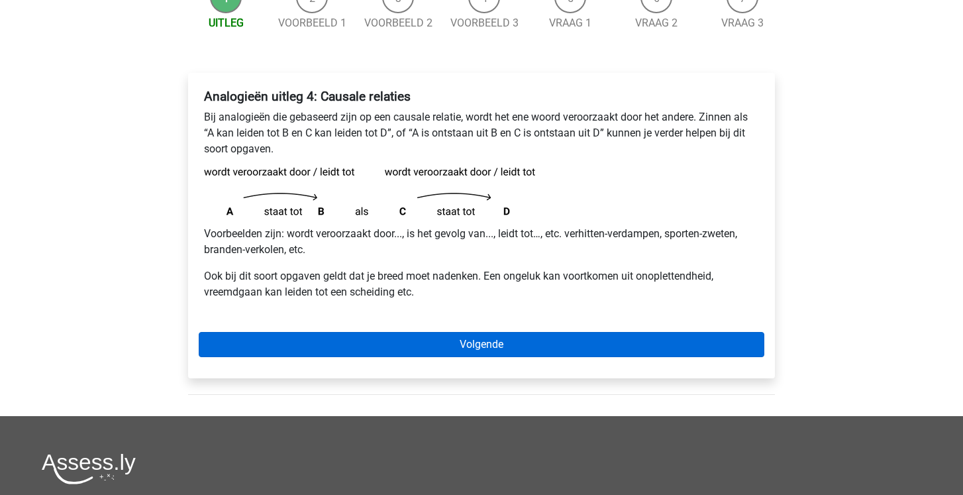
click at [348, 333] on link "Volgende" at bounding box center [482, 344] width 566 height 25
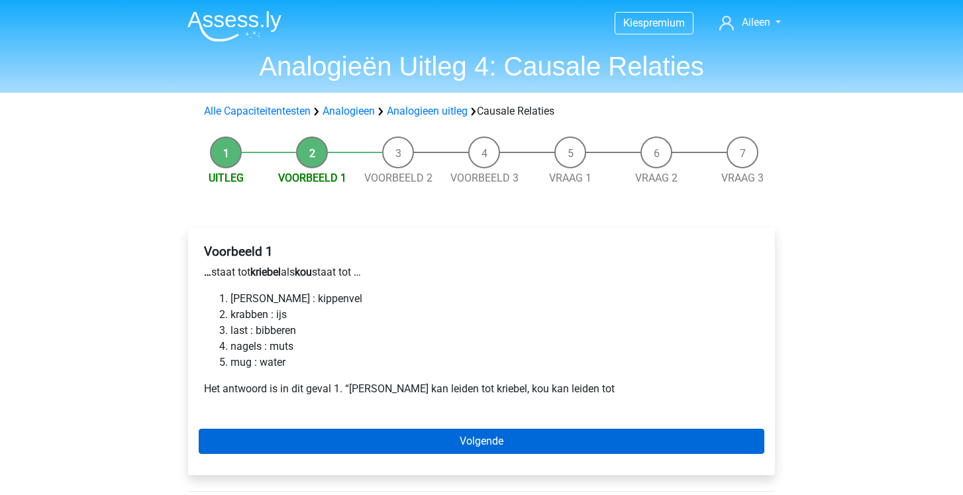
click at [296, 441] on link "Volgende" at bounding box center [482, 441] width 566 height 25
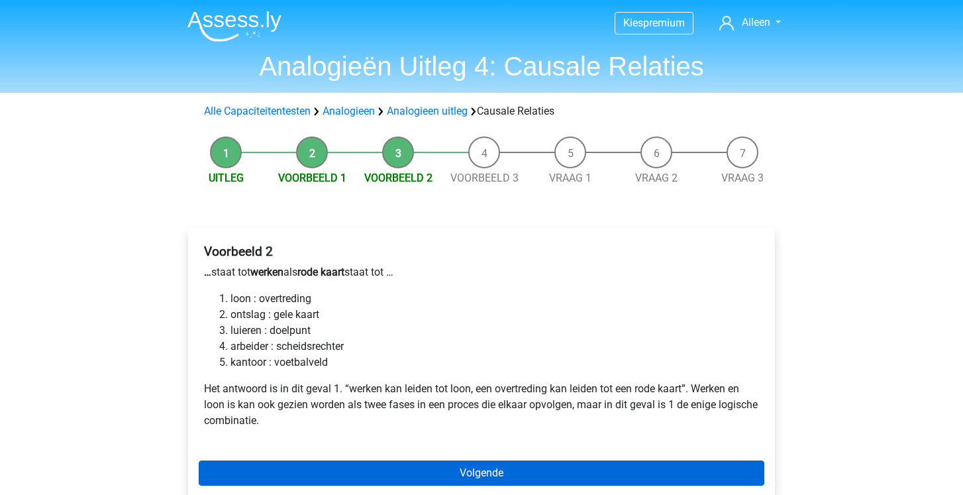
click at [293, 468] on link "Volgende" at bounding box center [482, 472] width 566 height 25
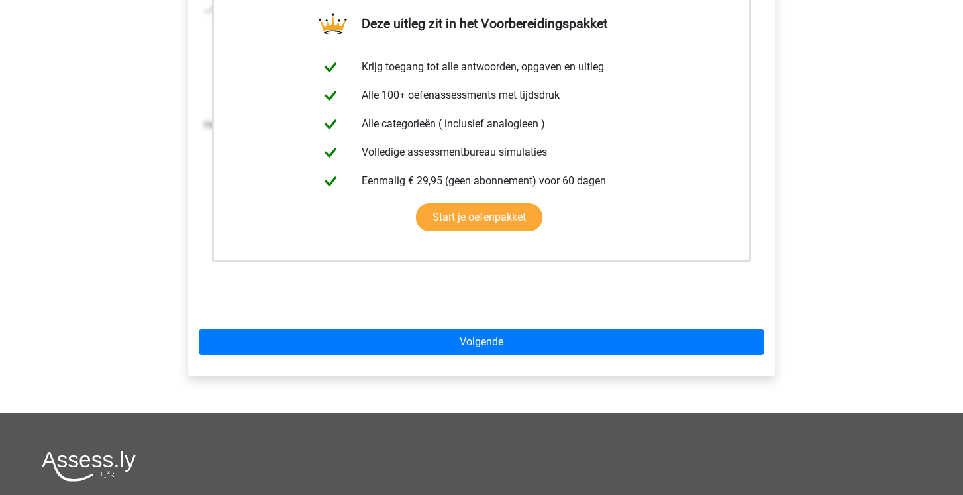
scroll to position [272, 0]
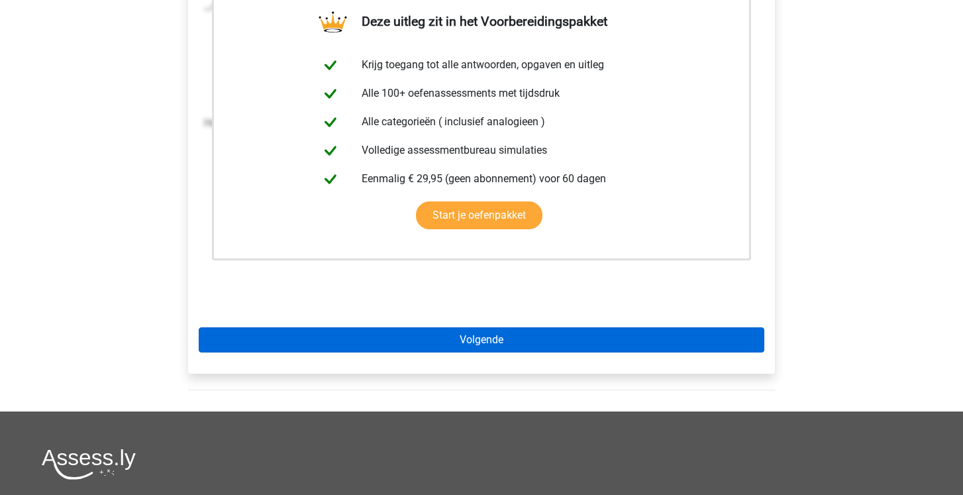
click at [293, 338] on link "Volgende" at bounding box center [482, 339] width 566 height 25
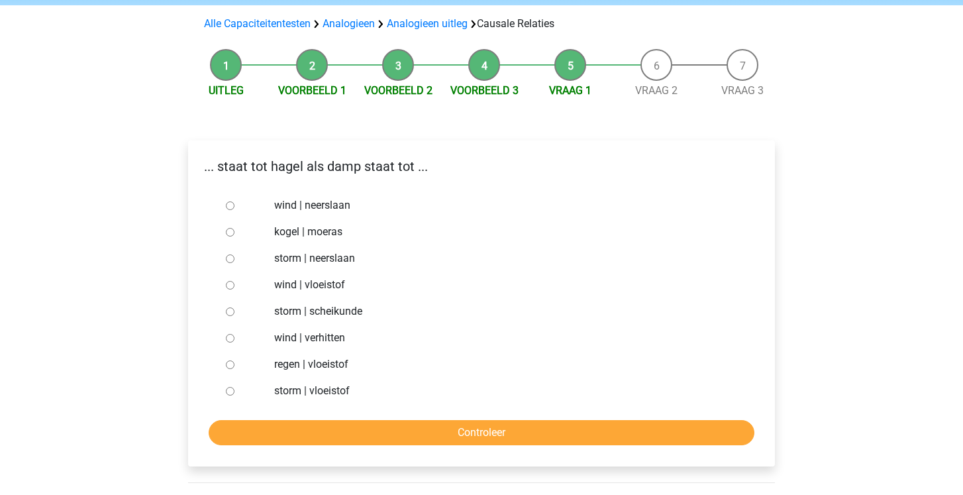
scroll to position [89, 0]
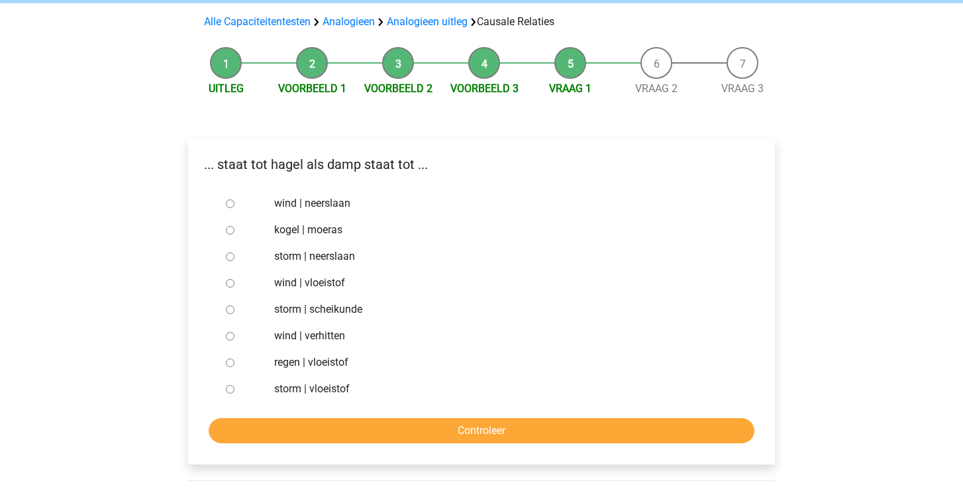
click at [288, 358] on label "regen | vloeistof" at bounding box center [503, 362] width 458 height 16
click at [235, 358] on input "regen | vloeistof" at bounding box center [230, 362] width 9 height 9
radio input "true"
click at [302, 435] on input "Controleer" at bounding box center [482, 430] width 546 height 25
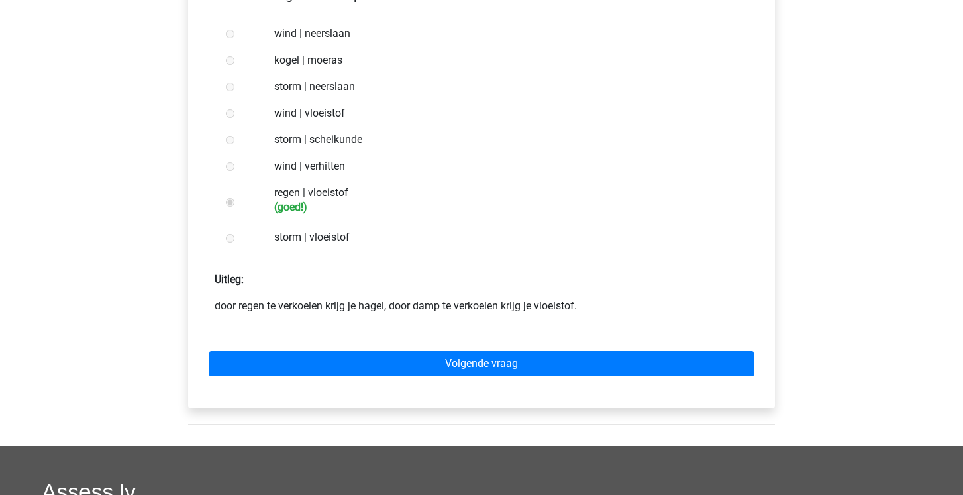
scroll to position [264, 0]
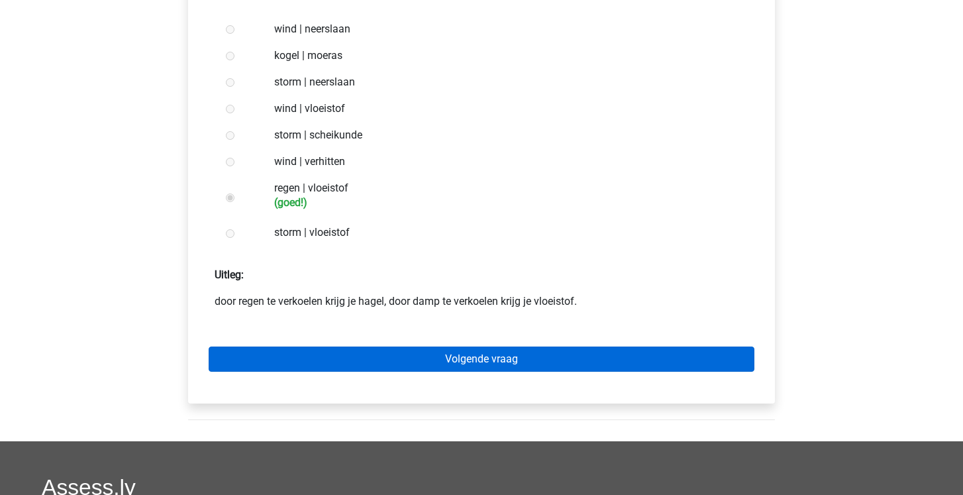
click at [340, 368] on link "Volgende vraag" at bounding box center [482, 359] width 546 height 25
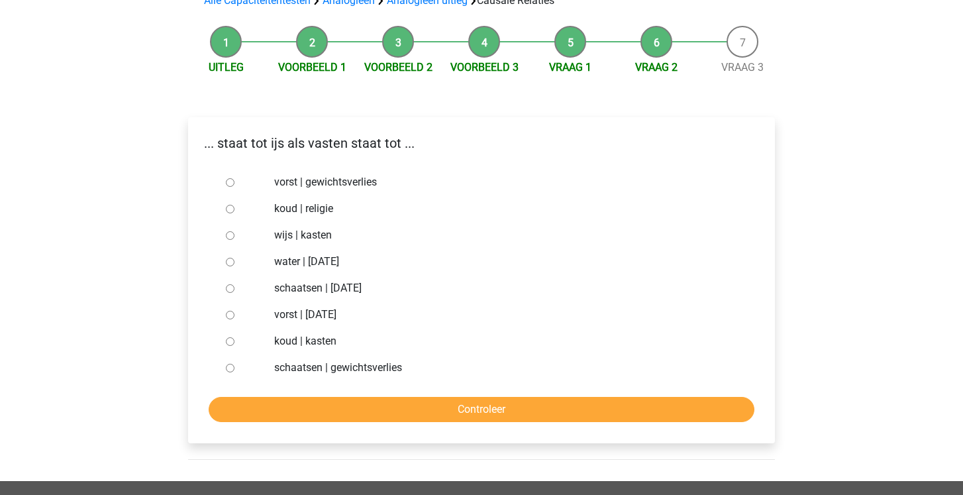
scroll to position [107, 0]
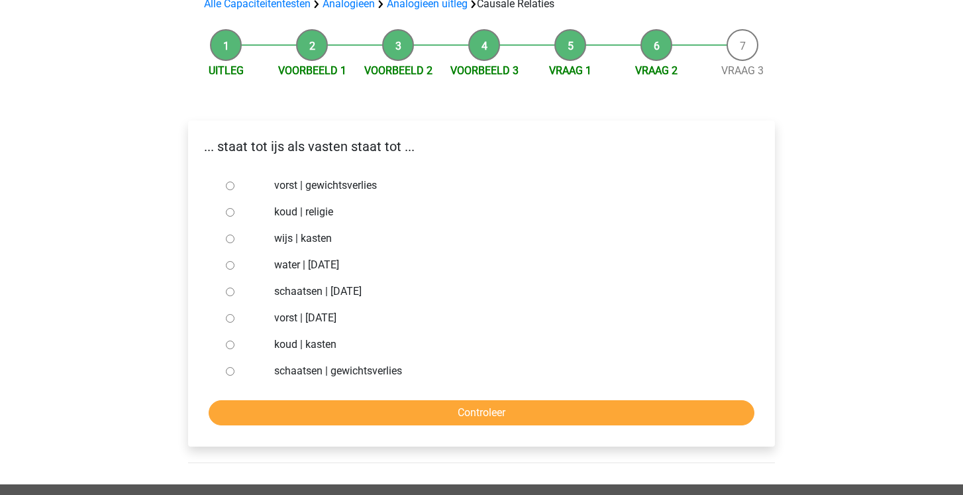
click at [304, 260] on label "water | [DATE]" at bounding box center [503, 265] width 458 height 16
click at [235, 261] on input "water | [DATE]" at bounding box center [230, 265] width 9 height 9
radio input "true"
click at [308, 414] on input "Controleer" at bounding box center [482, 412] width 546 height 25
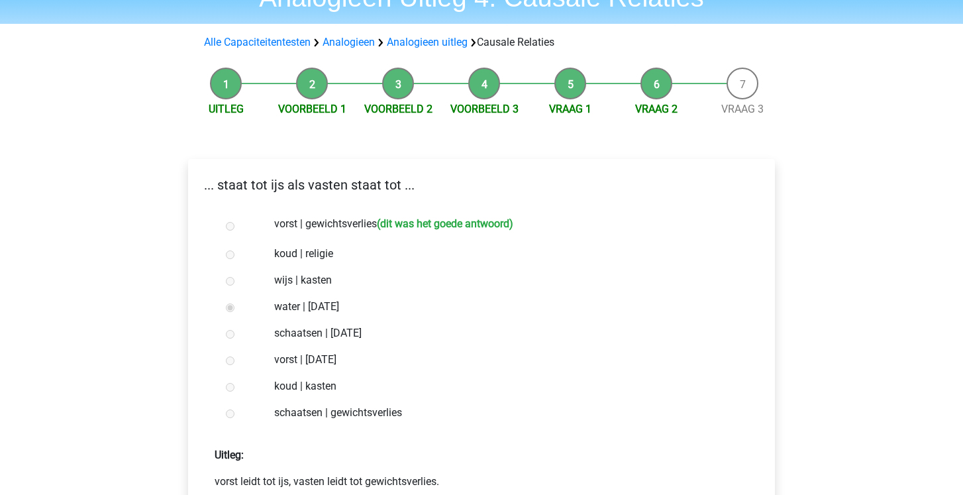
scroll to position [147, 0]
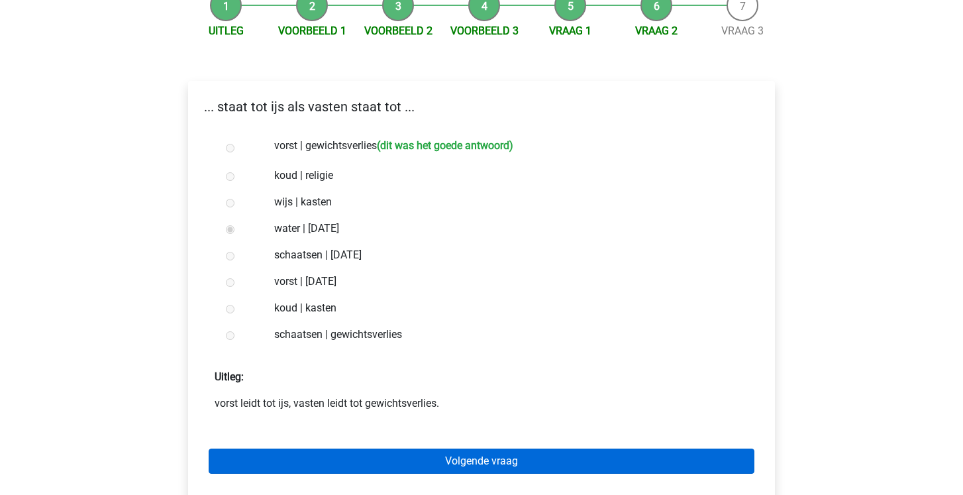
click at [319, 472] on link "Volgende vraag" at bounding box center [482, 461] width 546 height 25
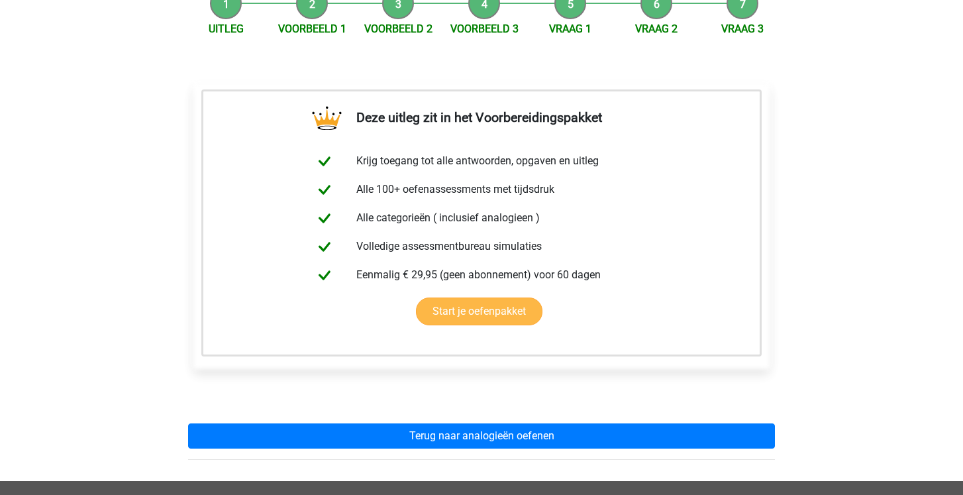
scroll to position [152, 0]
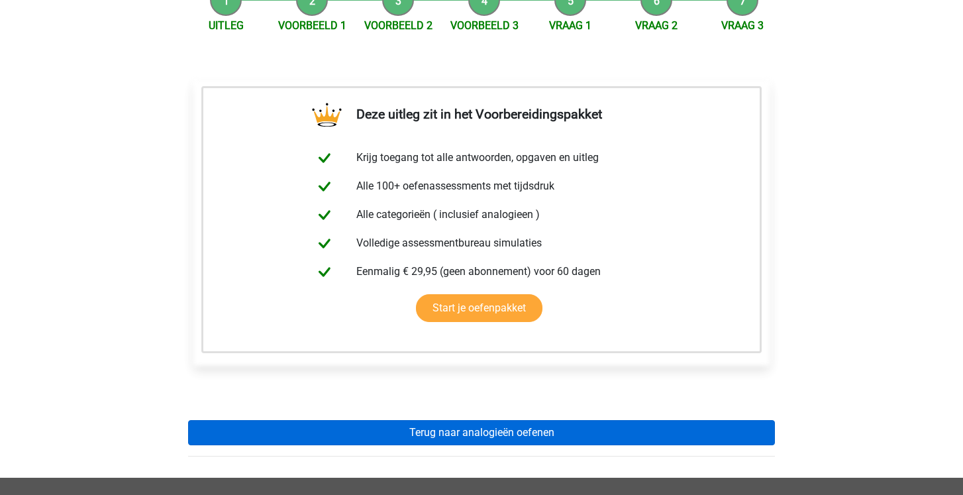
click at [312, 437] on link "Terug naar analogieën oefenen" at bounding box center [481, 432] width 587 height 25
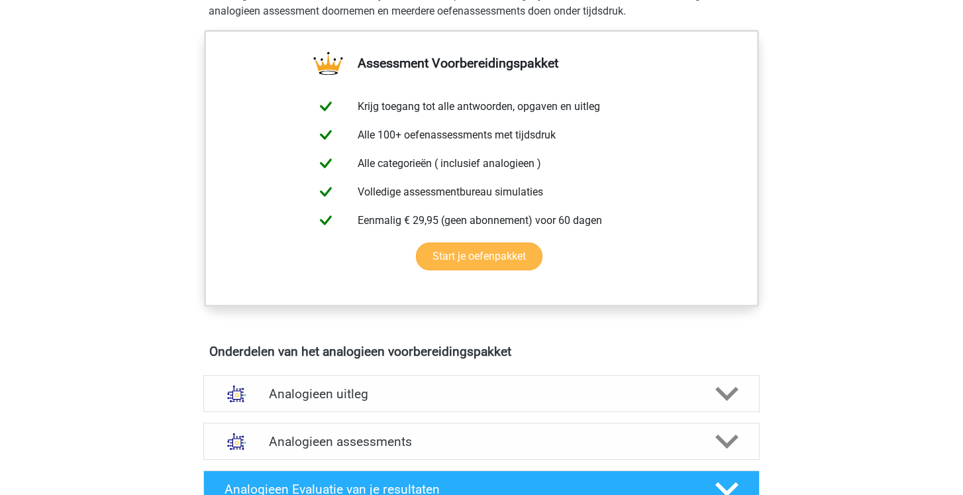
scroll to position [613, 0]
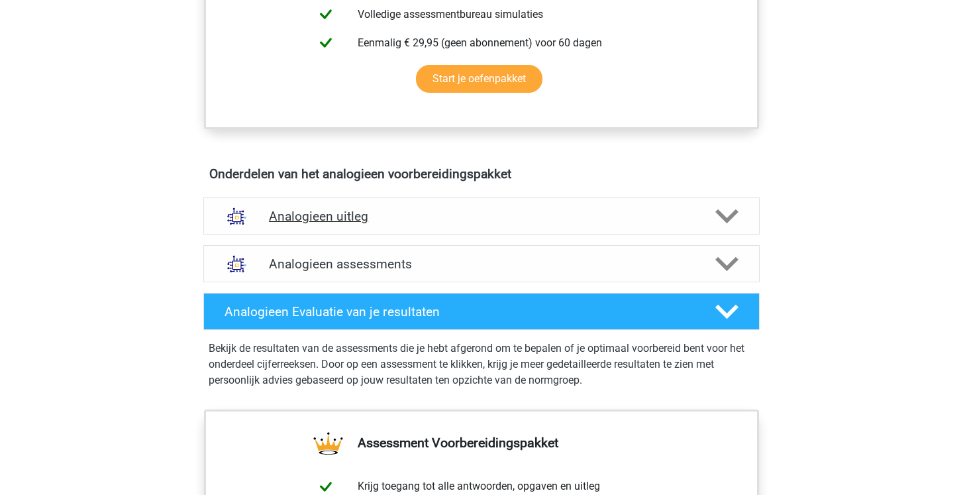
click at [317, 197] on div "Analogieen uitleg" at bounding box center [481, 215] width 557 height 37
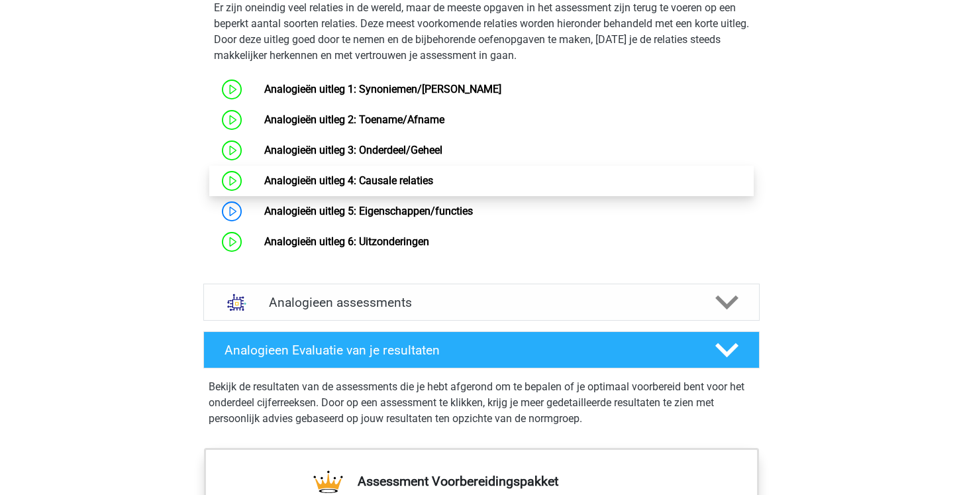
scroll to position [990, 0]
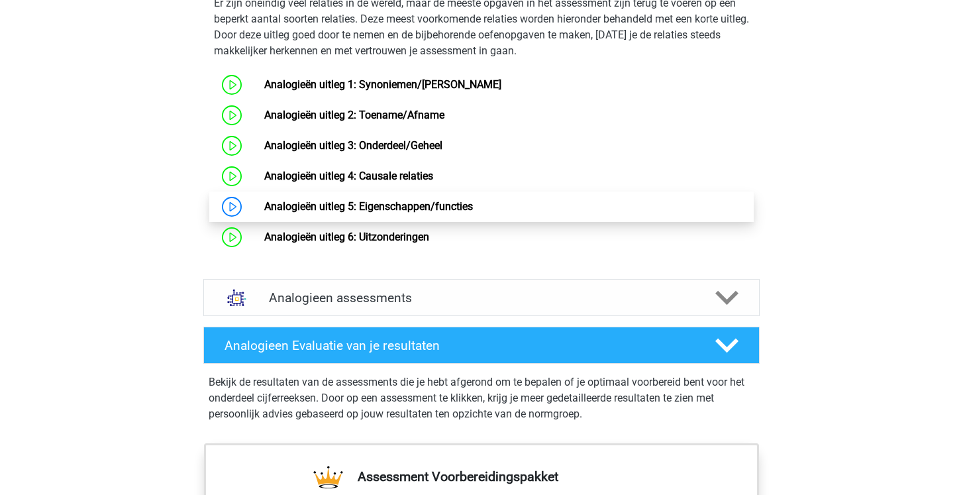
click at [313, 213] on link "Analogieën uitleg 5: Eigenschappen/functies" at bounding box center [368, 206] width 209 height 13
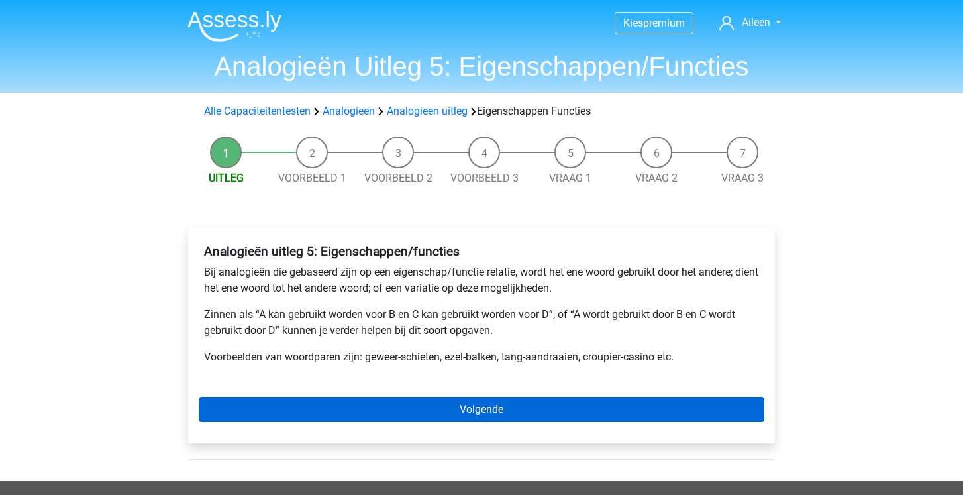
click at [270, 409] on link "Volgende" at bounding box center [482, 409] width 566 height 25
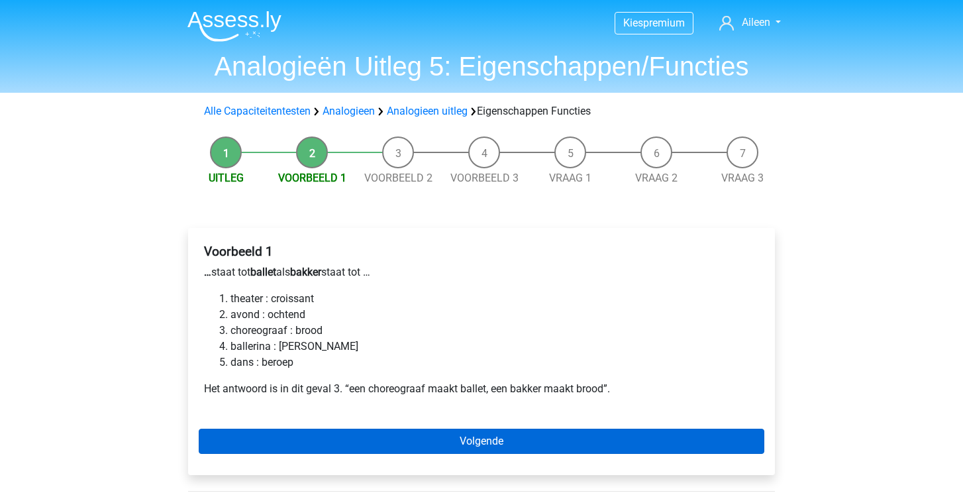
click at [297, 435] on link "Volgende" at bounding box center [482, 441] width 566 height 25
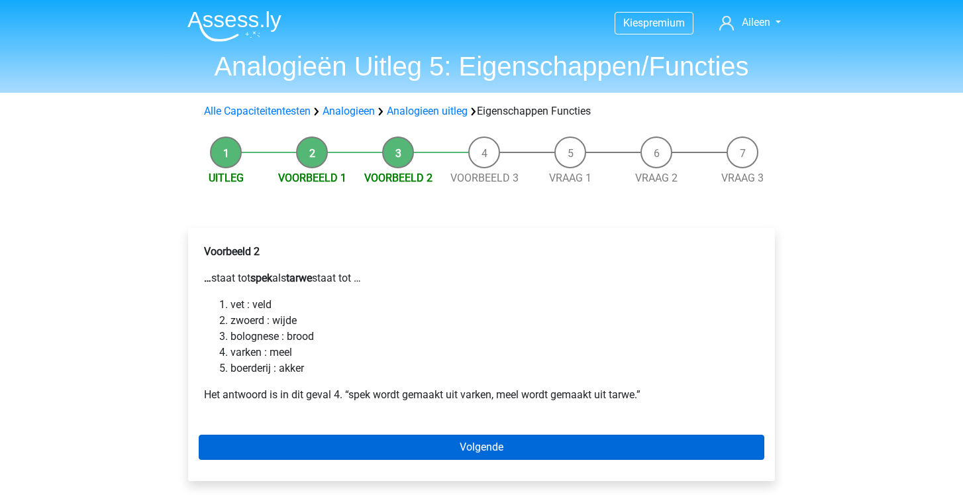
click at [286, 453] on link "Volgende" at bounding box center [482, 447] width 566 height 25
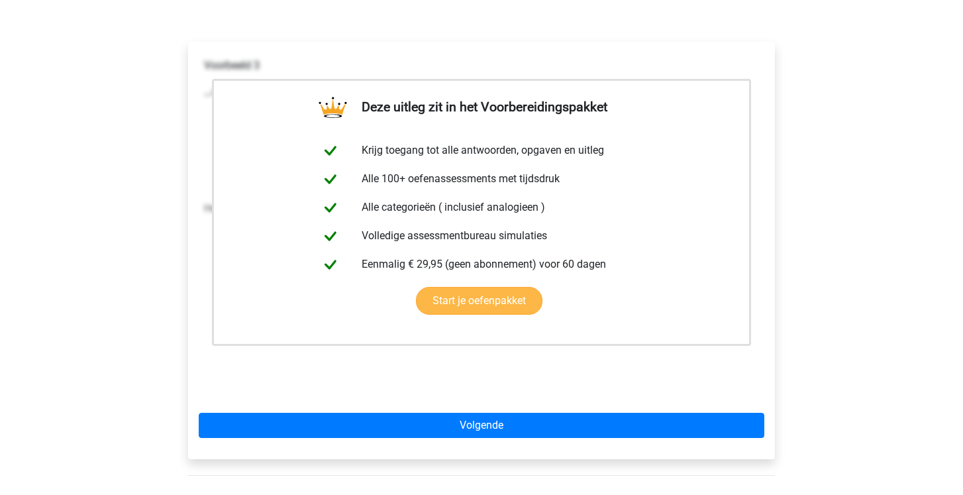
scroll to position [191, 0]
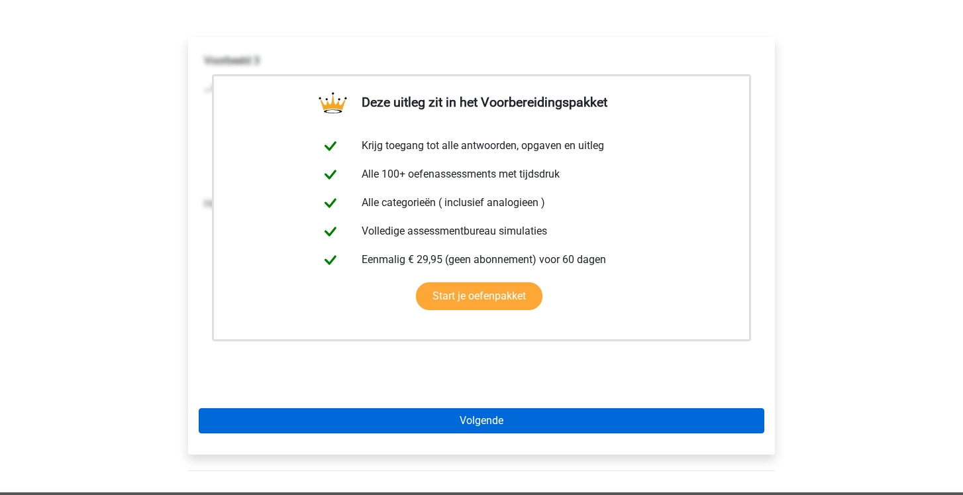
click at [288, 427] on link "Volgende" at bounding box center [482, 420] width 566 height 25
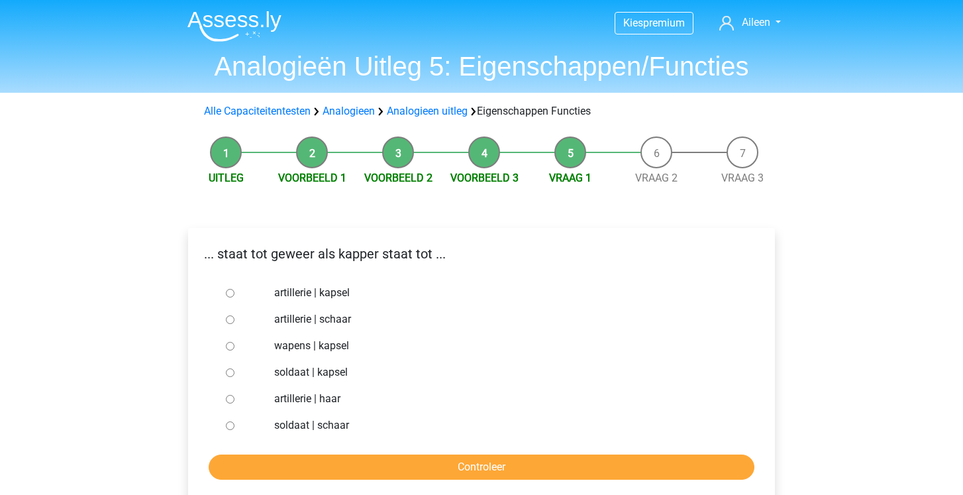
click at [315, 427] on label "soldaat | schaar" at bounding box center [503, 425] width 458 height 16
click at [235, 427] on input "soldaat | schaar" at bounding box center [230, 425] width 9 height 9
radio input "true"
click at [325, 467] on input "Controleer" at bounding box center [482, 466] width 546 height 25
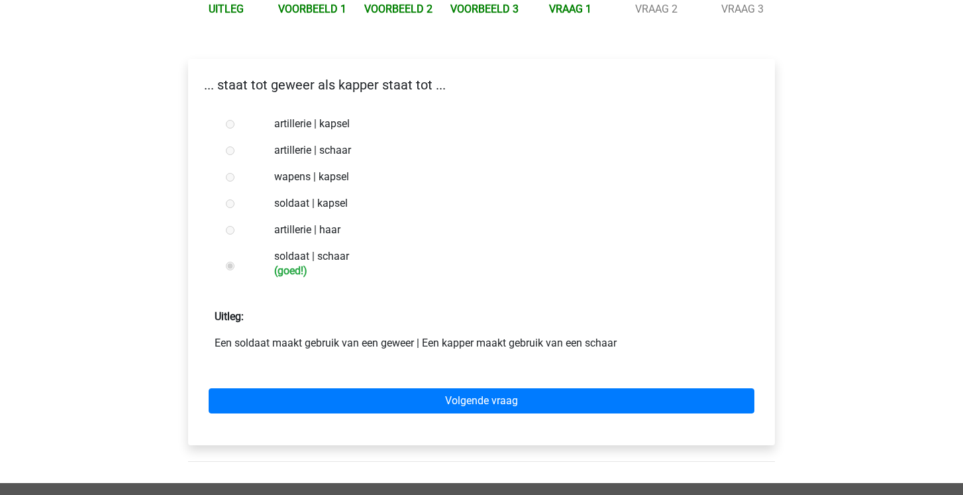
scroll to position [182, 0]
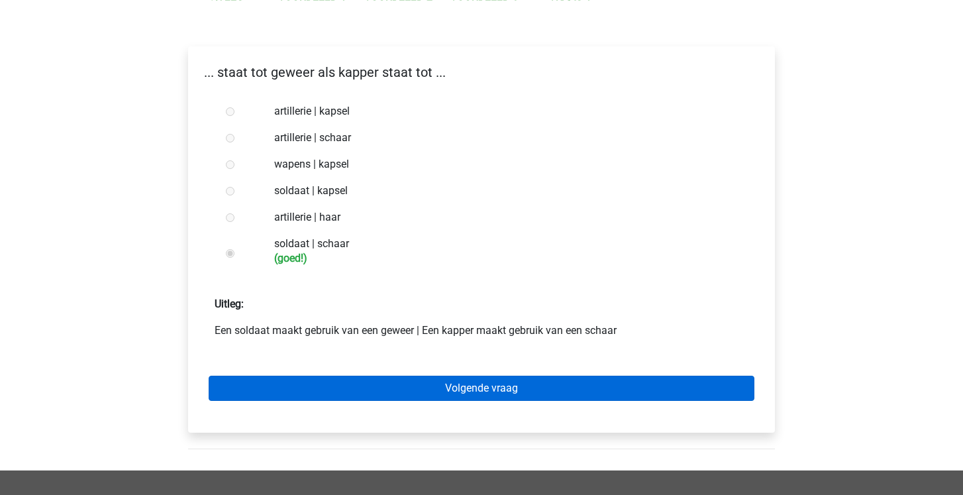
click at [343, 397] on link "Volgende vraag" at bounding box center [482, 388] width 546 height 25
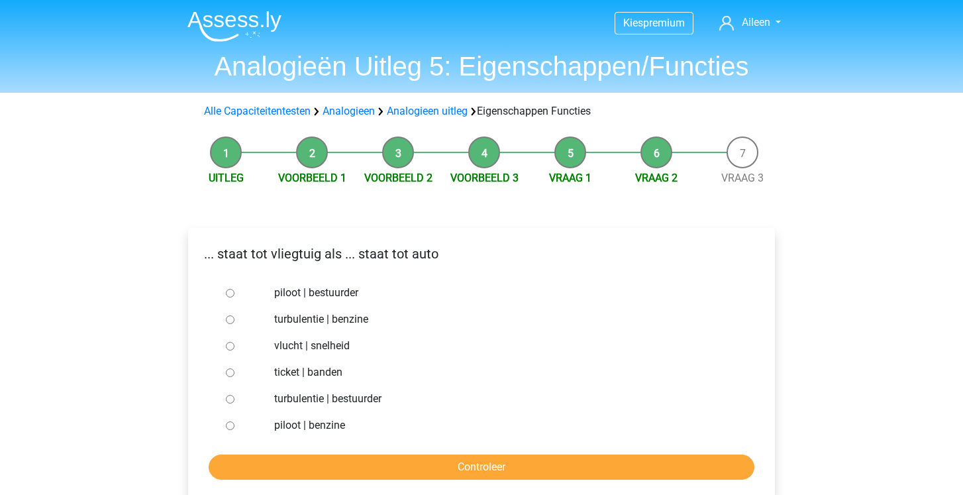
click at [345, 285] on label "piloot | bestuurder" at bounding box center [503, 293] width 458 height 16
click at [235, 289] on input "piloot | bestuurder" at bounding box center [230, 293] width 9 height 9
radio input "true"
click at [337, 469] on input "Controleer" at bounding box center [482, 466] width 546 height 25
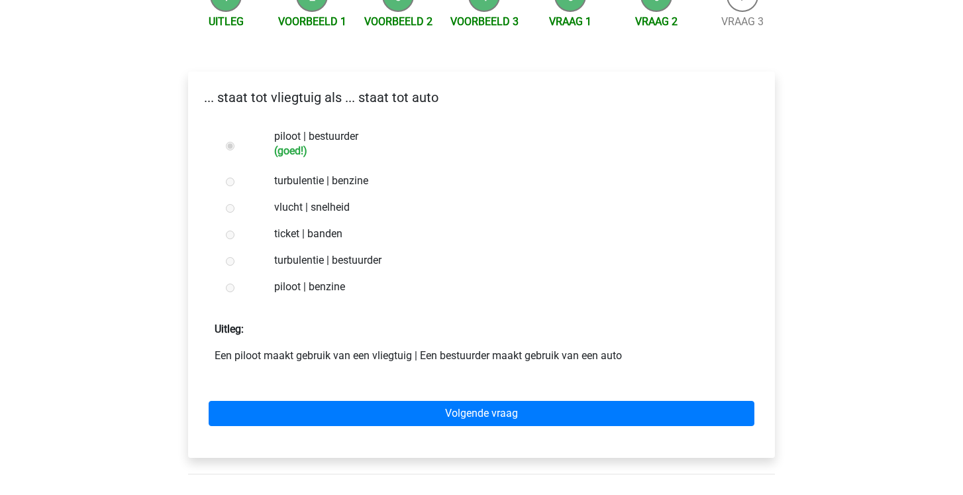
scroll to position [157, 0]
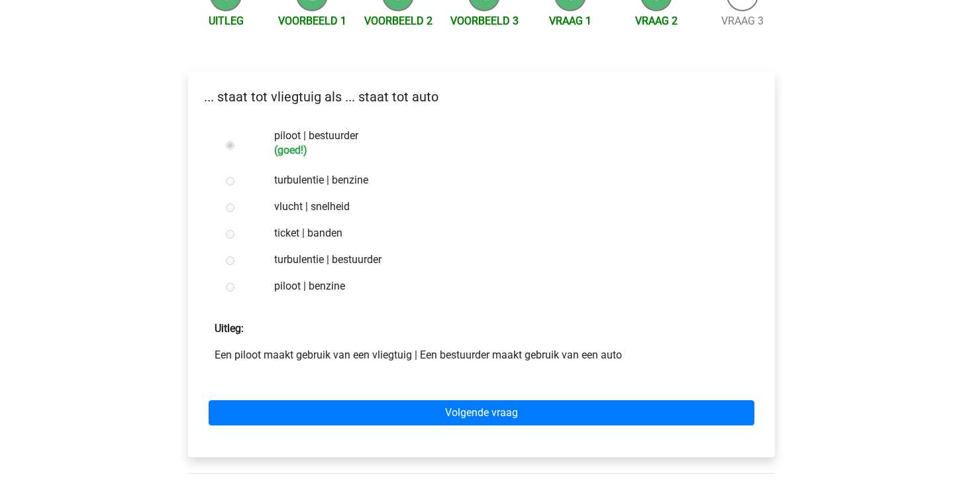
click at [345, 427] on div "Volgende vraag" at bounding box center [482, 410] width 566 height 73
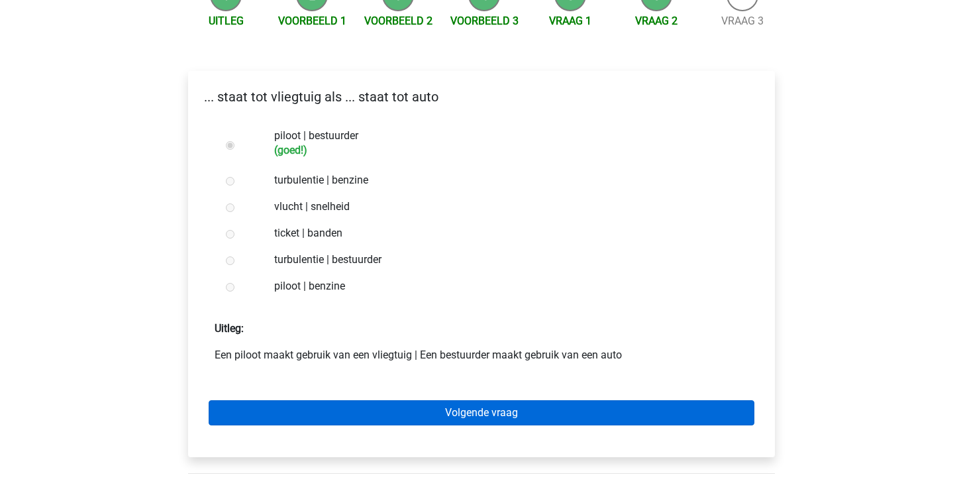
click at [343, 417] on link "Volgende vraag" at bounding box center [482, 412] width 546 height 25
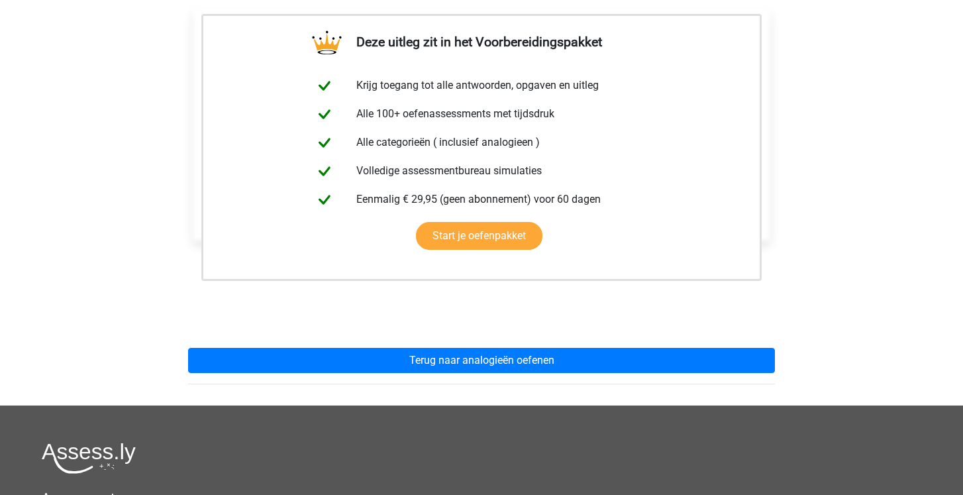
scroll to position [244, 0]
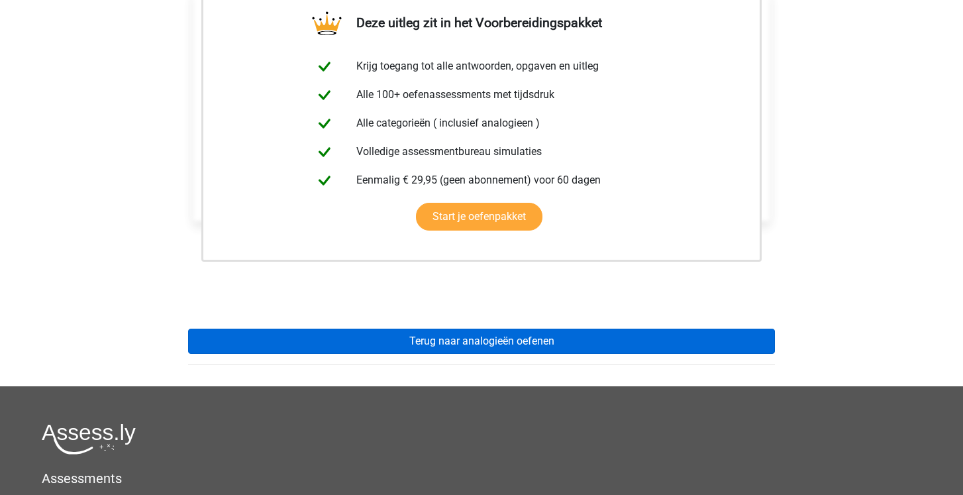
click at [356, 347] on link "Terug naar analogieën oefenen" at bounding box center [481, 341] width 587 height 25
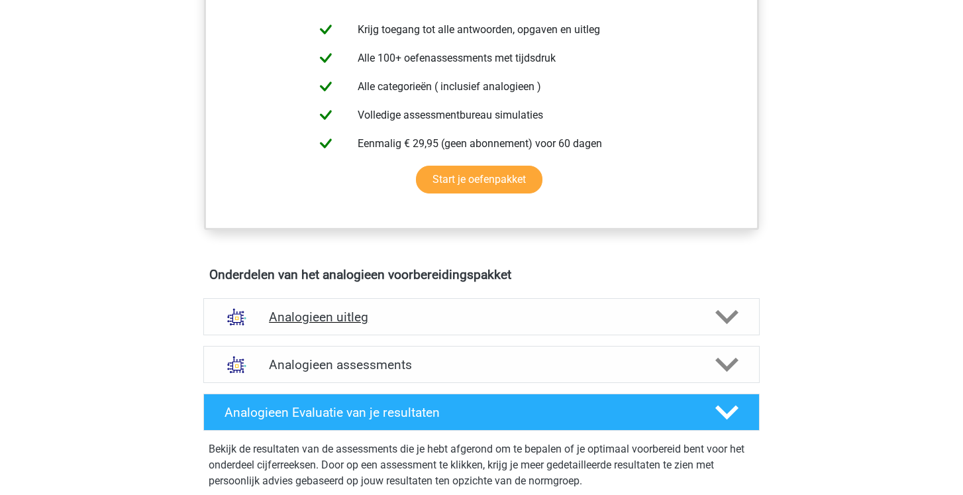
click at [353, 309] on h4 "Analogieen uitleg" at bounding box center [481, 316] width 425 height 15
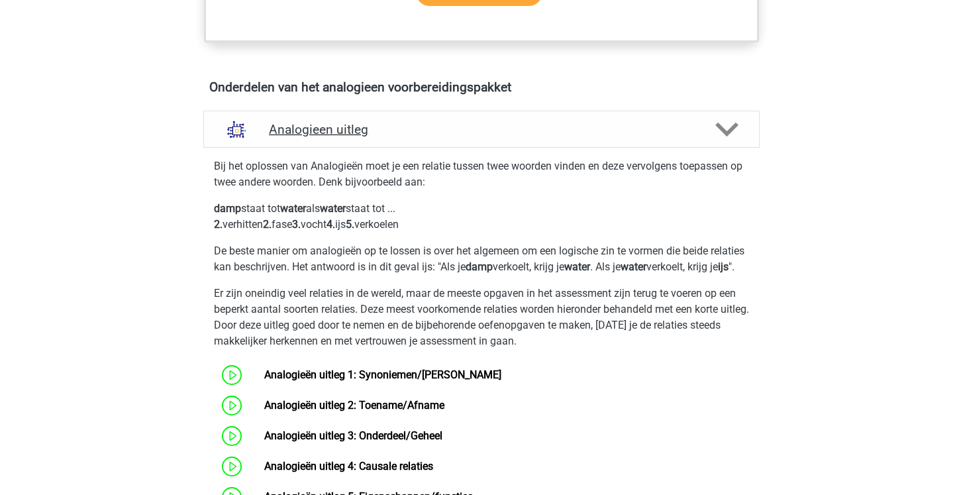
scroll to position [811, 0]
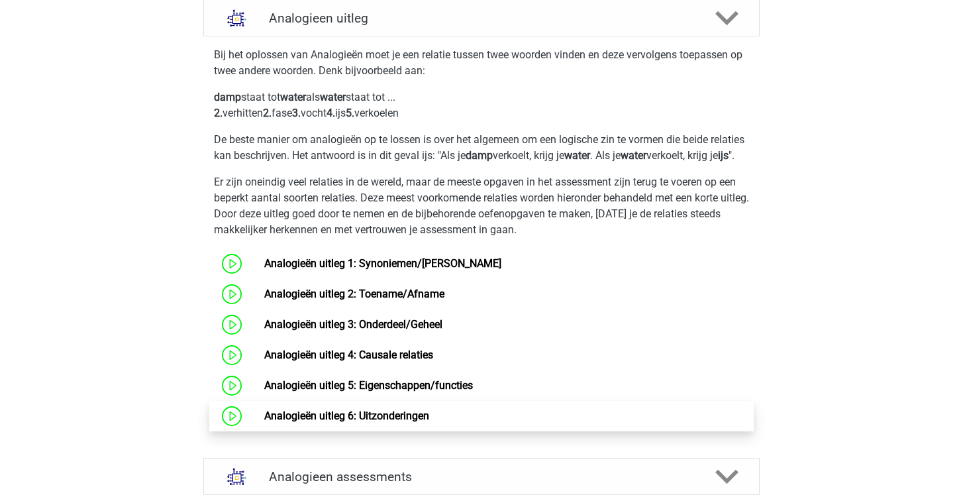
click at [343, 422] on link "Analogieën uitleg 6: Uitzonderingen" at bounding box center [346, 415] width 165 height 13
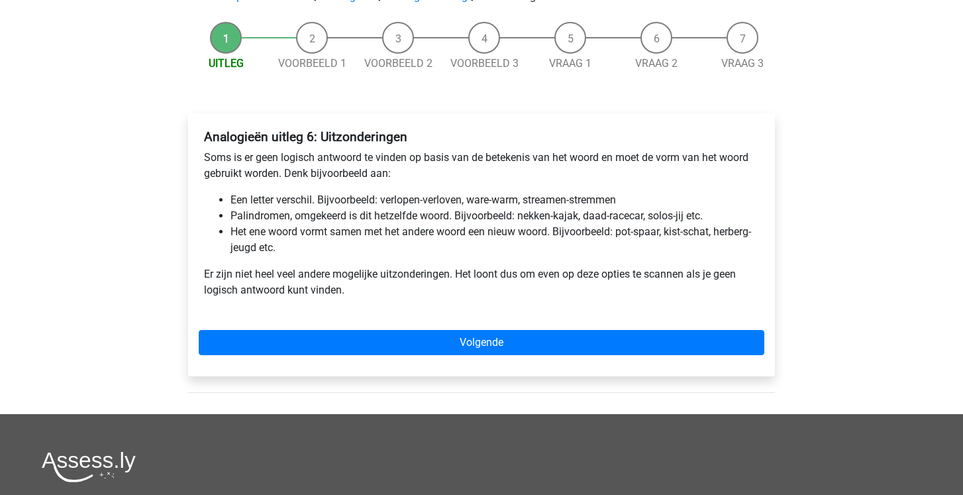
scroll to position [115, 0]
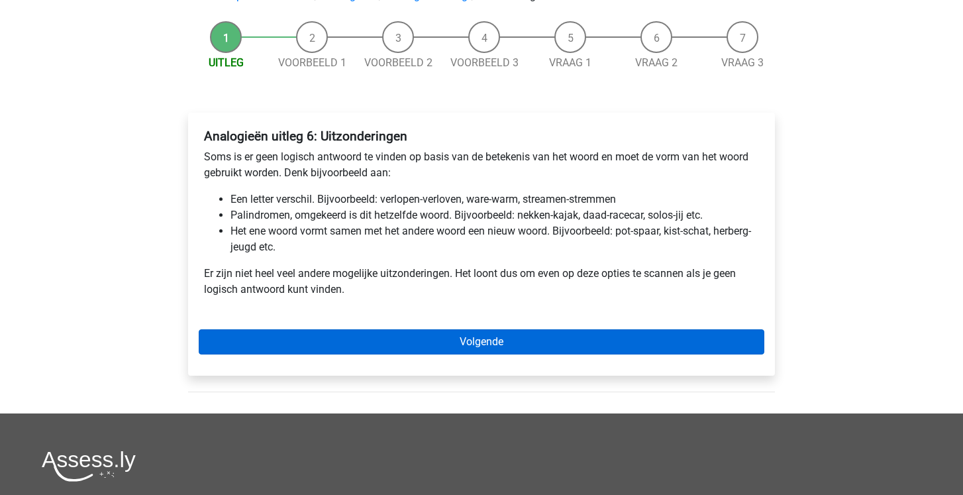
click at [365, 352] on link "Volgende" at bounding box center [482, 341] width 566 height 25
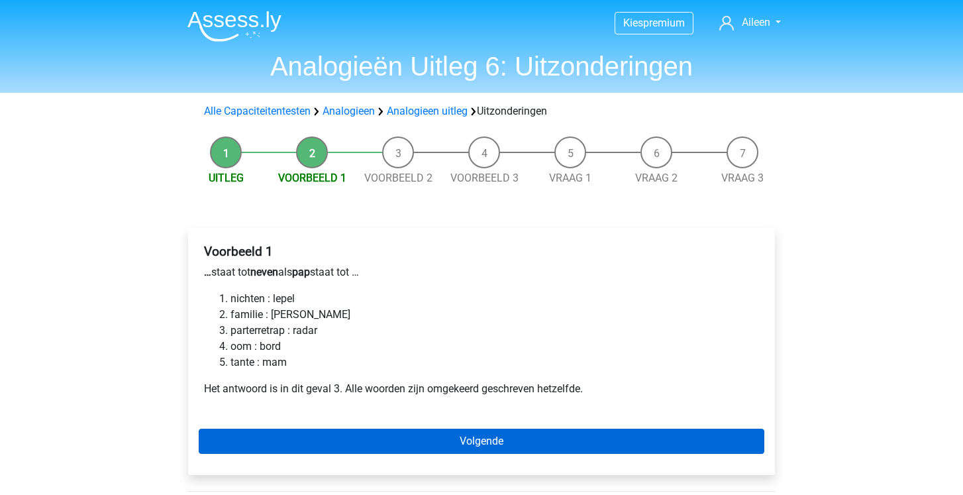
click at [366, 448] on link "Volgende" at bounding box center [482, 441] width 566 height 25
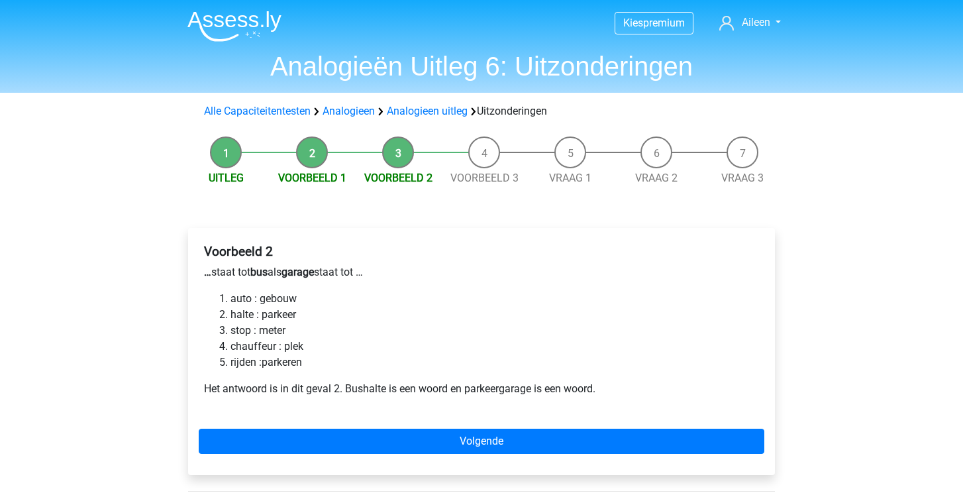
click at [389, 460] on div "Voorbeeld 2 … staat tot bus als garage staat tot … auto : gebouw halte : parkee…" at bounding box center [481, 351] width 587 height 247
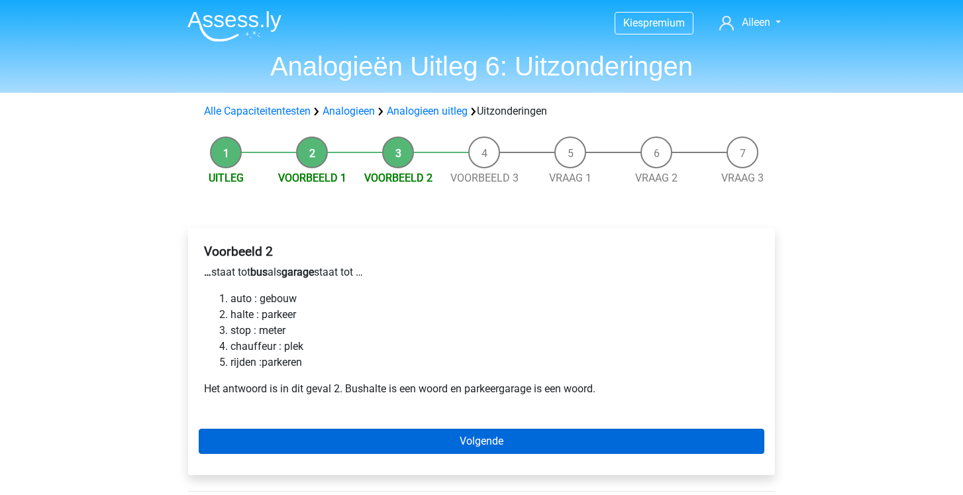
click at [393, 446] on link "Volgende" at bounding box center [482, 441] width 566 height 25
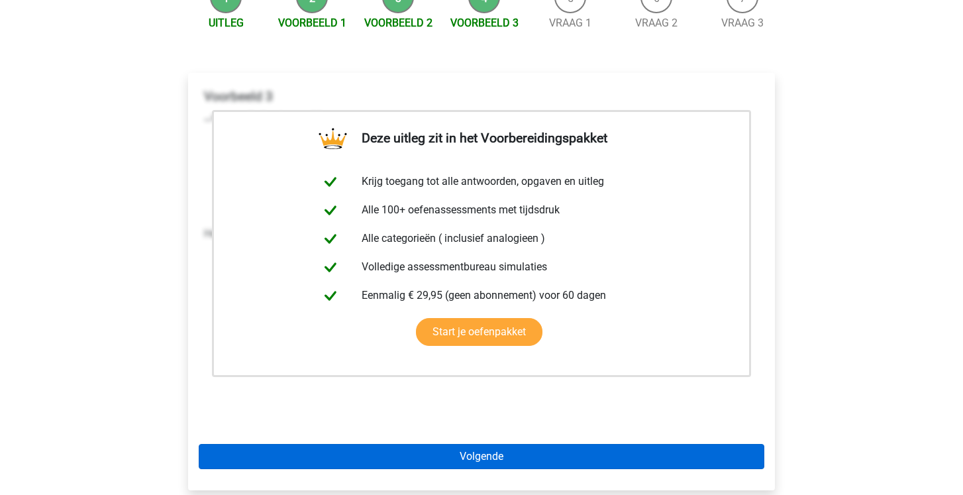
scroll to position [456, 0]
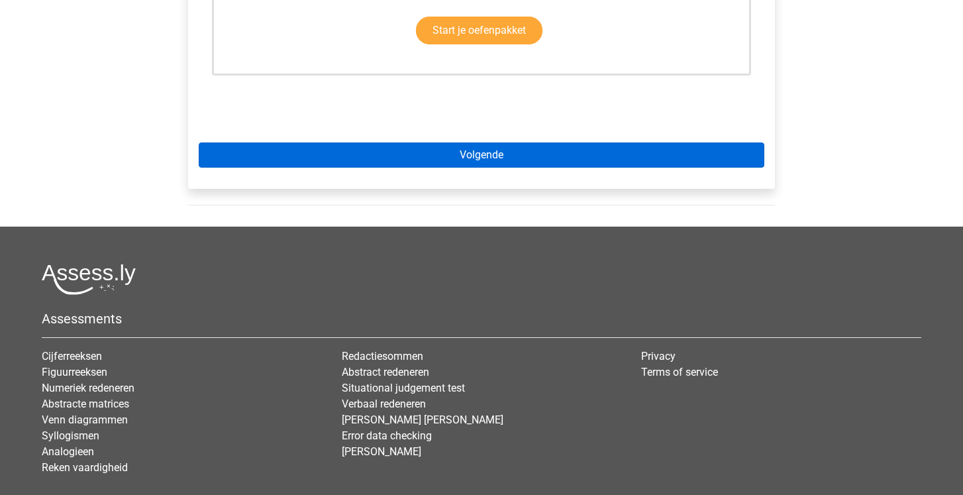
click at [429, 152] on link "Volgende" at bounding box center [482, 154] width 566 height 25
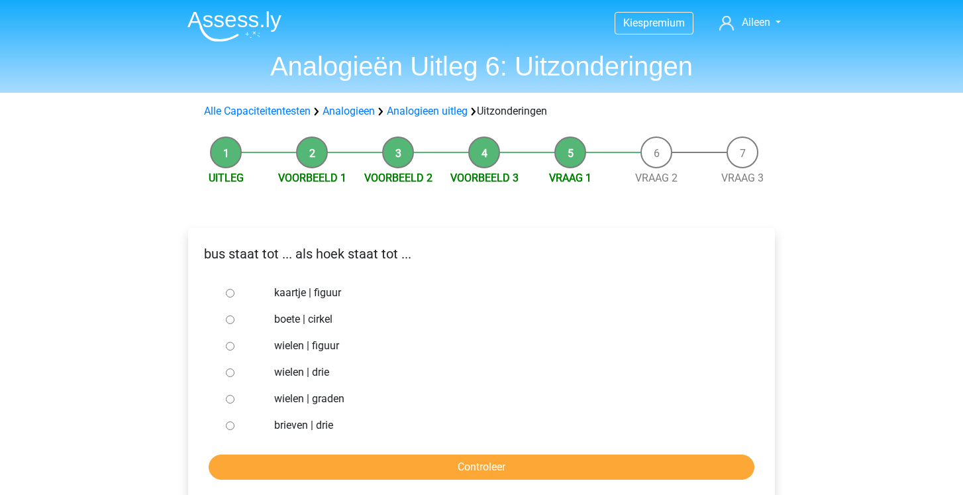
click at [322, 292] on label "kaartje | figuur" at bounding box center [503, 293] width 458 height 16
click at [235, 292] on input "kaartje | figuur" at bounding box center [230, 293] width 9 height 9
radio input "true"
click at [318, 476] on input "Controleer" at bounding box center [482, 466] width 546 height 25
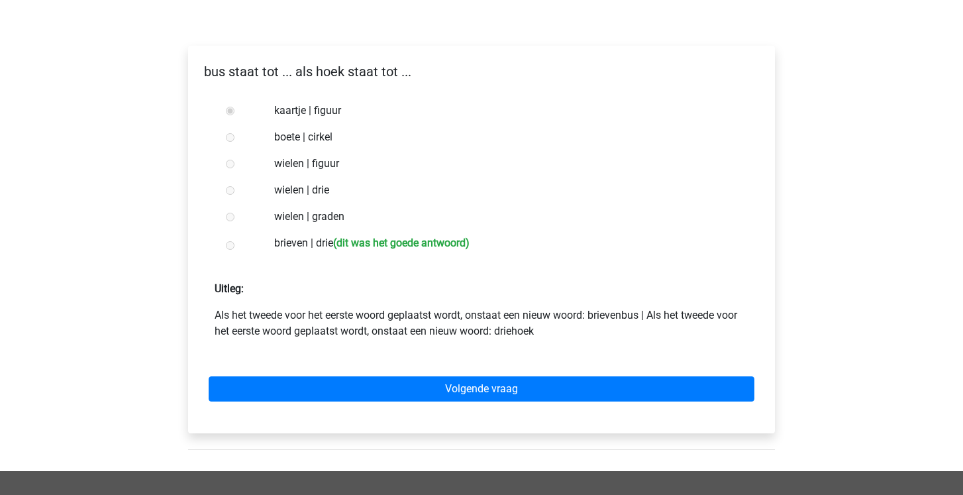
scroll to position [184, 0]
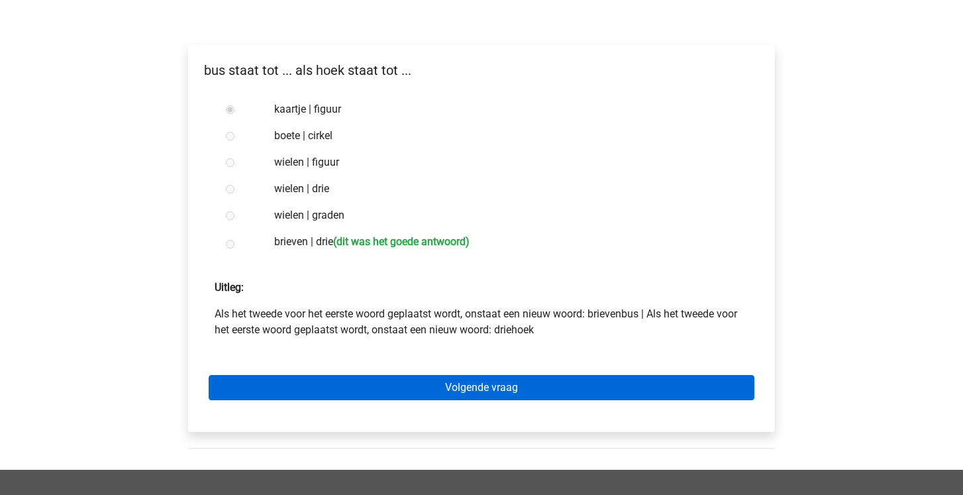
click at [339, 393] on link "Volgende vraag" at bounding box center [482, 387] width 546 height 25
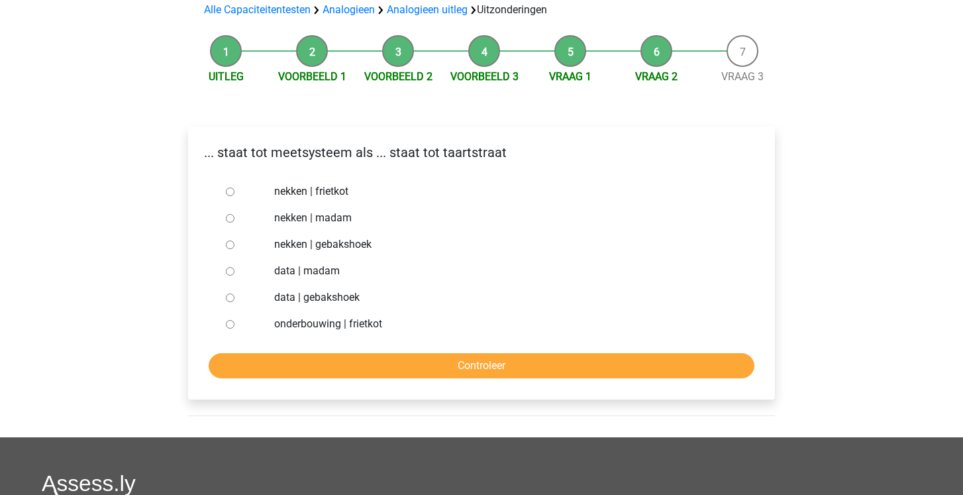
scroll to position [103, 0]
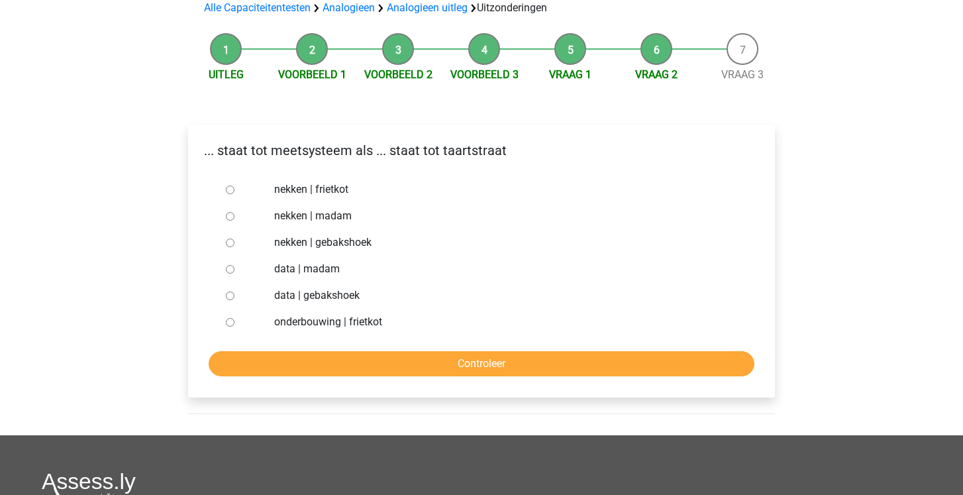
click at [334, 267] on label "data | madam" at bounding box center [503, 269] width 458 height 16
click at [235, 267] on input "data | madam" at bounding box center [230, 269] width 9 height 9
radio input "true"
click at [333, 227] on div "nekken | madam" at bounding box center [503, 216] width 478 height 27
click at [333, 208] on label "nekken | madam" at bounding box center [503, 216] width 458 height 16
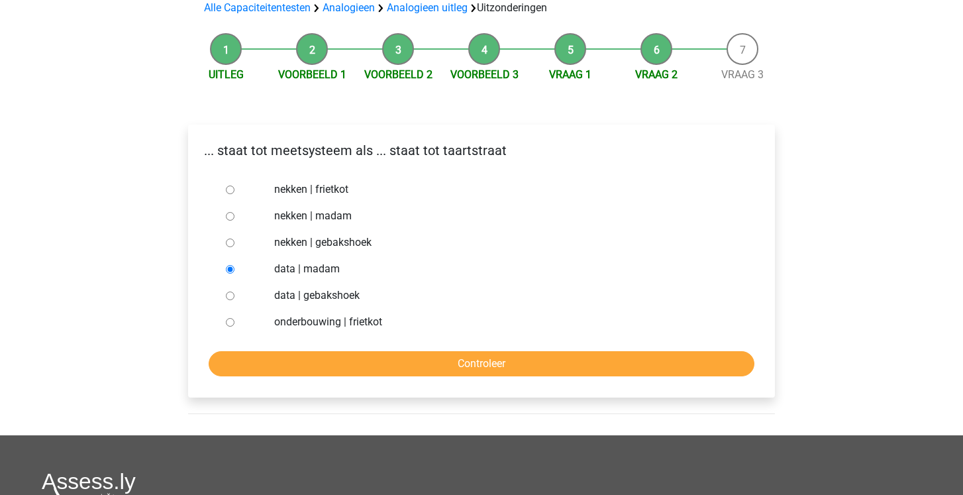
click at [235, 212] on input "nekken | madam" at bounding box center [230, 216] width 9 height 9
radio input "true"
click at [351, 360] on input "Controleer" at bounding box center [482, 363] width 546 height 25
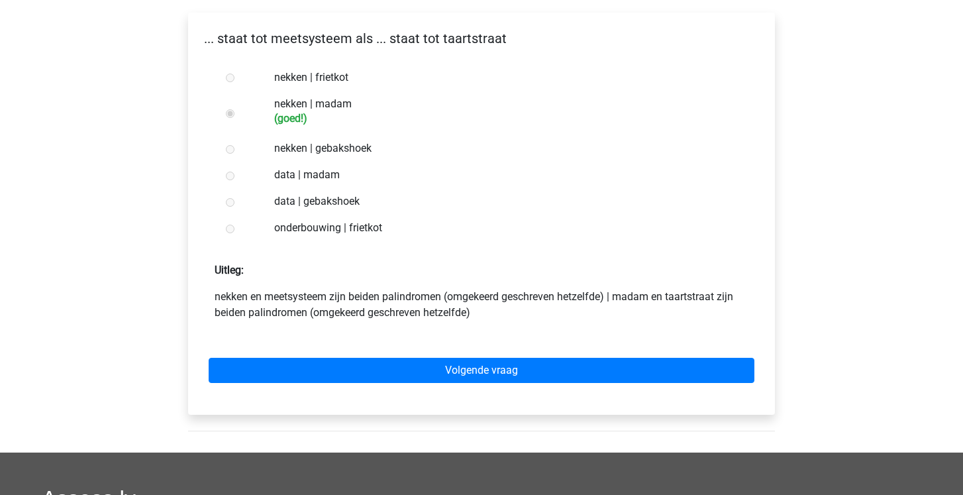
scroll to position [217, 0]
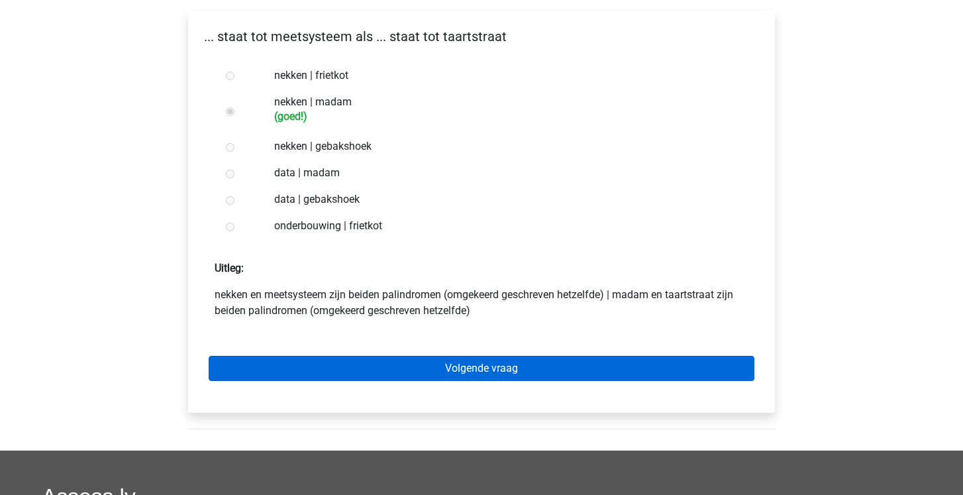
click at [354, 375] on link "Volgende vraag" at bounding box center [482, 368] width 546 height 25
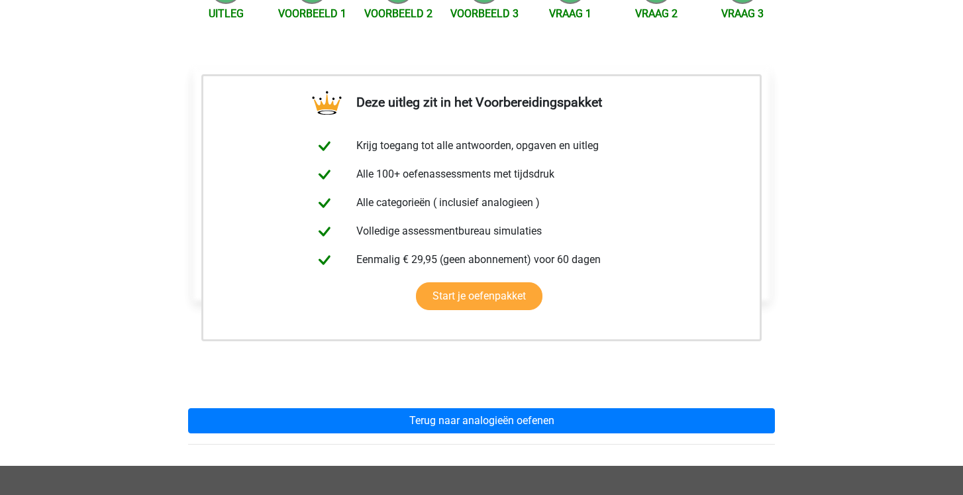
scroll to position [201, 0]
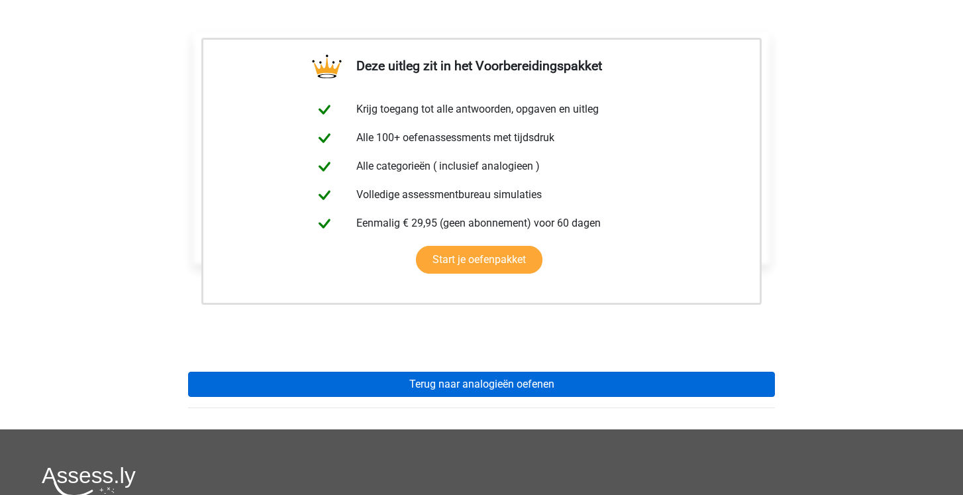
click at [354, 375] on link "Terug naar analogieën oefenen" at bounding box center [481, 384] width 587 height 25
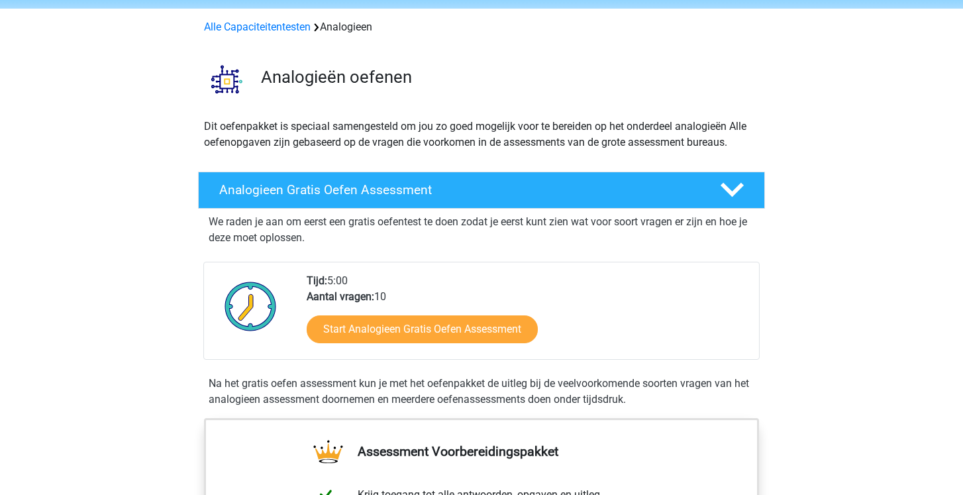
scroll to position [48, 0]
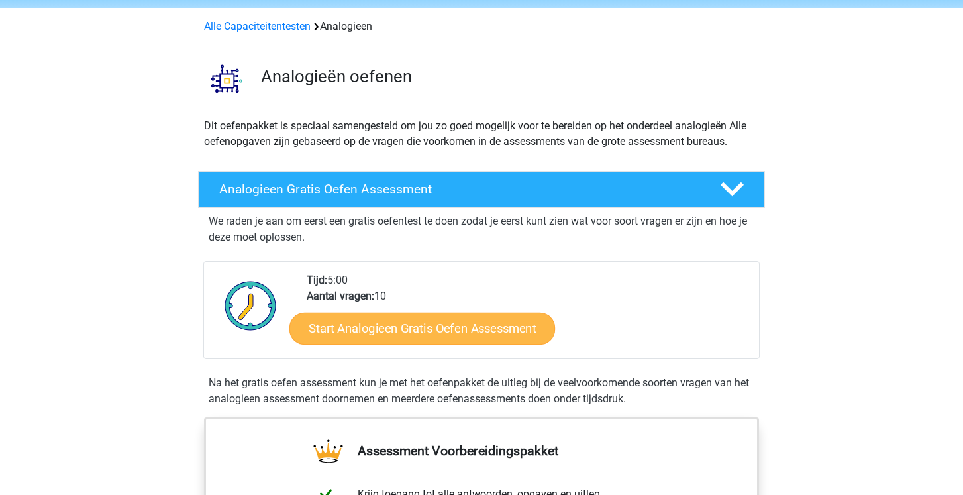
click at [364, 334] on link "Start Analogieen Gratis Oefen Assessment" at bounding box center [423, 328] width 266 height 32
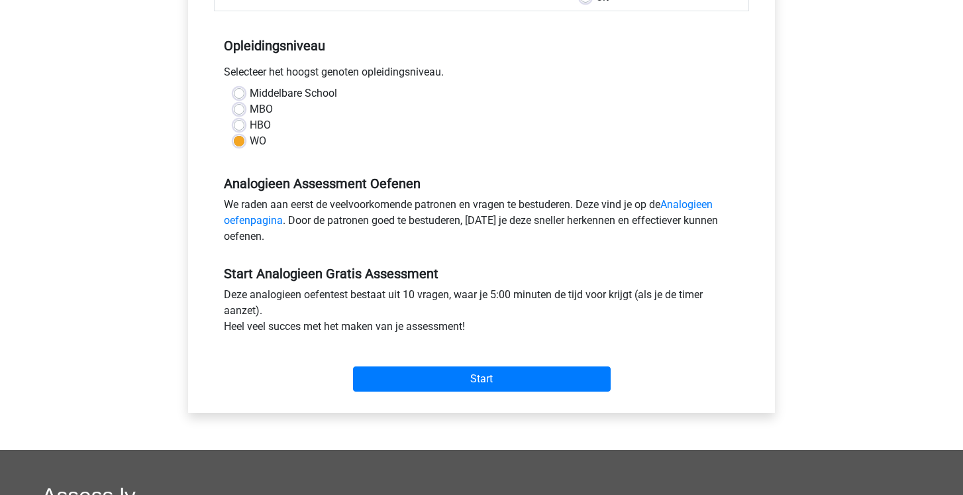
scroll to position [249, 0]
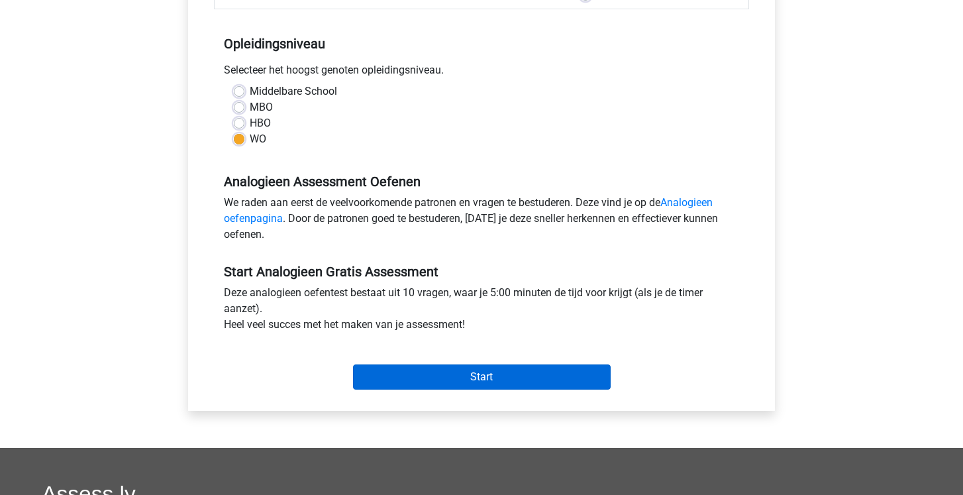
click at [401, 371] on input "Start" at bounding box center [482, 376] width 258 height 25
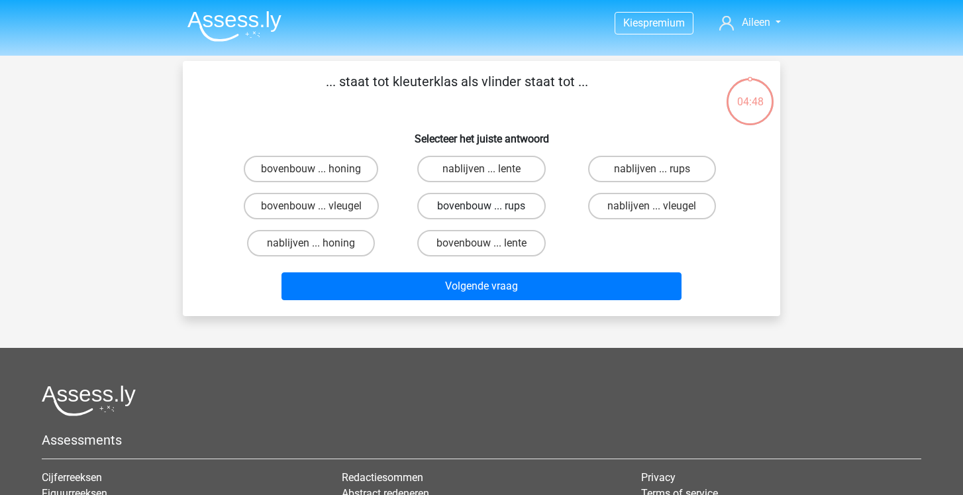
click at [471, 193] on label "bovenbouw ... rups" at bounding box center [481, 206] width 128 height 27
click at [482, 206] on input "bovenbouw ... rups" at bounding box center [486, 210] width 9 height 9
radio input "true"
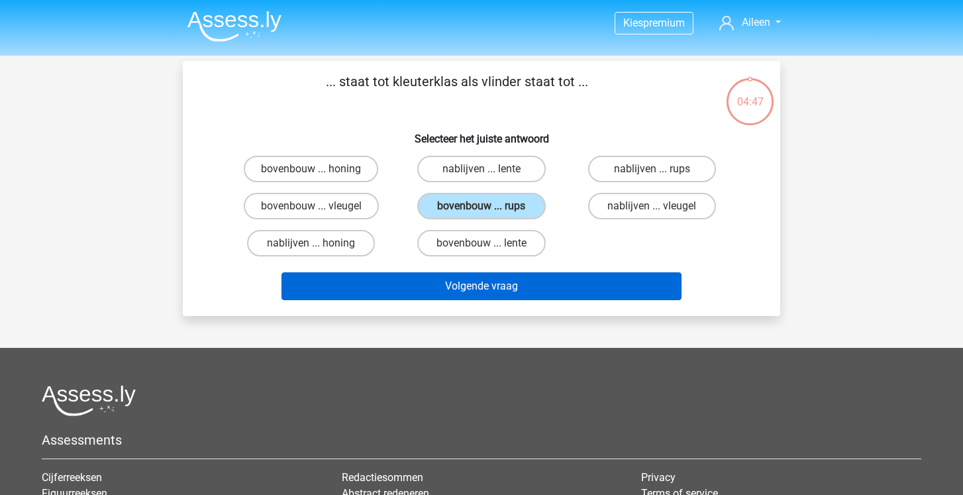
click at [446, 295] on button "Volgende vraag" at bounding box center [482, 286] width 401 height 28
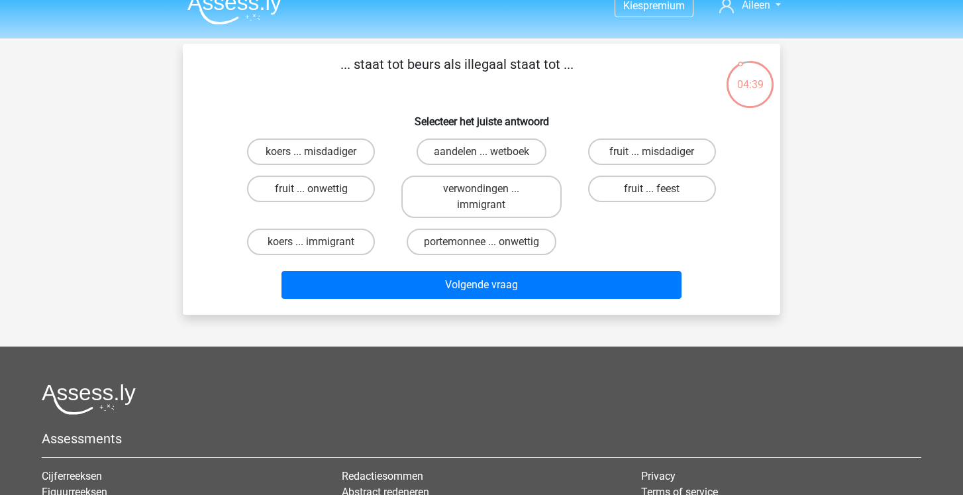
scroll to position [15, 0]
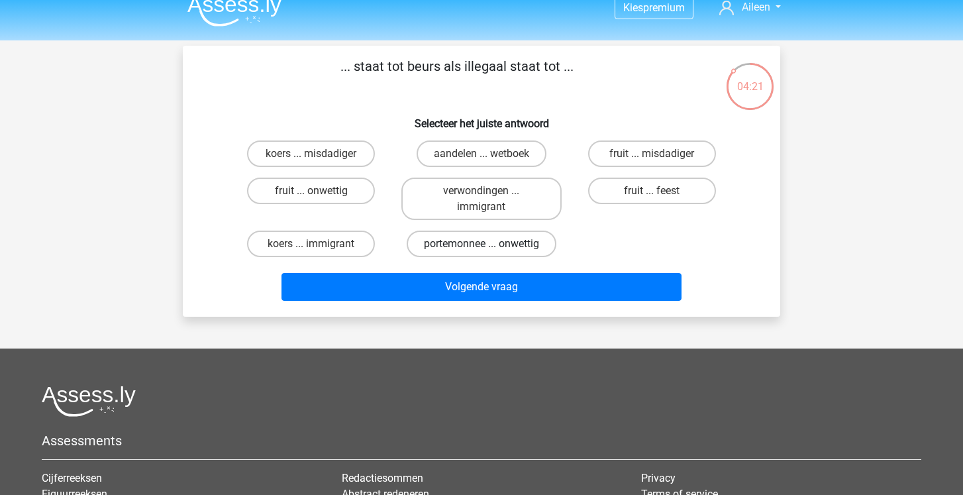
click at [521, 247] on label "portemonnee ... onwettig" at bounding box center [482, 244] width 150 height 27
click at [490, 247] on input "portemonnee ... onwettig" at bounding box center [486, 248] width 9 height 9
radio input "true"
click at [500, 147] on label "aandelen ... wetboek" at bounding box center [482, 153] width 130 height 27
click at [490, 154] on input "aandelen ... wetboek" at bounding box center [486, 158] width 9 height 9
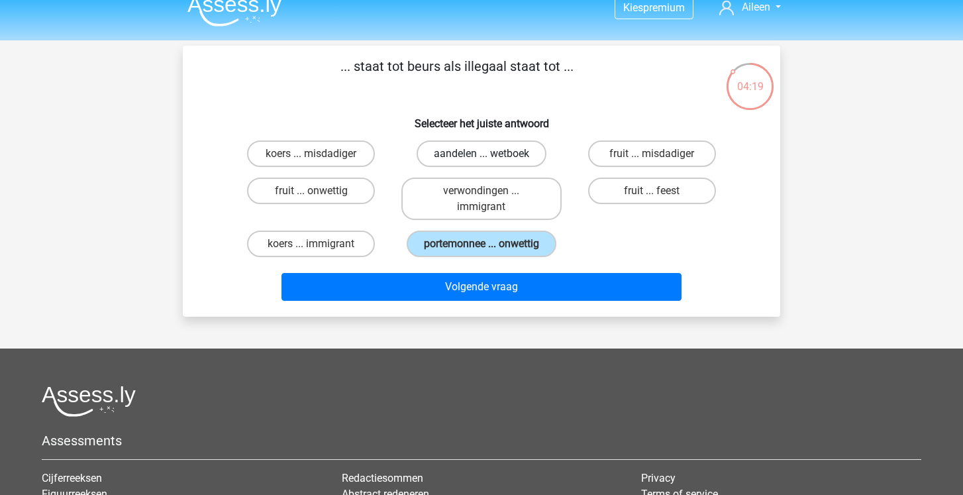
radio input "true"
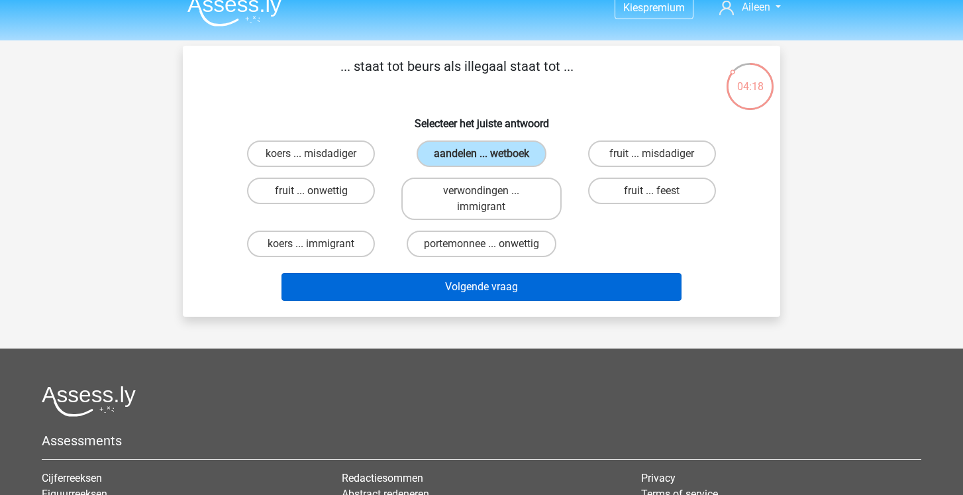
click at [488, 274] on button "Volgende vraag" at bounding box center [482, 287] width 401 height 28
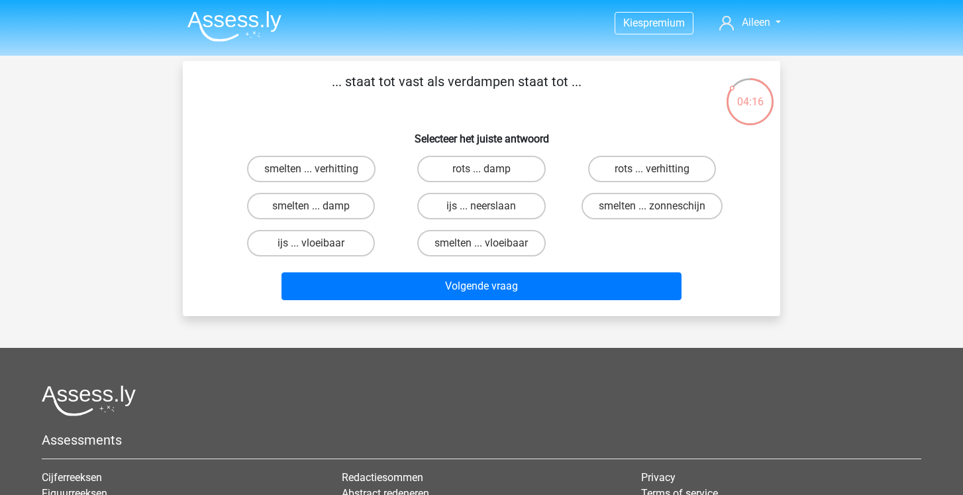
scroll to position [0, 0]
click at [330, 164] on label "smelten ... verhitting" at bounding box center [311, 169] width 129 height 27
click at [320, 169] on input "smelten ... verhitting" at bounding box center [315, 173] width 9 height 9
radio input "true"
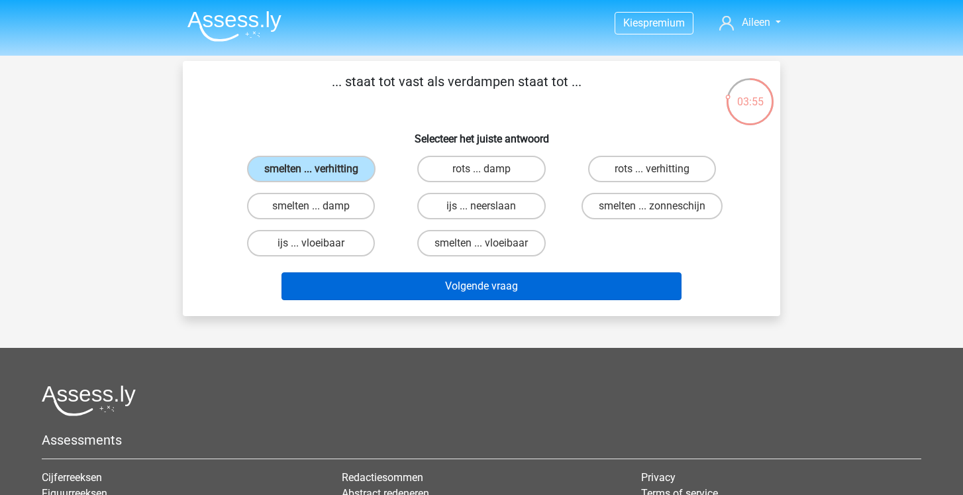
click at [417, 297] on button "Volgende vraag" at bounding box center [482, 286] width 401 height 28
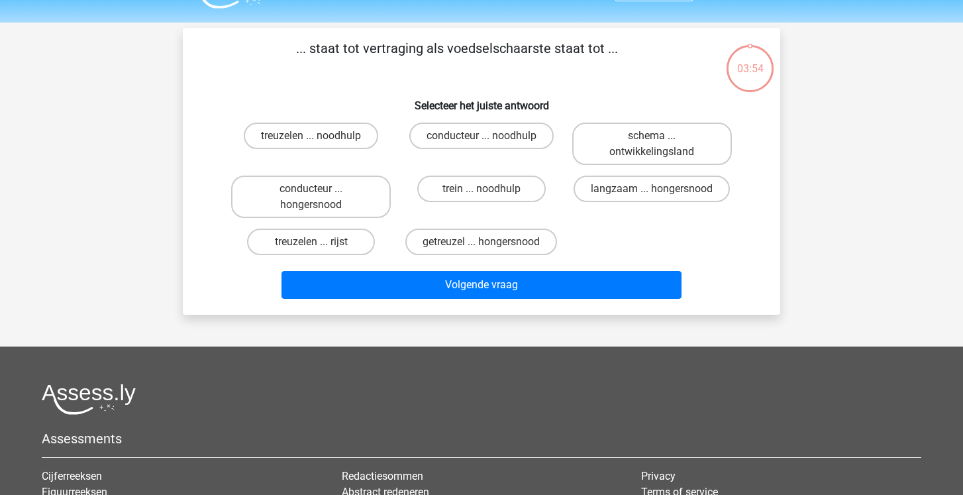
scroll to position [30, 0]
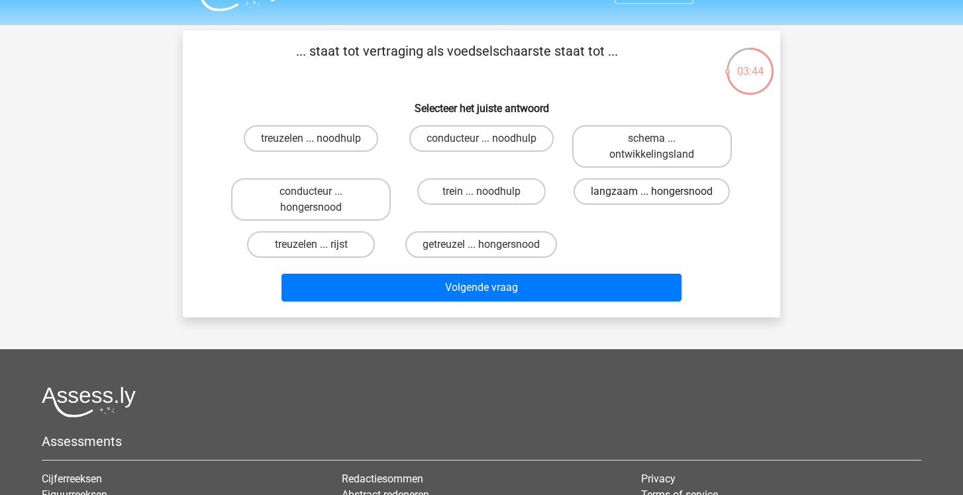
click at [630, 195] on label "langzaam ... hongersnood" at bounding box center [652, 191] width 156 height 27
click at [652, 195] on input "langzaam ... hongersnood" at bounding box center [656, 195] width 9 height 9
radio input "true"
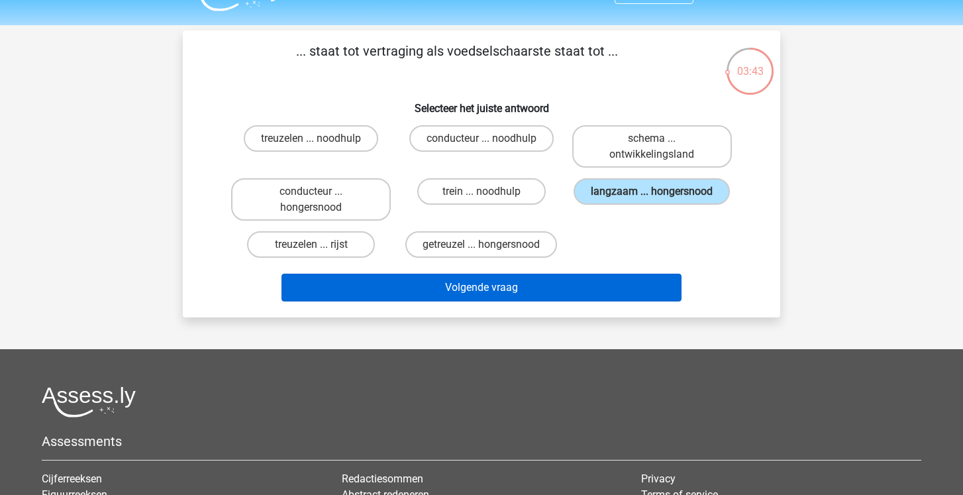
click at [562, 288] on button "Volgende vraag" at bounding box center [482, 288] width 401 height 28
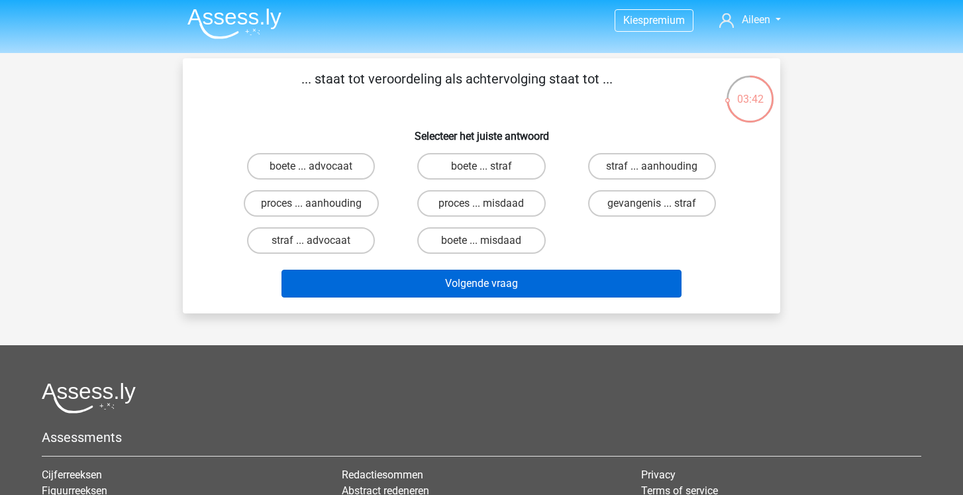
scroll to position [3, 0]
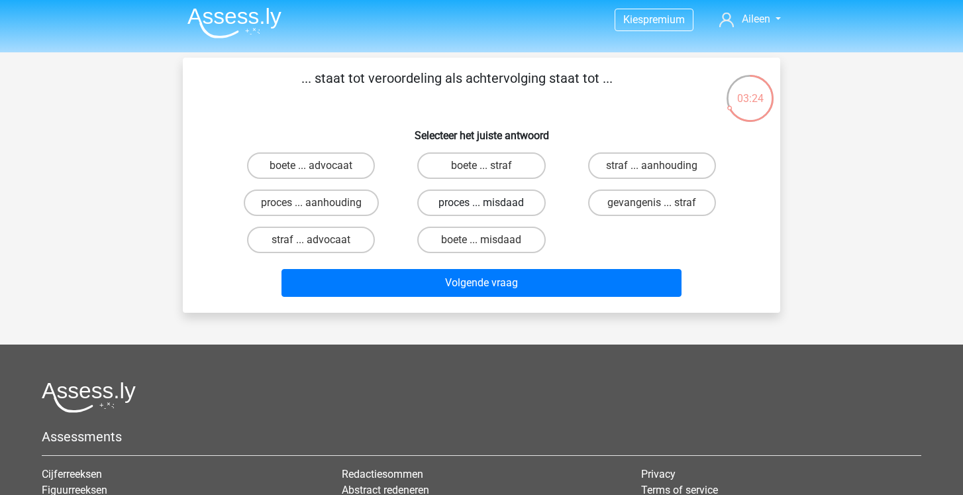
click at [511, 201] on label "proces ... misdaad" at bounding box center [481, 202] width 128 height 27
click at [490, 203] on input "proces ... misdaad" at bounding box center [486, 207] width 9 height 9
radio input "true"
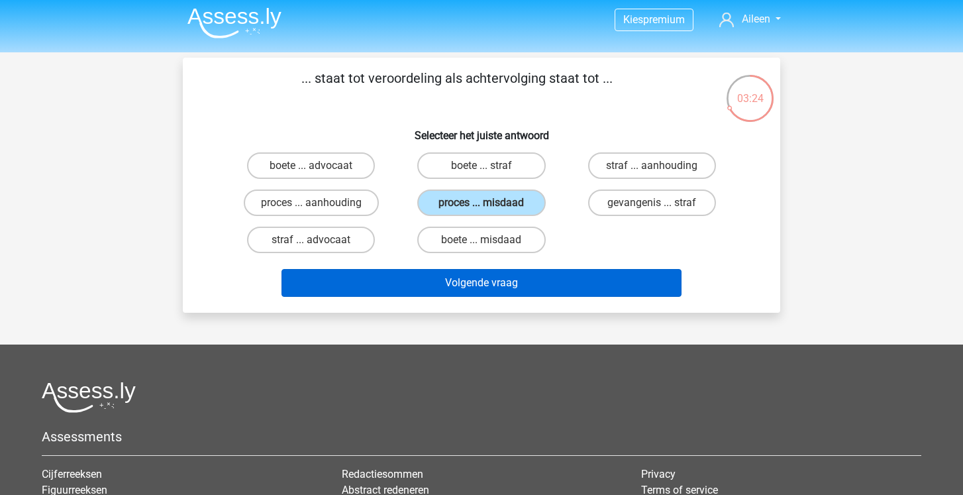
click at [490, 280] on button "Volgende vraag" at bounding box center [482, 283] width 401 height 28
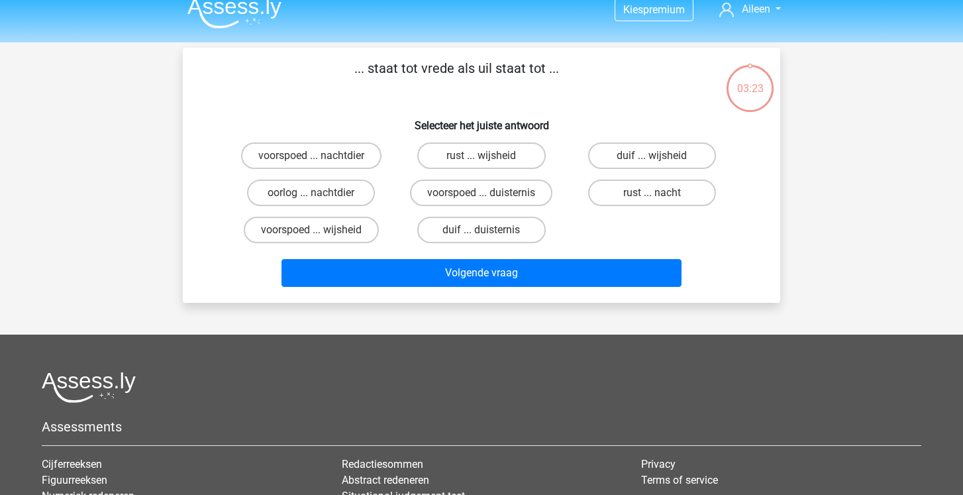
scroll to position [10, 0]
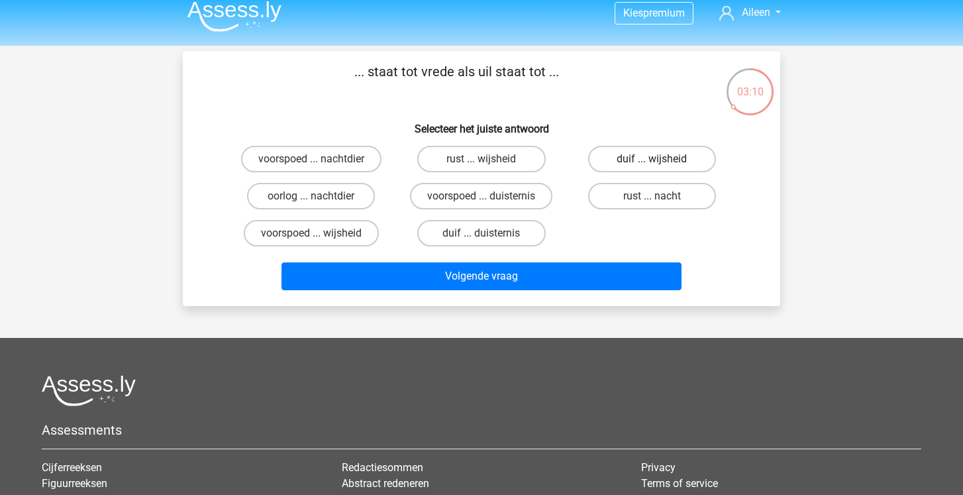
click at [629, 171] on label "duif ... wijsheid" at bounding box center [652, 159] width 128 height 27
click at [652, 168] on input "duif ... wijsheid" at bounding box center [656, 163] width 9 height 9
radio input "true"
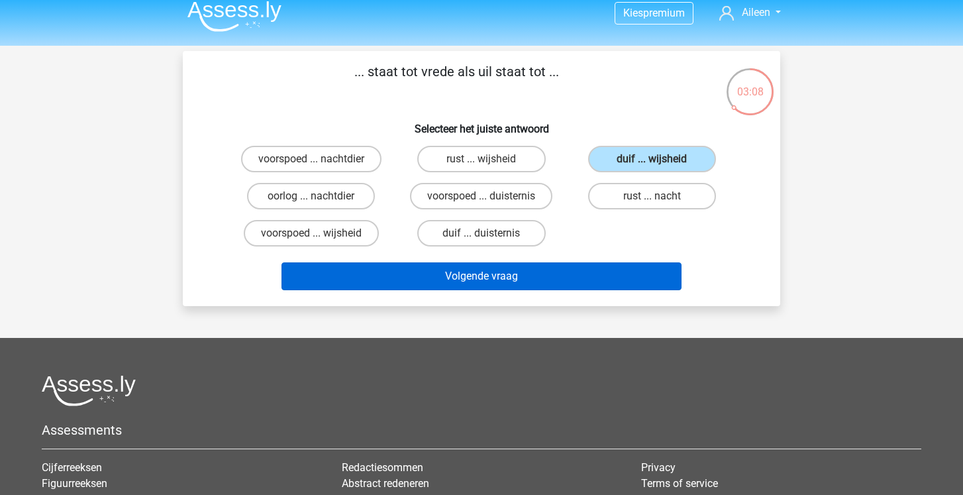
click at [526, 274] on button "Volgende vraag" at bounding box center [482, 276] width 401 height 28
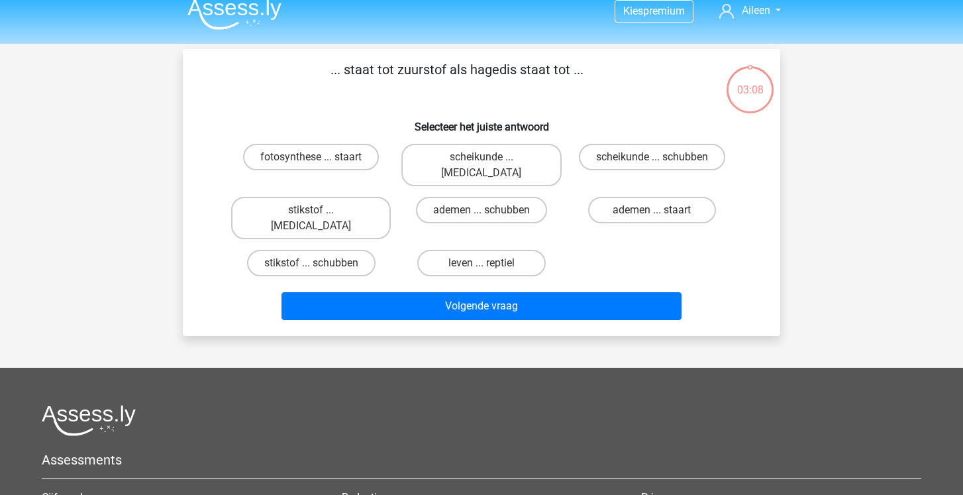
scroll to position [8, 0]
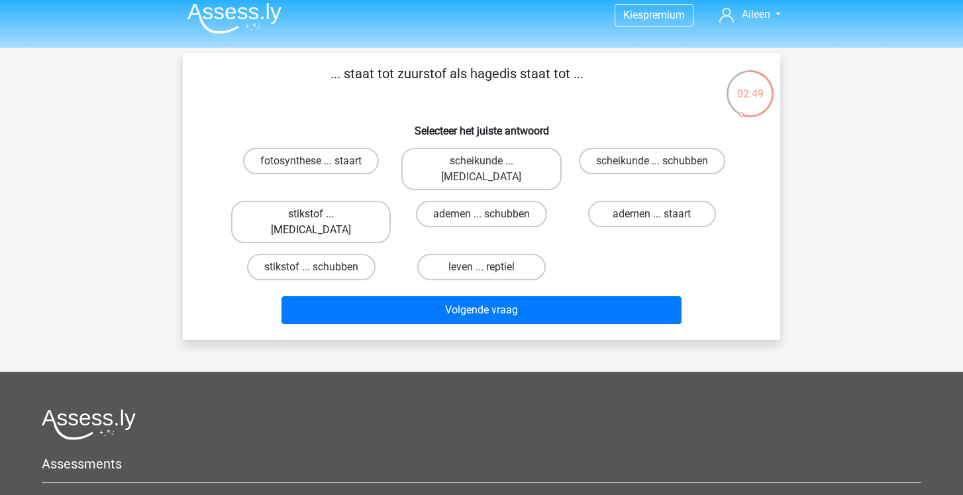
click at [349, 201] on label "stikstof ... [MEDICAL_DATA]" at bounding box center [311, 222] width 160 height 42
click at [320, 214] on input "stikstof ... [MEDICAL_DATA]" at bounding box center [315, 218] width 9 height 9
radio input "true"
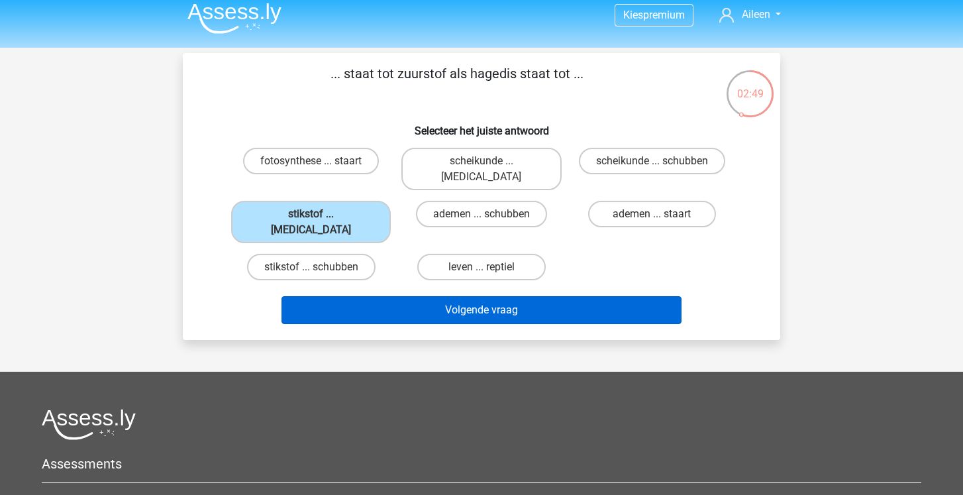
click at [358, 296] on button "Volgende vraag" at bounding box center [482, 310] width 401 height 28
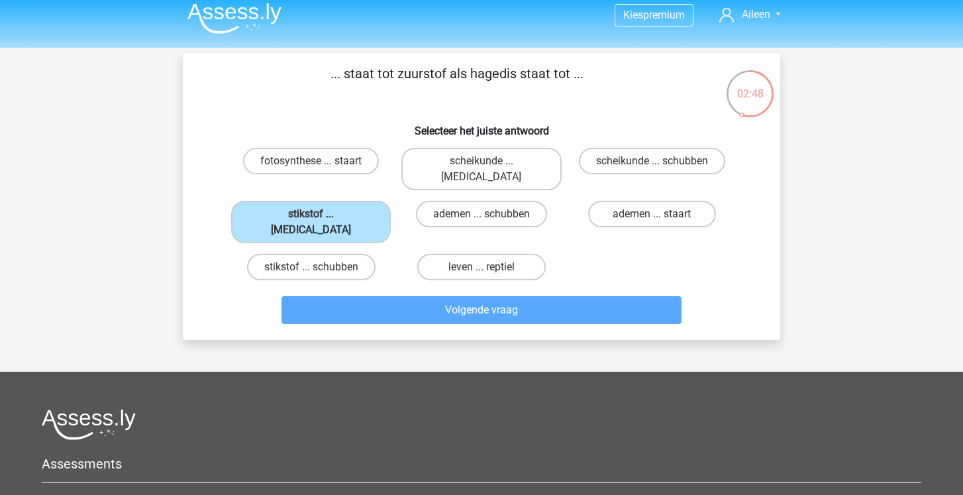
scroll to position [61, 0]
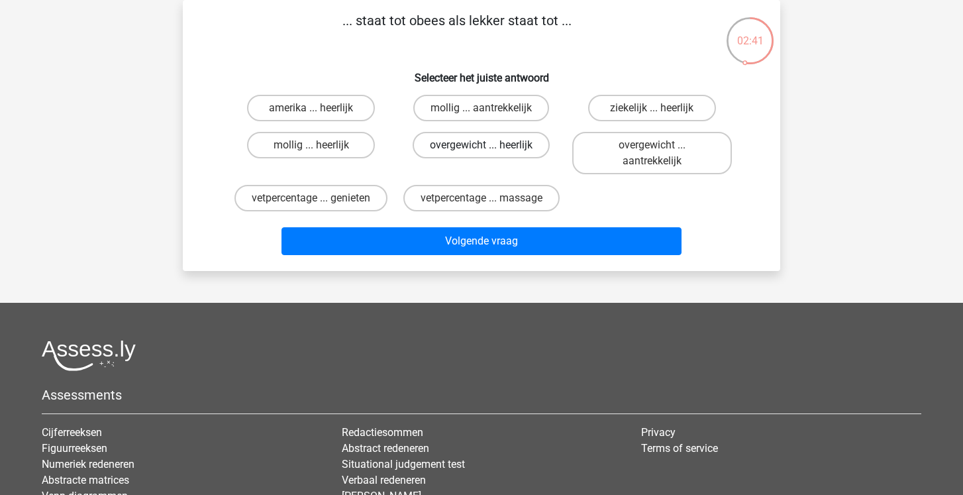
click at [496, 144] on label "overgewicht ... heerlijk" at bounding box center [481, 145] width 137 height 27
click at [490, 145] on input "overgewicht ... heerlijk" at bounding box center [486, 149] width 9 height 9
radio input "true"
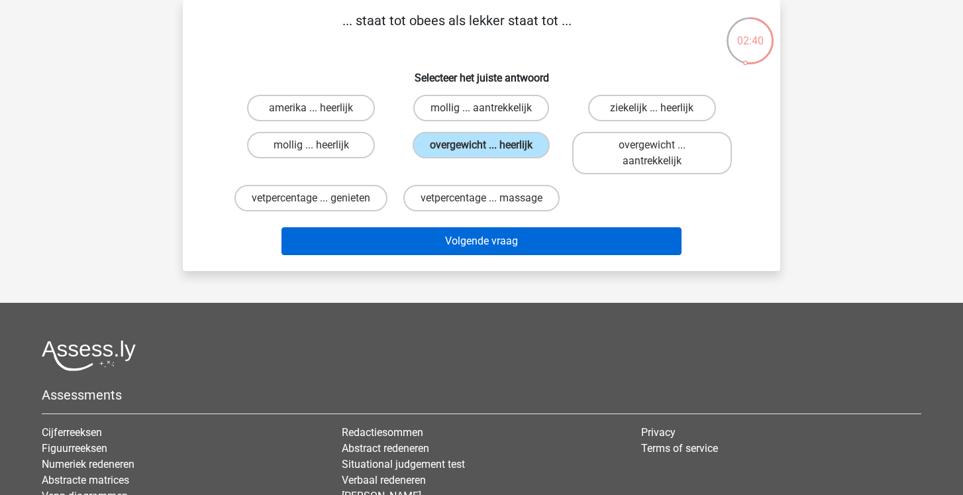
click at [468, 247] on button "Volgende vraag" at bounding box center [482, 241] width 401 height 28
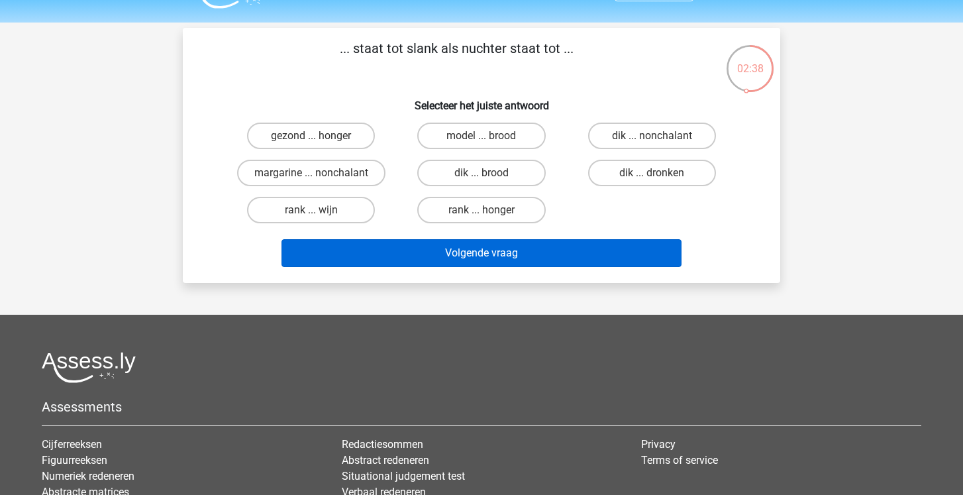
scroll to position [30, 0]
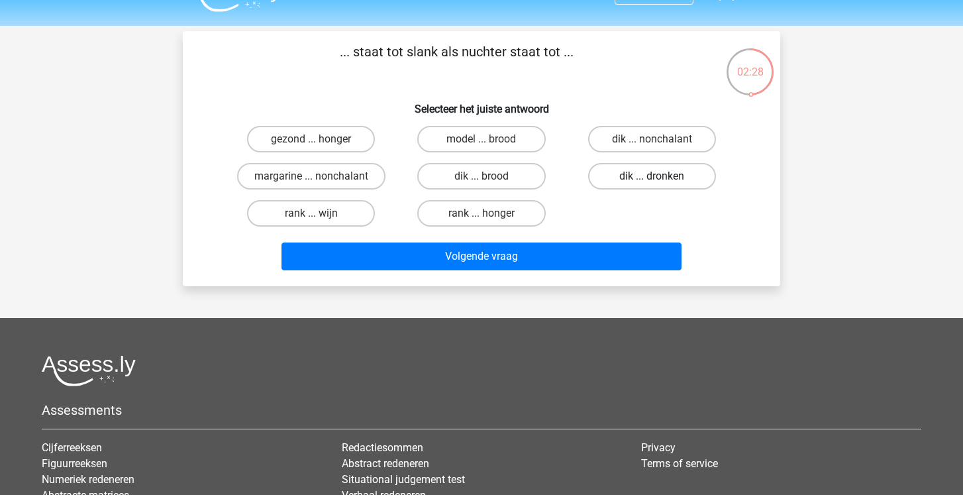
click at [667, 179] on label "dik ... dronken" at bounding box center [652, 176] width 128 height 27
click at [661, 179] on input "dik ... dronken" at bounding box center [656, 180] width 9 height 9
radio input "true"
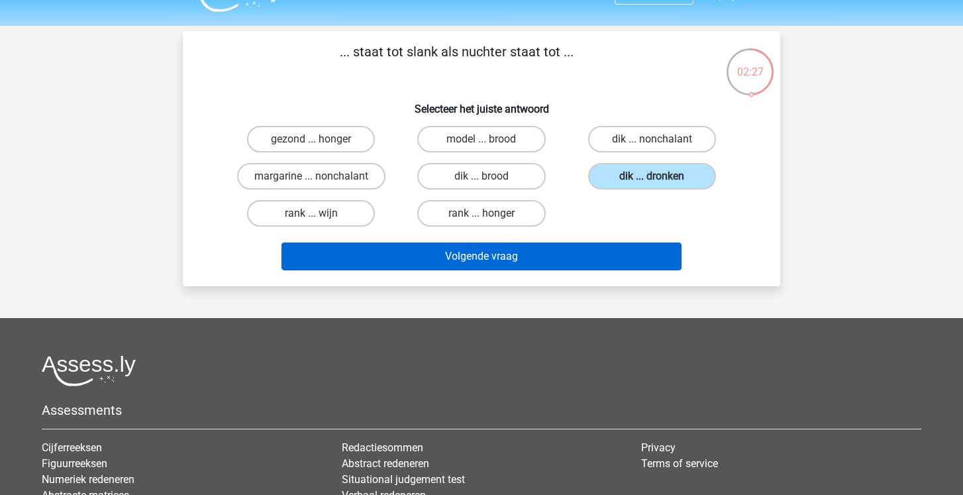
click at [565, 243] on button "Volgende vraag" at bounding box center [482, 256] width 401 height 28
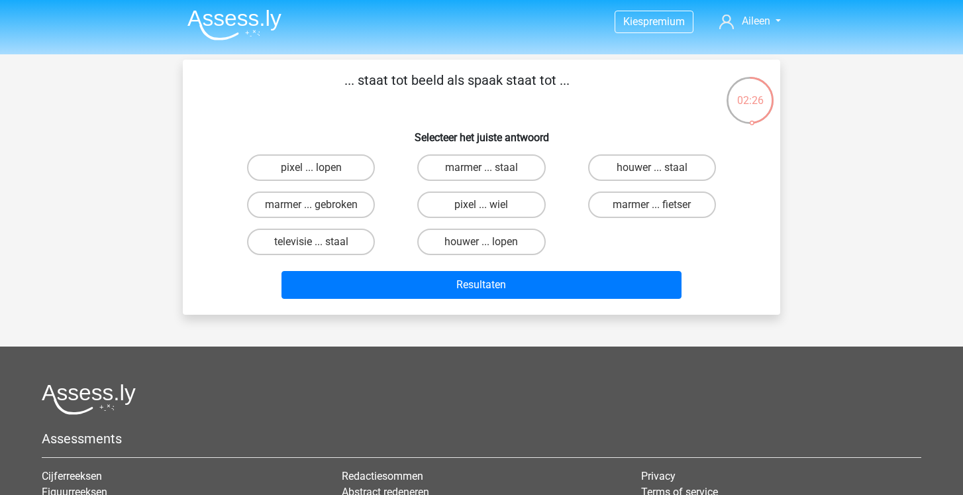
scroll to position [0, 0]
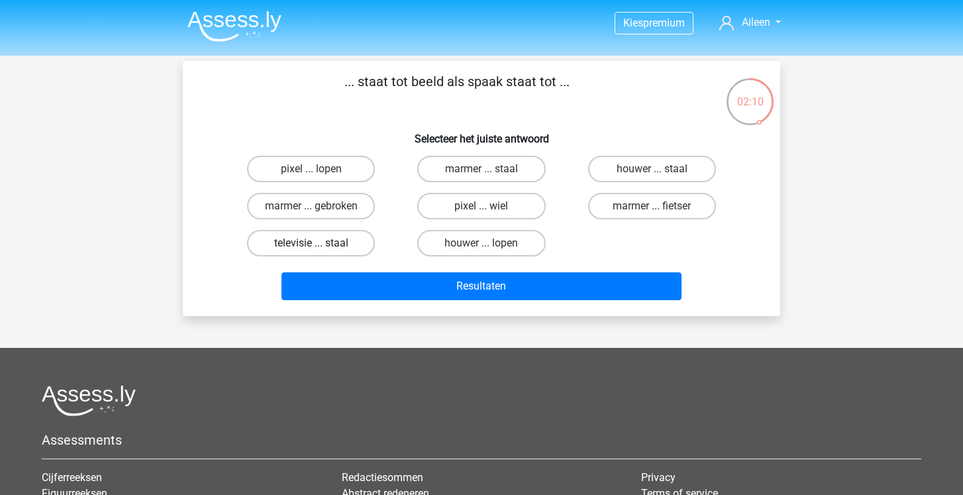
click at [266, 240] on label "televisie ... staal" at bounding box center [311, 243] width 128 height 27
click at [311, 243] on input "televisie ... staal" at bounding box center [315, 247] width 9 height 9
radio input "true"
click at [347, 310] on div "... staat tot beeld als spaak staat tot ... Selecteer het juiste antwoord pixel…" at bounding box center [482, 188] width 598 height 255
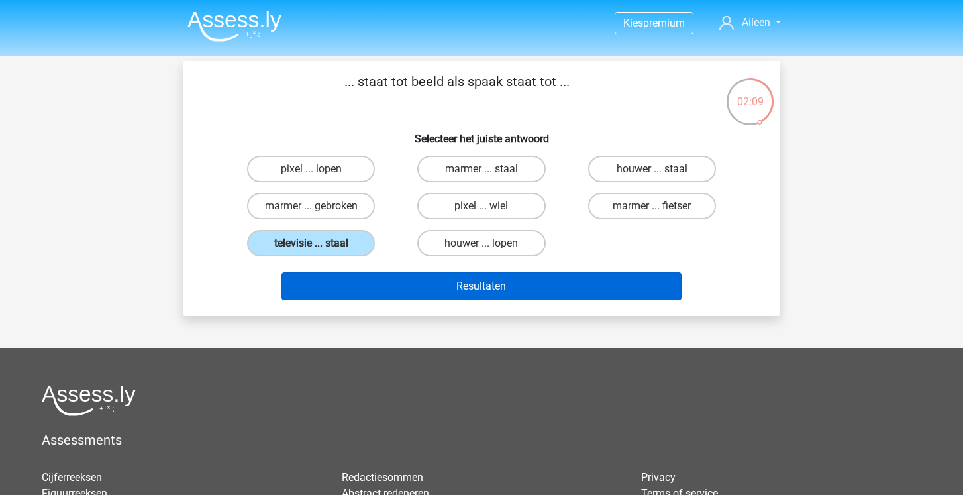
click at [345, 293] on button "Resultaten" at bounding box center [482, 286] width 401 height 28
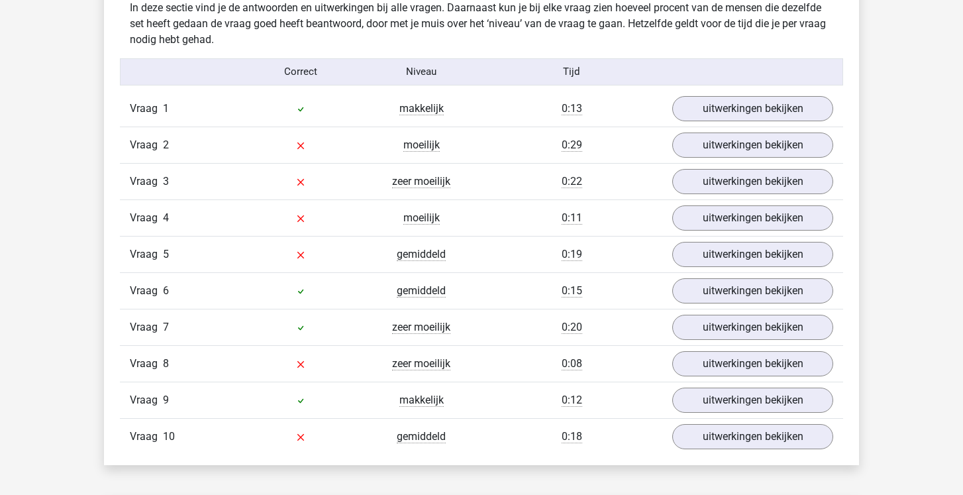
scroll to position [1056, 0]
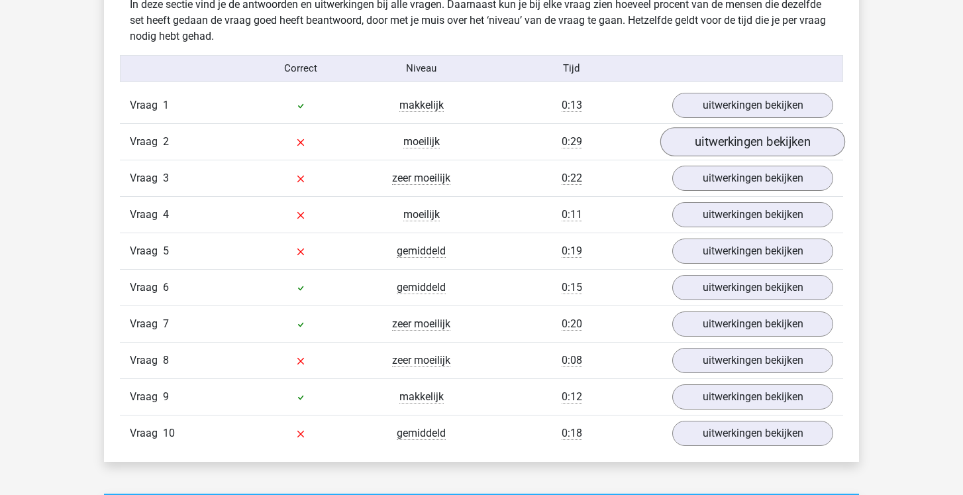
click at [737, 137] on link "uitwerkingen bekijken" at bounding box center [753, 141] width 185 height 29
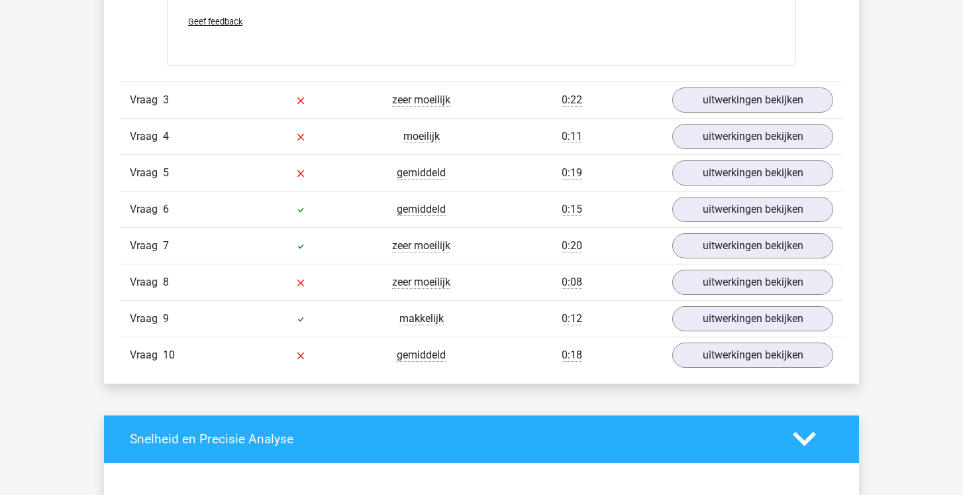
scroll to position [1471, 0]
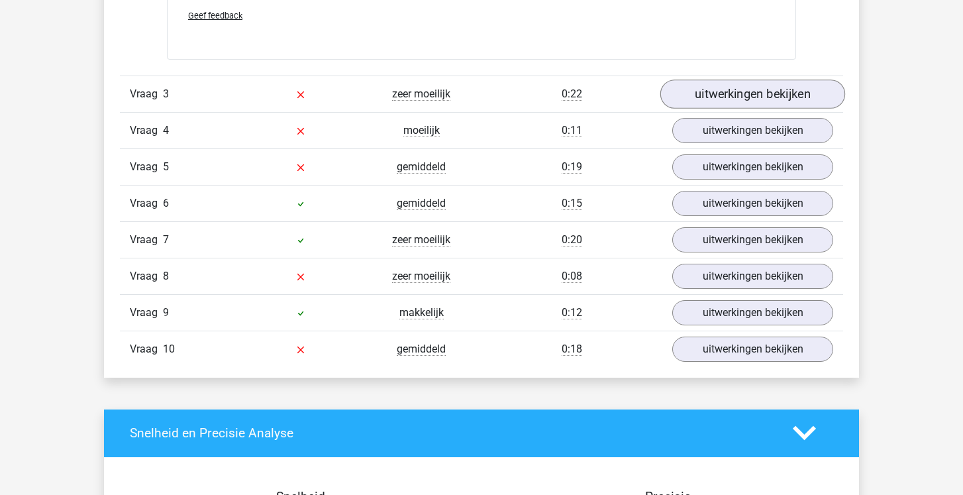
click at [734, 87] on link "uitwerkingen bekijken" at bounding box center [753, 94] width 185 height 29
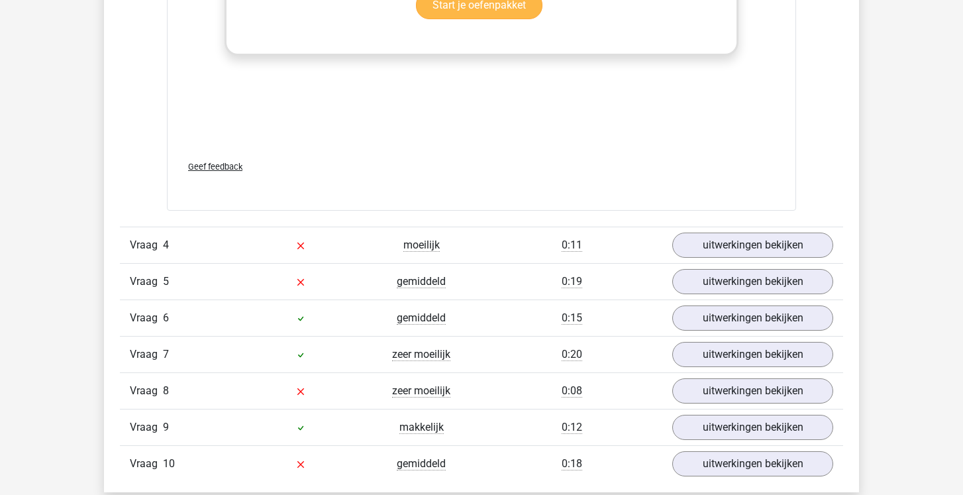
scroll to position [2056, 0]
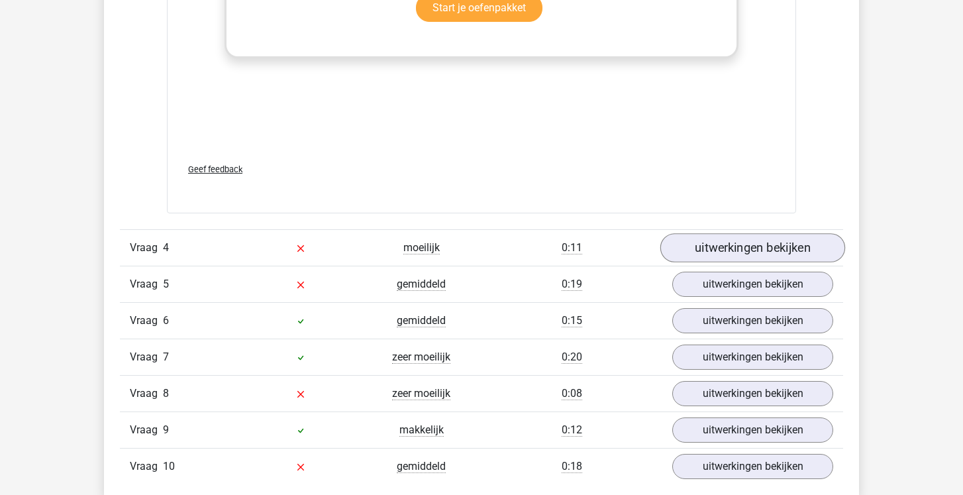
click at [725, 246] on link "uitwerkingen bekijken" at bounding box center [753, 247] width 185 height 29
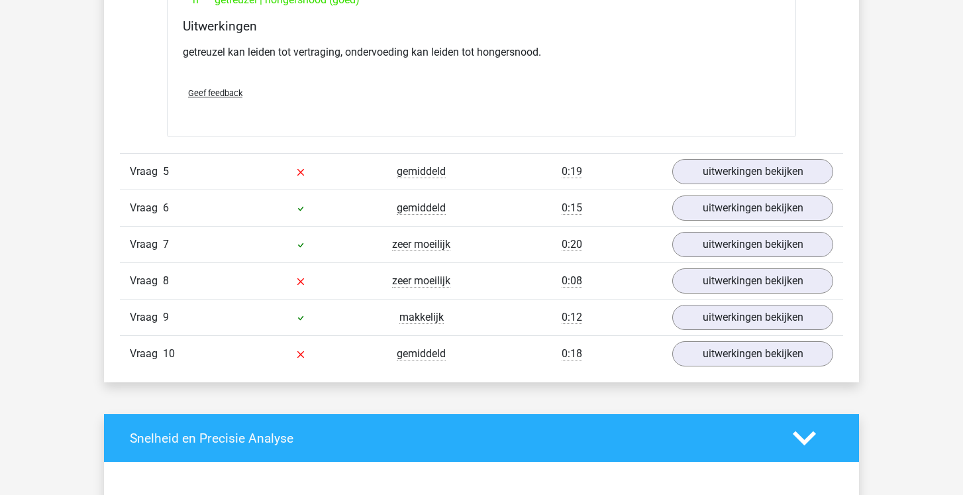
scroll to position [2516, 0]
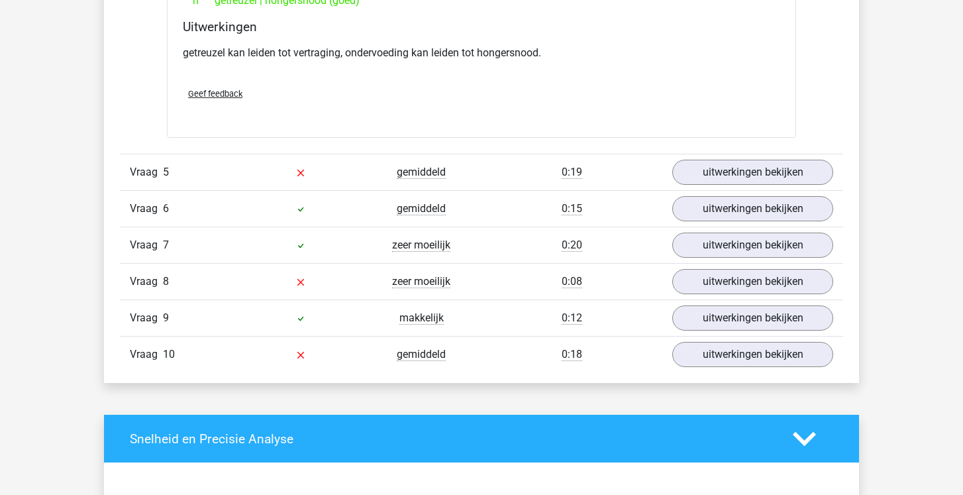
click at [733, 296] on div "Vraag 8 zeer moeilijk 0:08 uitwerkingen bekijken" at bounding box center [481, 281] width 723 height 36
click at [731, 284] on link "uitwerkingen bekijken" at bounding box center [753, 282] width 185 height 29
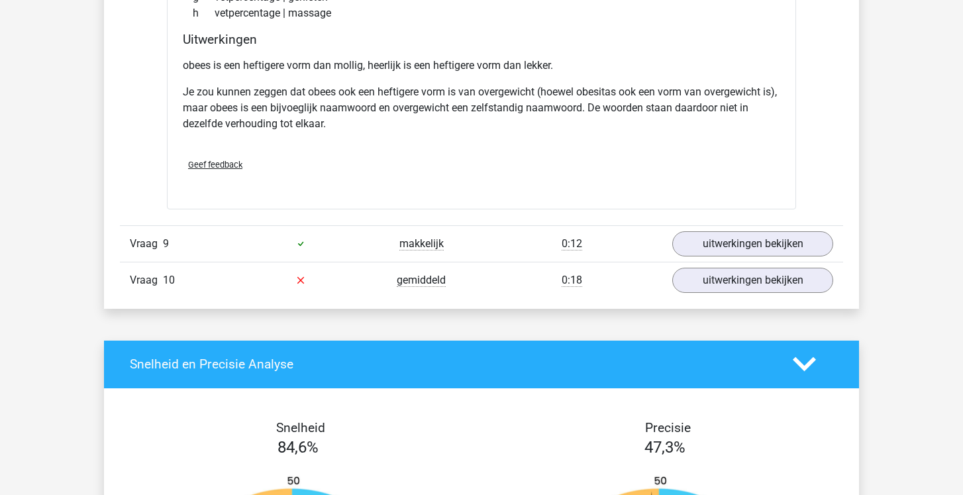
scroll to position [3015, 0]
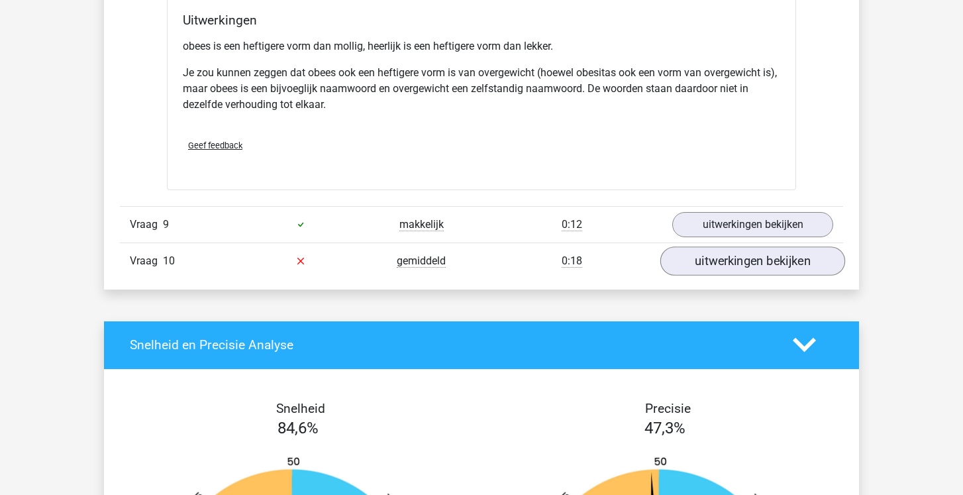
click at [733, 252] on link "uitwerkingen bekijken" at bounding box center [753, 260] width 185 height 29
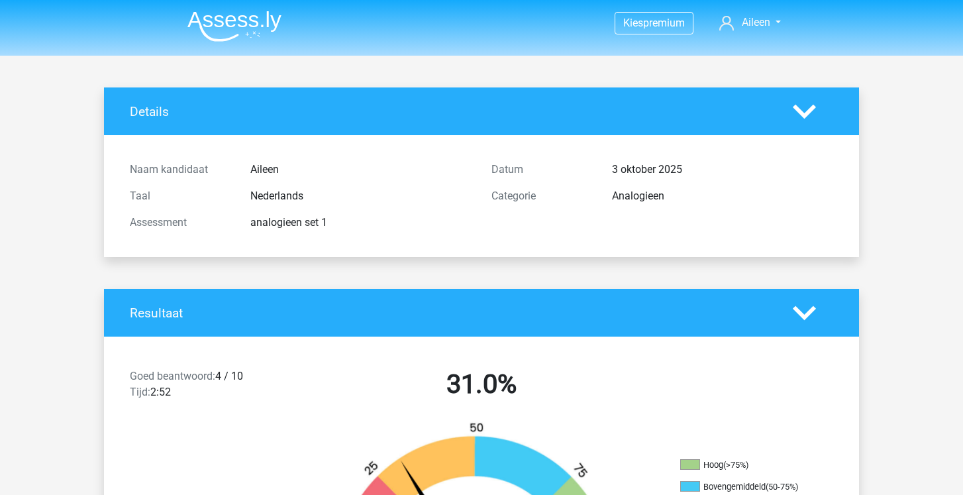
scroll to position [0, 0]
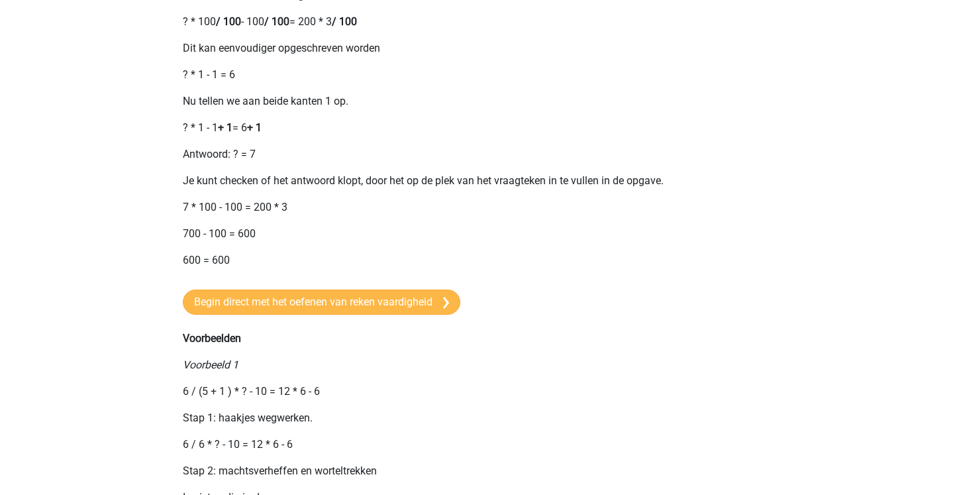
scroll to position [811, 0]
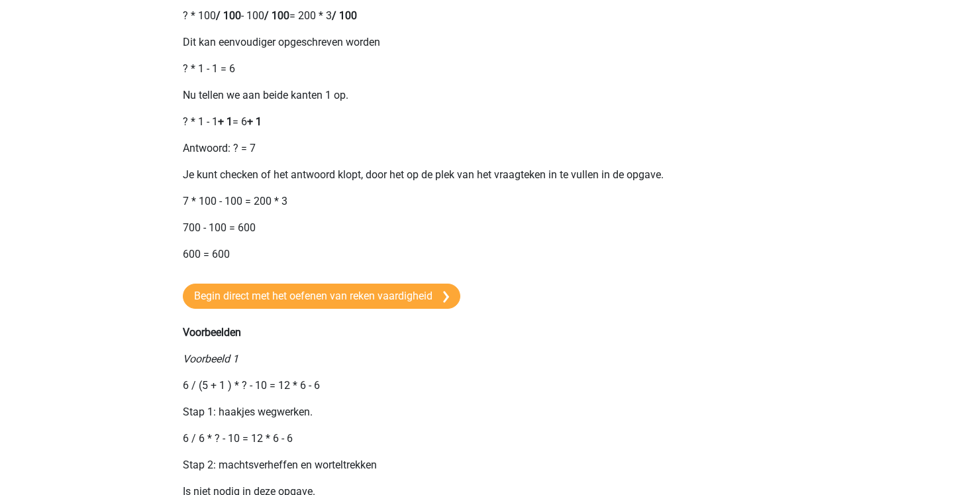
click at [231, 326] on div "Opgaven bij het onderdeel rekenvaardigheid zullen vrijwel altijd bestaan uit ee…" at bounding box center [481, 206] width 629 height 1848
click at [231, 309] on link "Begin direct met het oefenen van reken vaardigheid" at bounding box center [322, 296] width 278 height 25
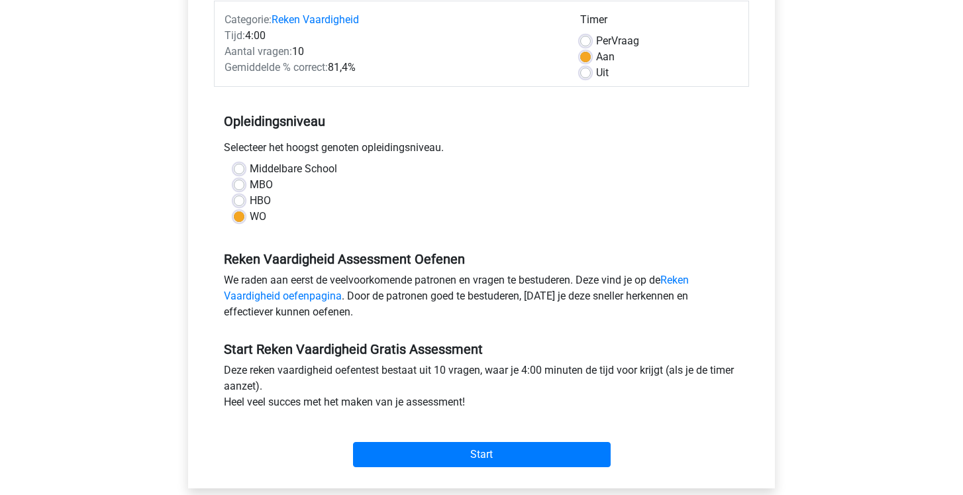
scroll to position [172, 0]
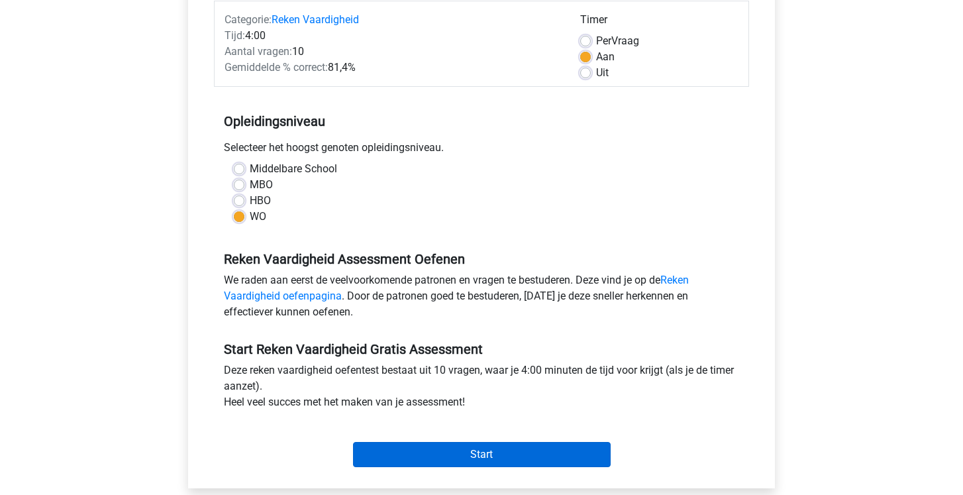
click at [417, 449] on input "Start" at bounding box center [482, 454] width 258 height 25
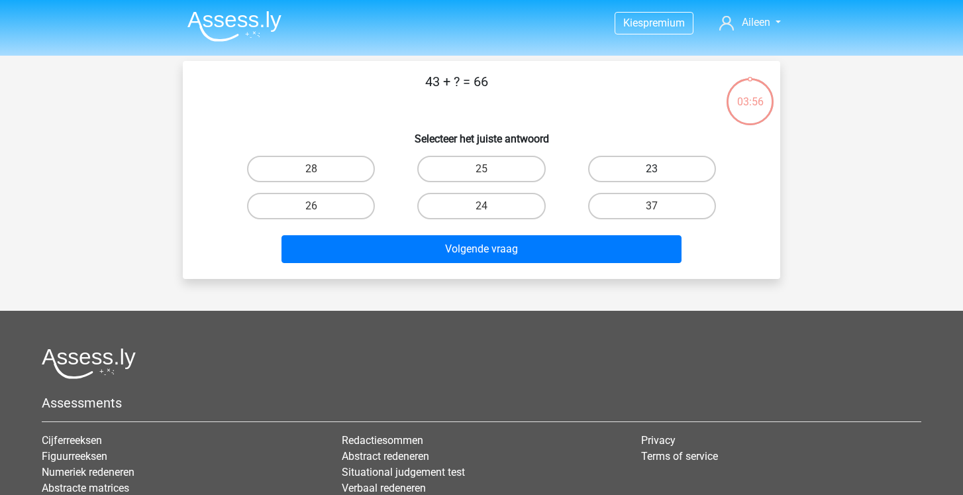
click at [633, 168] on label "23" at bounding box center [652, 169] width 128 height 27
click at [652, 169] on input "23" at bounding box center [656, 173] width 9 height 9
radio input "true"
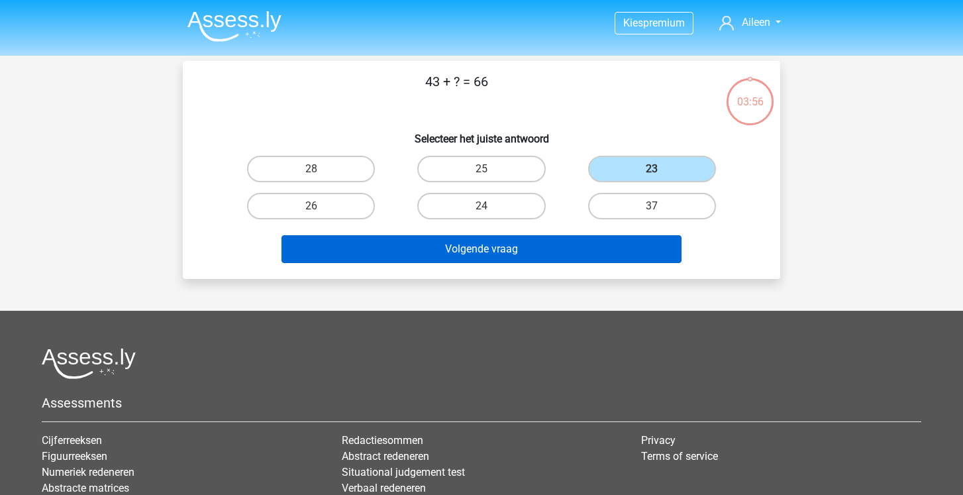
click at [516, 241] on button "Volgende vraag" at bounding box center [482, 249] width 401 height 28
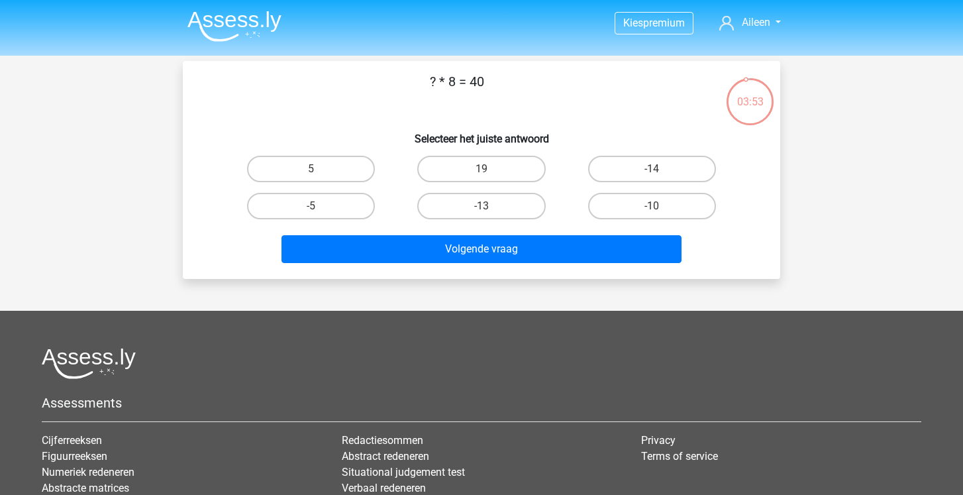
click at [343, 186] on div "5" at bounding box center [311, 168] width 170 height 37
click at [345, 176] on label "5" at bounding box center [311, 169] width 128 height 27
click at [320, 176] on input "5" at bounding box center [315, 173] width 9 height 9
radio input "true"
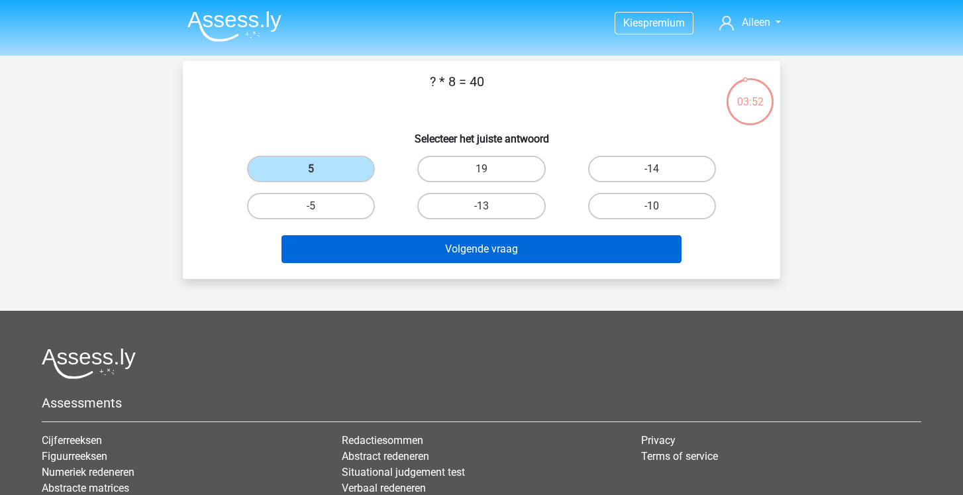
click at [406, 245] on button "Volgende vraag" at bounding box center [482, 249] width 401 height 28
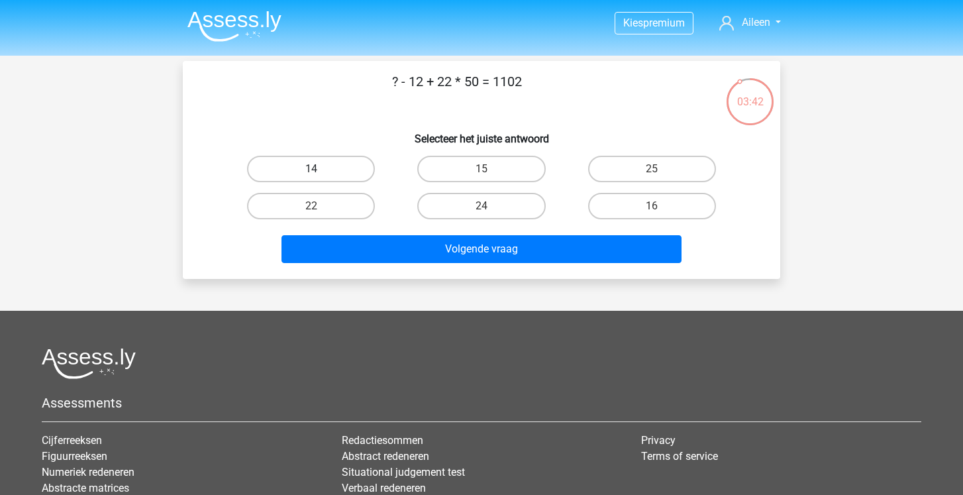
click at [332, 167] on label "14" at bounding box center [311, 169] width 128 height 27
click at [320, 169] on input "14" at bounding box center [315, 173] width 9 height 9
radio input "true"
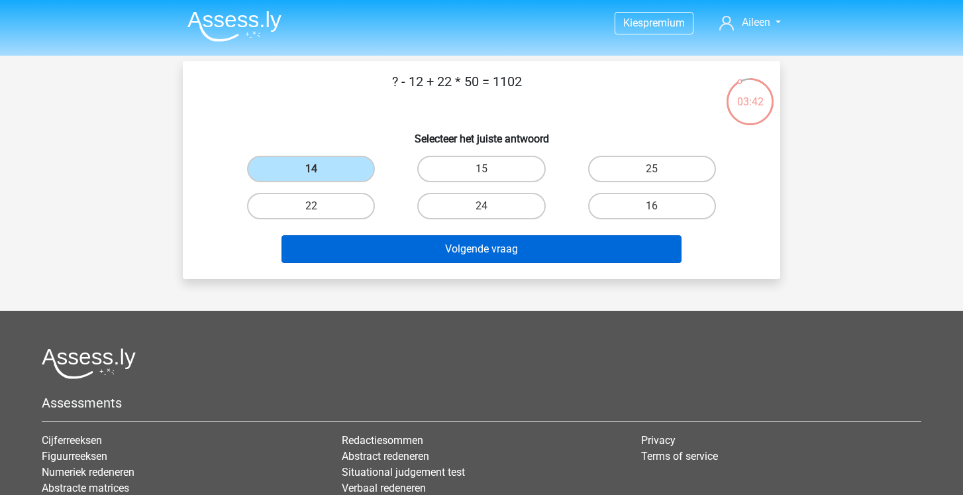
click at [406, 252] on button "Volgende vraag" at bounding box center [482, 249] width 401 height 28
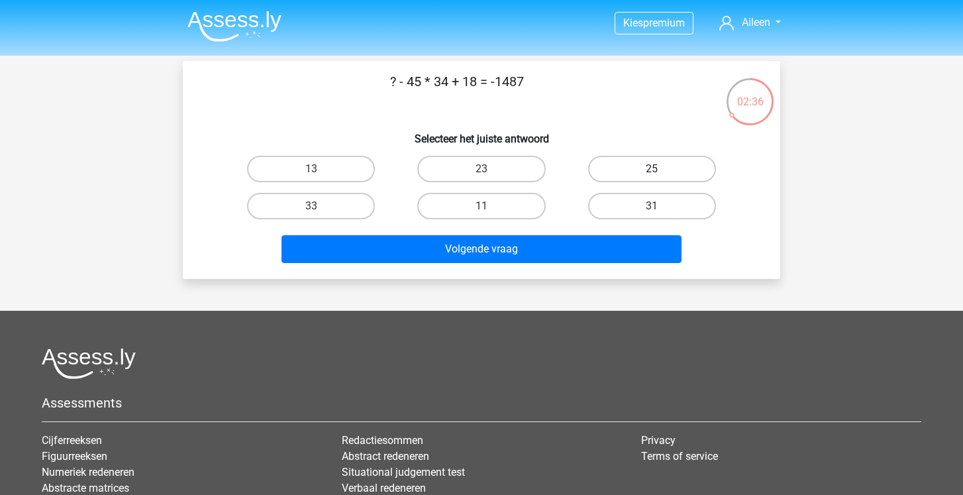
click at [689, 177] on label "25" at bounding box center [652, 169] width 128 height 27
click at [661, 177] on input "25" at bounding box center [656, 173] width 9 height 9
radio input "true"
click at [568, 269] on div "? - 45 * 34 + 18 = -1487 Selecteer het juiste antwoord 13 23 25" at bounding box center [482, 170] width 598 height 218
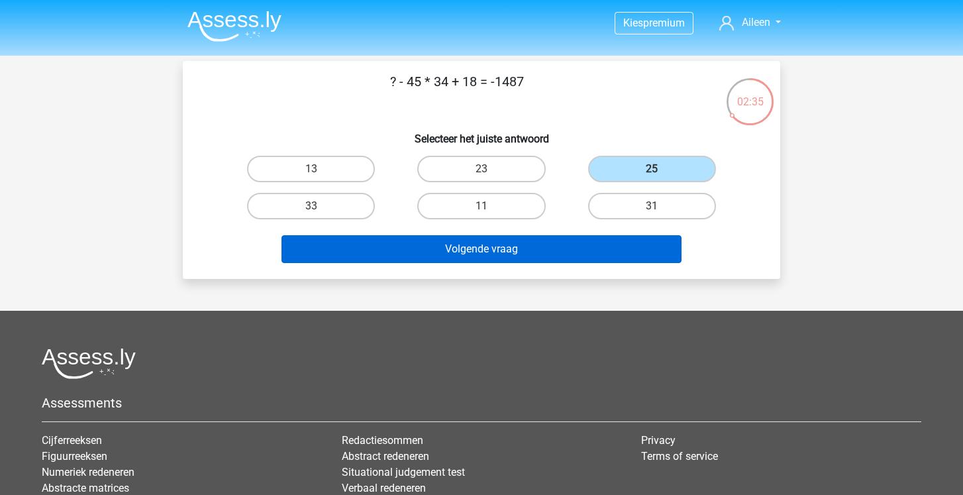
click at [563, 256] on button "Volgende vraag" at bounding box center [482, 249] width 401 height 28
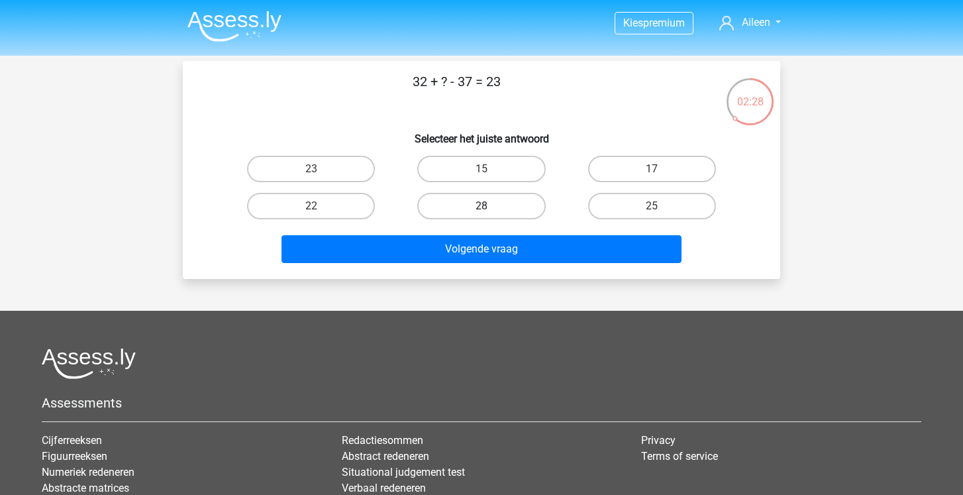
click at [473, 195] on label "28" at bounding box center [481, 206] width 128 height 27
click at [482, 206] on input "28" at bounding box center [486, 210] width 9 height 9
radio input "true"
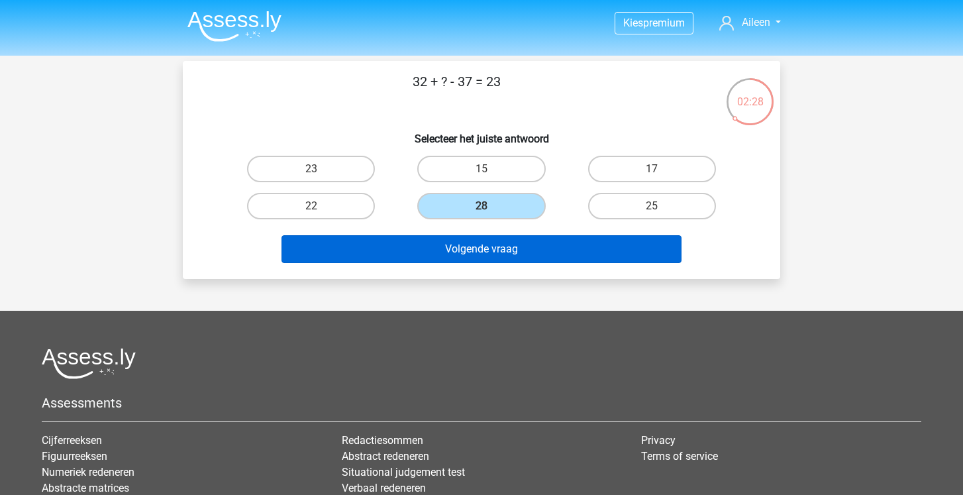
click at [460, 239] on button "Volgende vraag" at bounding box center [482, 249] width 401 height 28
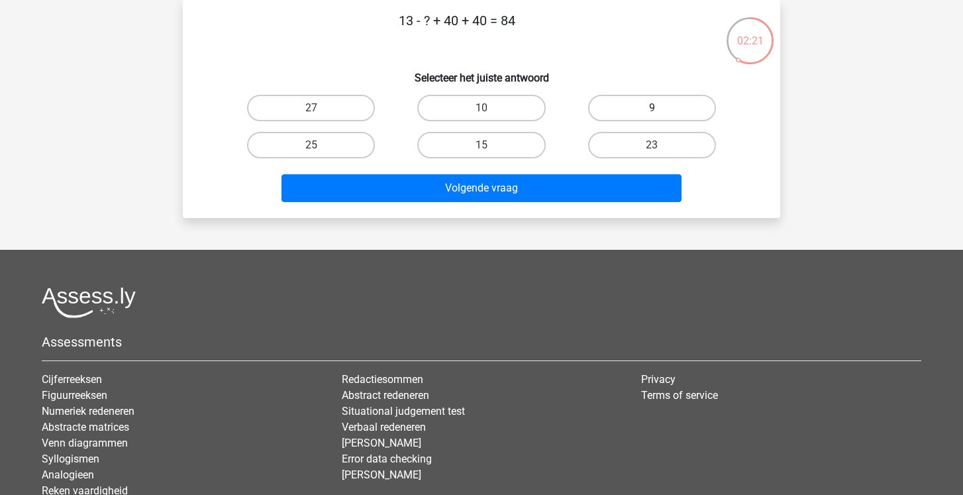
click at [643, 102] on label "9" at bounding box center [652, 108] width 128 height 27
click at [652, 108] on input "9" at bounding box center [656, 112] width 9 height 9
radio input "true"
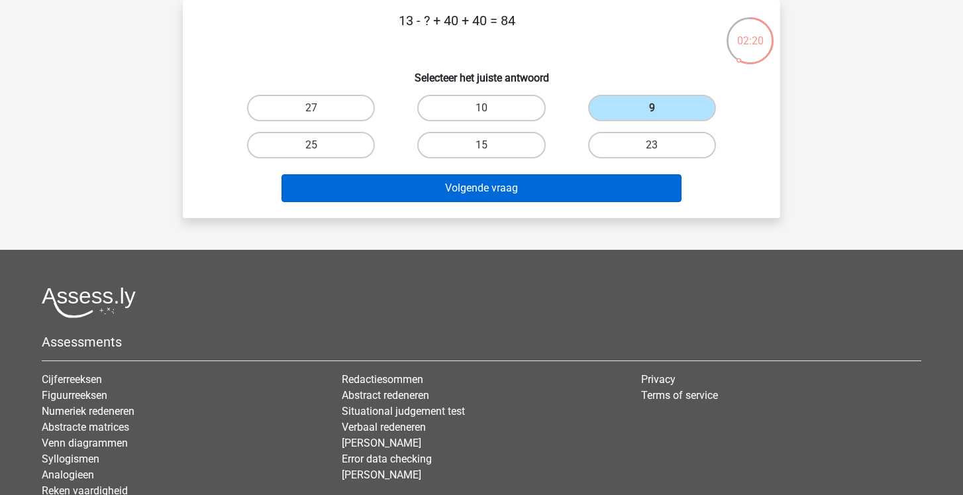
click at [532, 178] on button "Volgende vraag" at bounding box center [482, 188] width 401 height 28
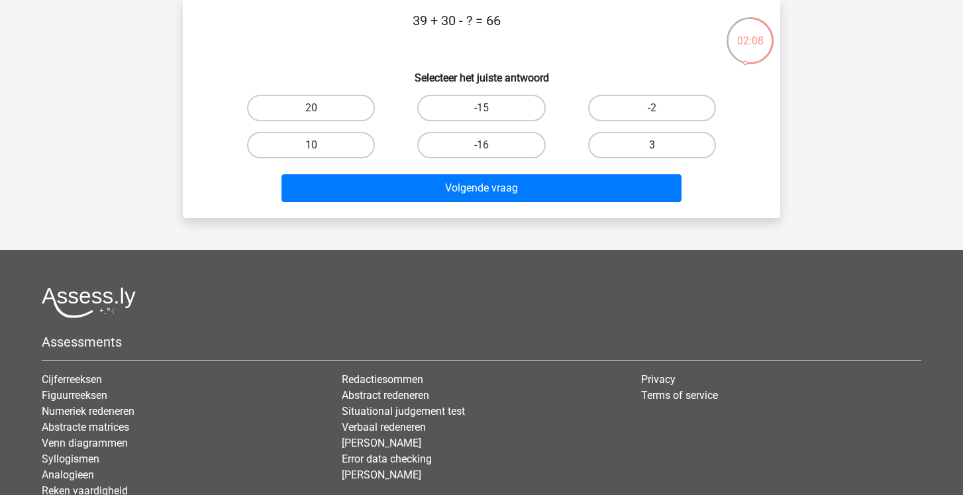
click at [636, 144] on label "3" at bounding box center [652, 145] width 128 height 27
click at [652, 145] on input "3" at bounding box center [656, 149] width 9 height 9
radio input "true"
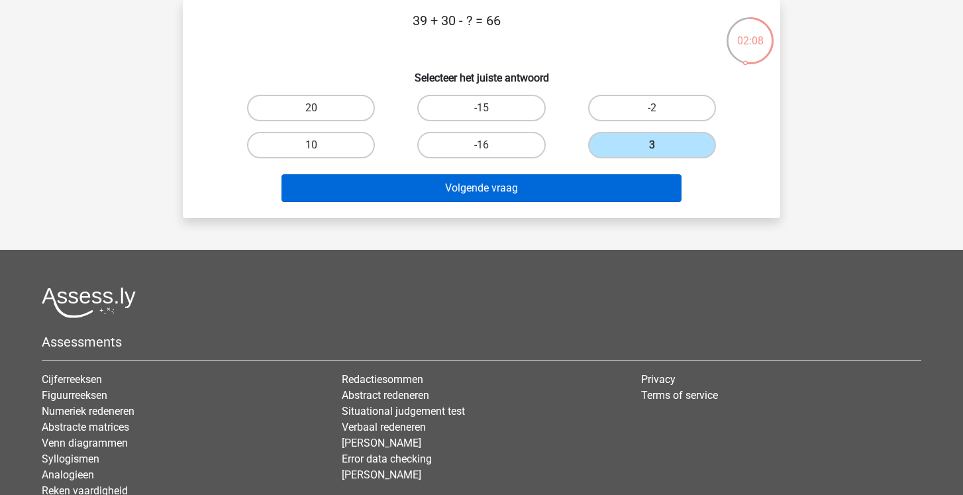
click at [575, 189] on button "Volgende vraag" at bounding box center [482, 188] width 401 height 28
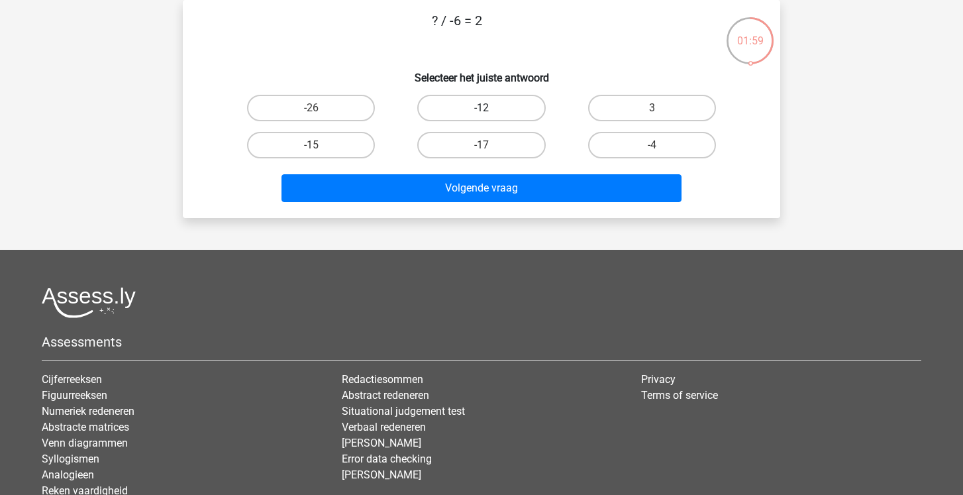
click at [472, 95] on label "-12" at bounding box center [481, 108] width 128 height 27
click at [482, 108] on input "-12" at bounding box center [486, 112] width 9 height 9
radio input "true"
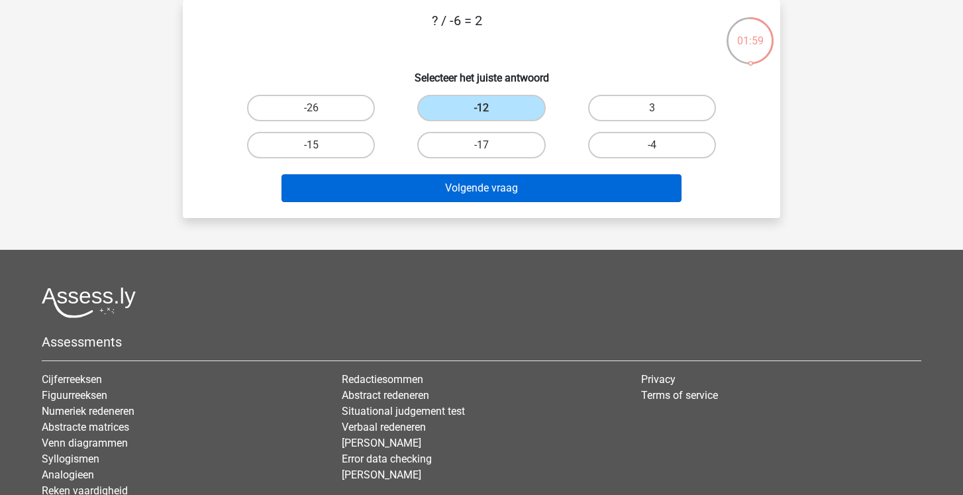
click at [451, 193] on button "Volgende vraag" at bounding box center [482, 188] width 401 height 28
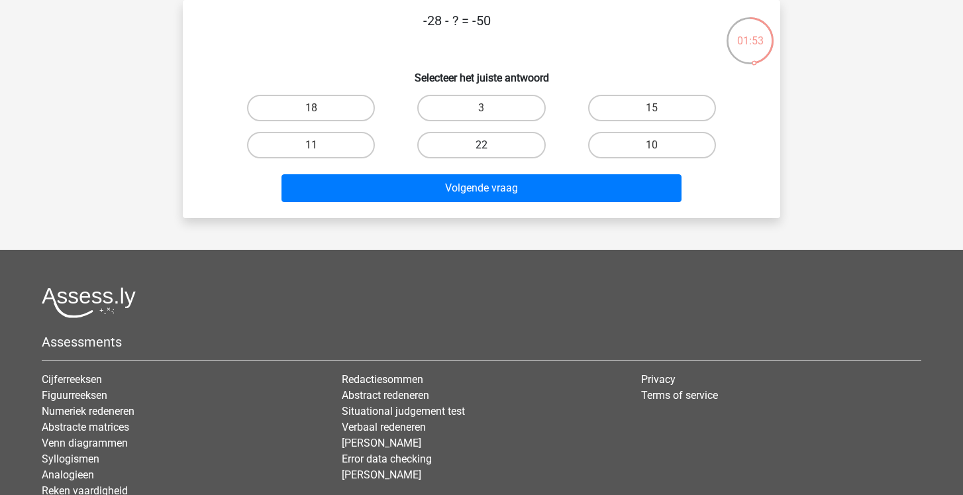
click at [468, 154] on label "22" at bounding box center [481, 145] width 128 height 27
click at [482, 154] on input "22" at bounding box center [486, 149] width 9 height 9
radio input "true"
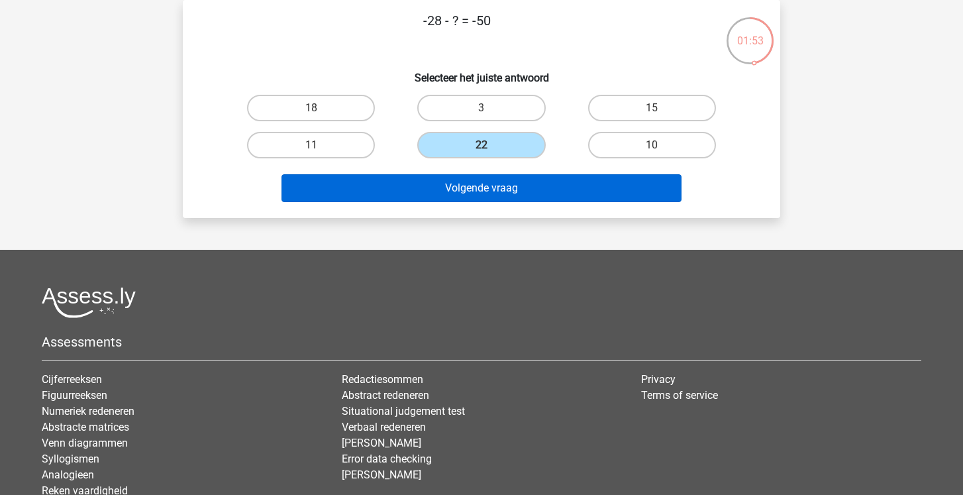
click at [458, 187] on button "Volgende vraag" at bounding box center [482, 188] width 401 height 28
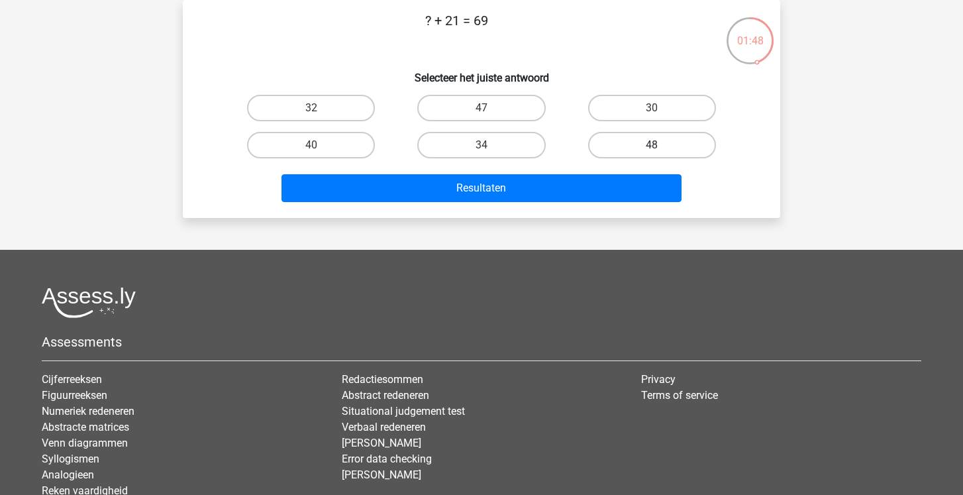
click at [643, 146] on label "48" at bounding box center [652, 145] width 128 height 27
click at [652, 146] on input "48" at bounding box center [656, 149] width 9 height 9
radio input "true"
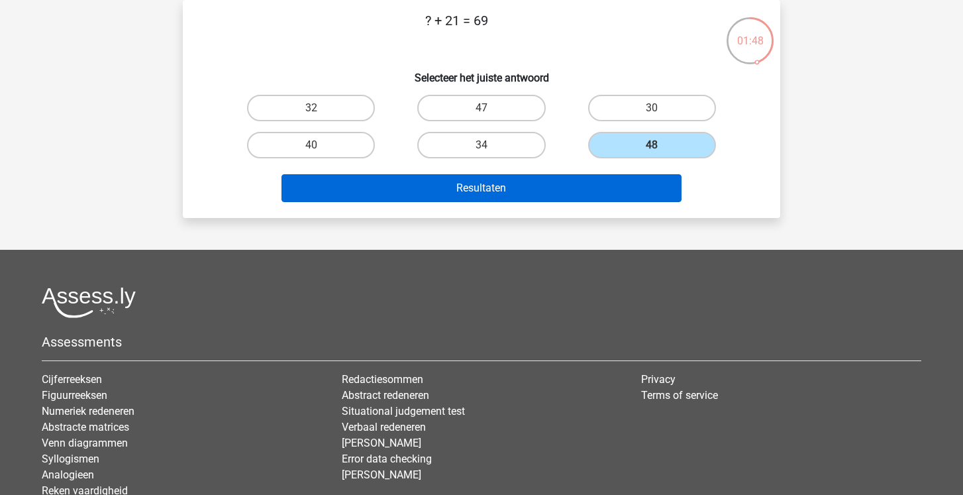
click at [580, 192] on button "Resultaten" at bounding box center [482, 188] width 401 height 28
